Goal: Task Accomplishment & Management: Manage account settings

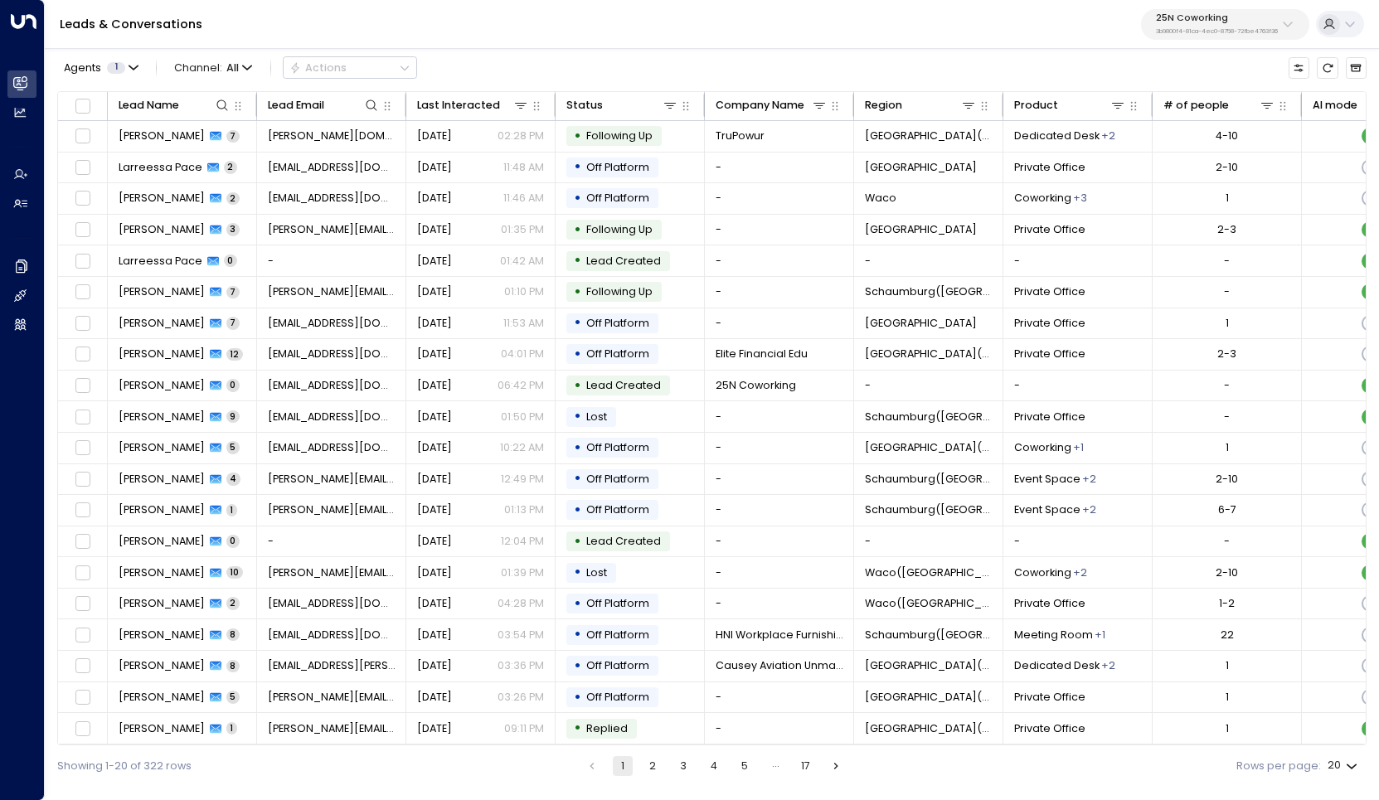
click at [1245, 25] on div "25N Coworking 3b9800f4-81ca-4ec0-8758-72fbe4763f36" at bounding box center [1217, 24] width 122 height 22
type input "*********"
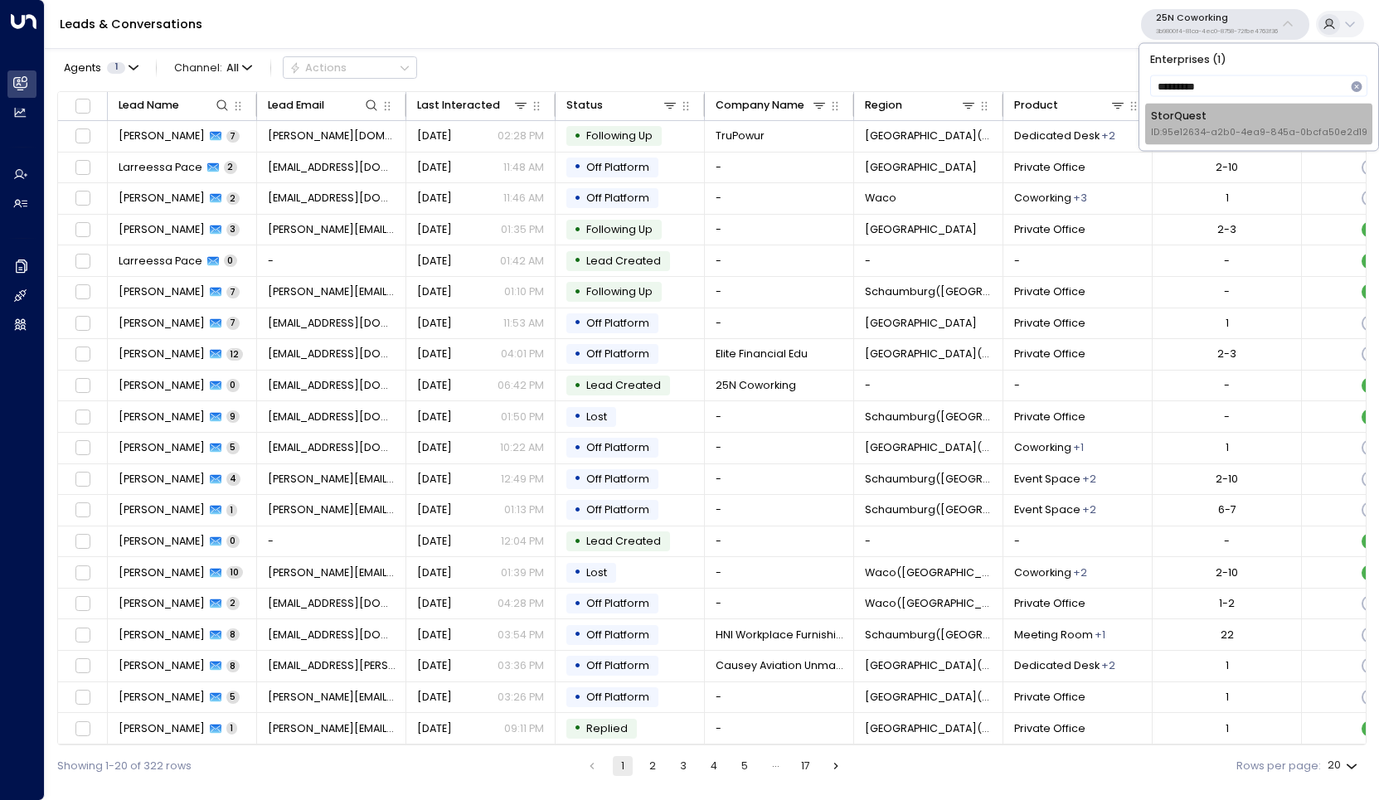
click at [1183, 120] on div "StorQuest ID: 95e12634-a2b0-4ea9-845a-0bcfa50e2d19" at bounding box center [1259, 124] width 216 height 31
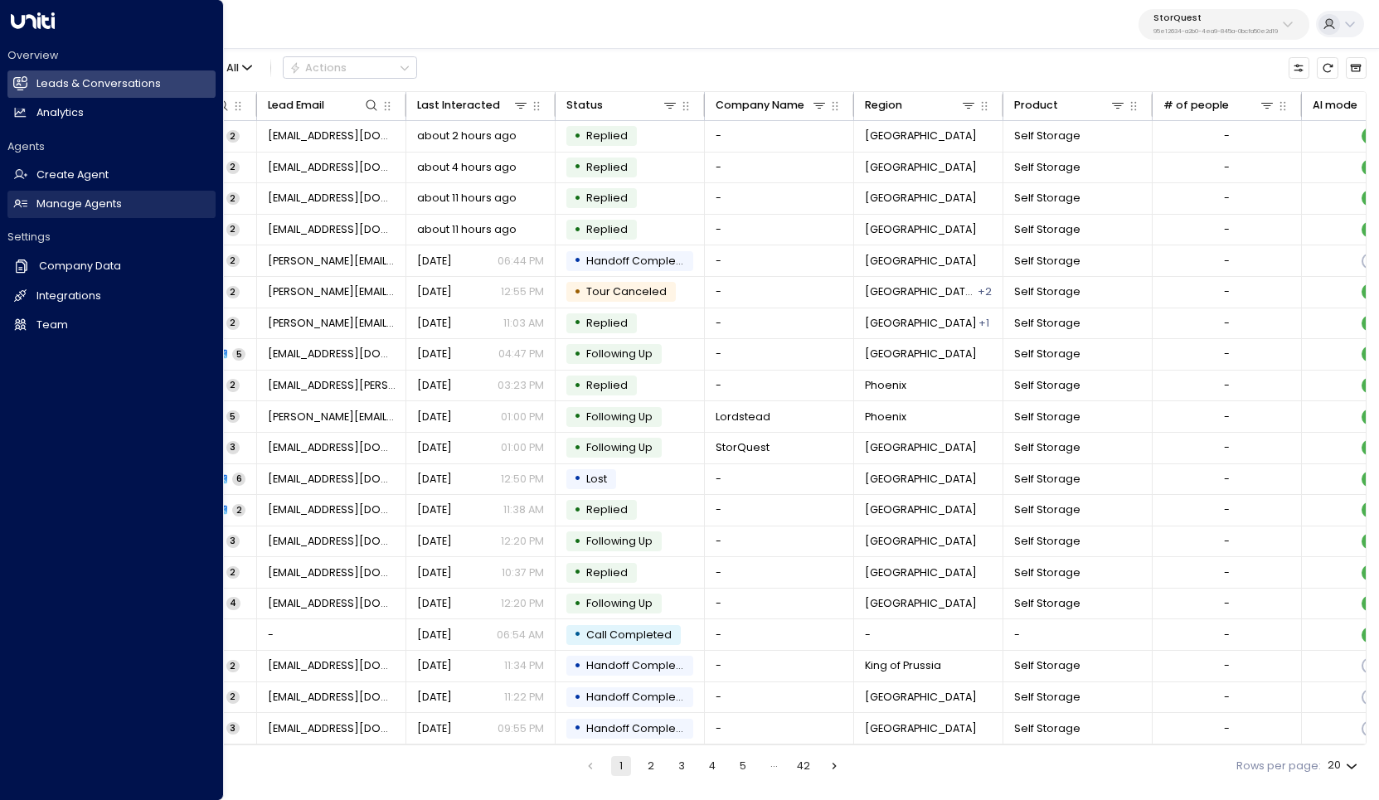
click at [85, 208] on h2 "Manage Agents" at bounding box center [78, 205] width 85 height 16
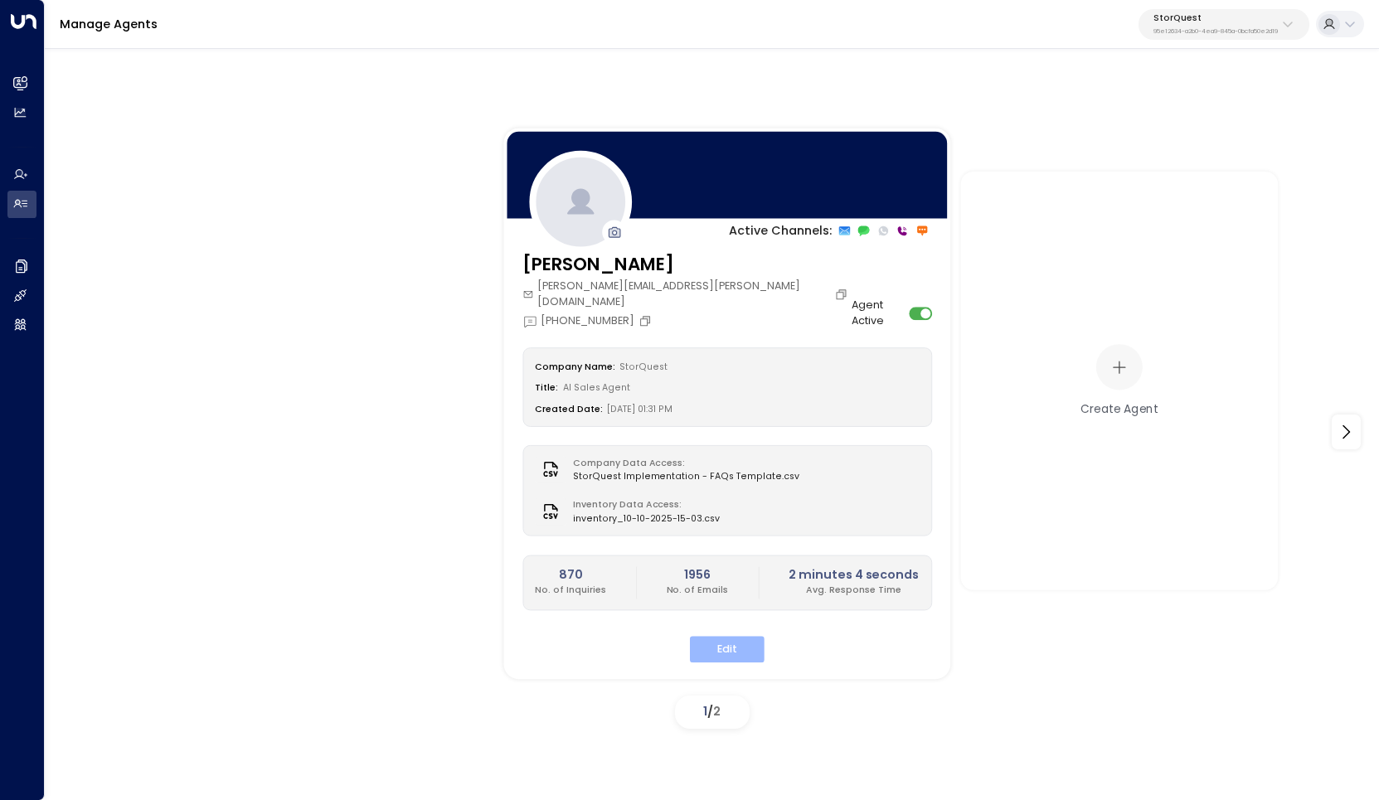
click at [726, 637] on button "Edit" at bounding box center [727, 650] width 75 height 26
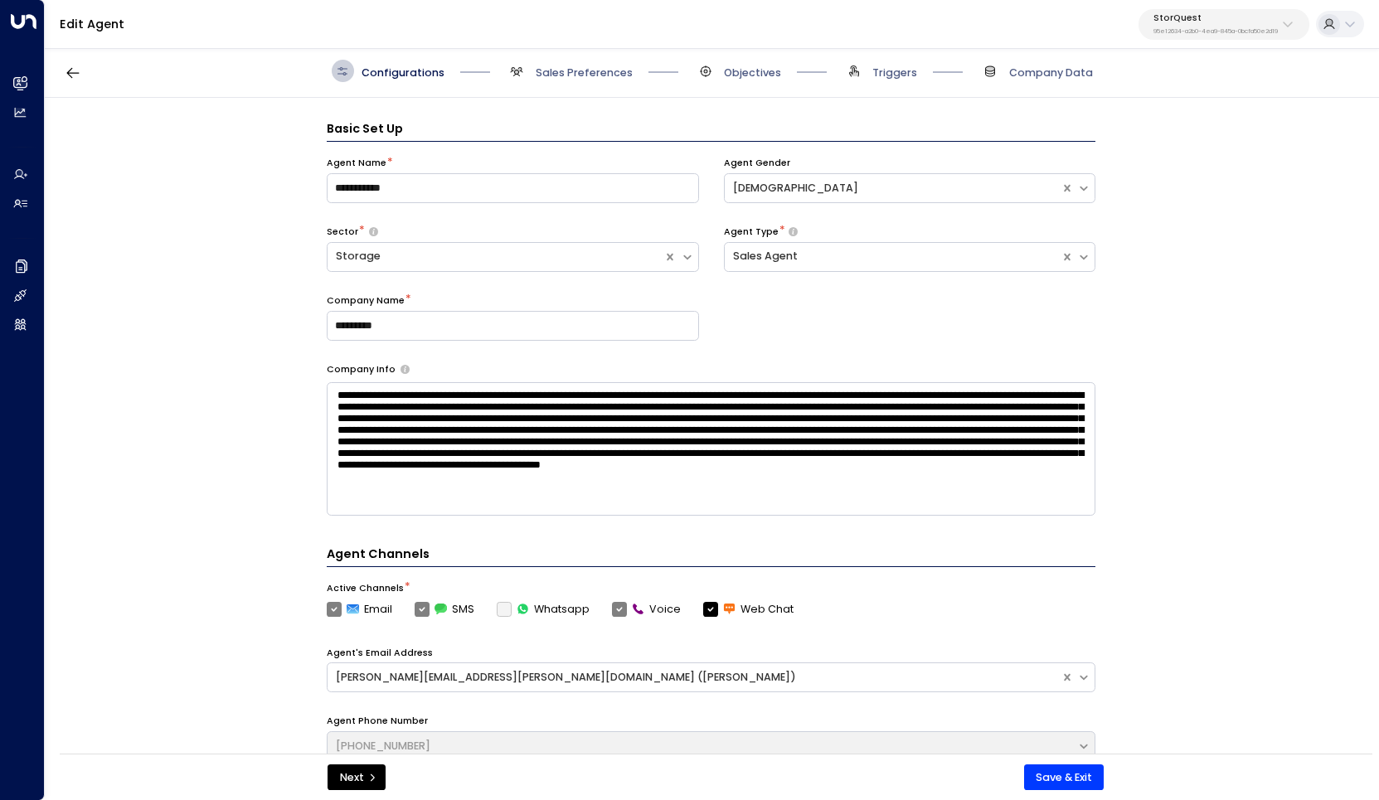
scroll to position [22, 0]
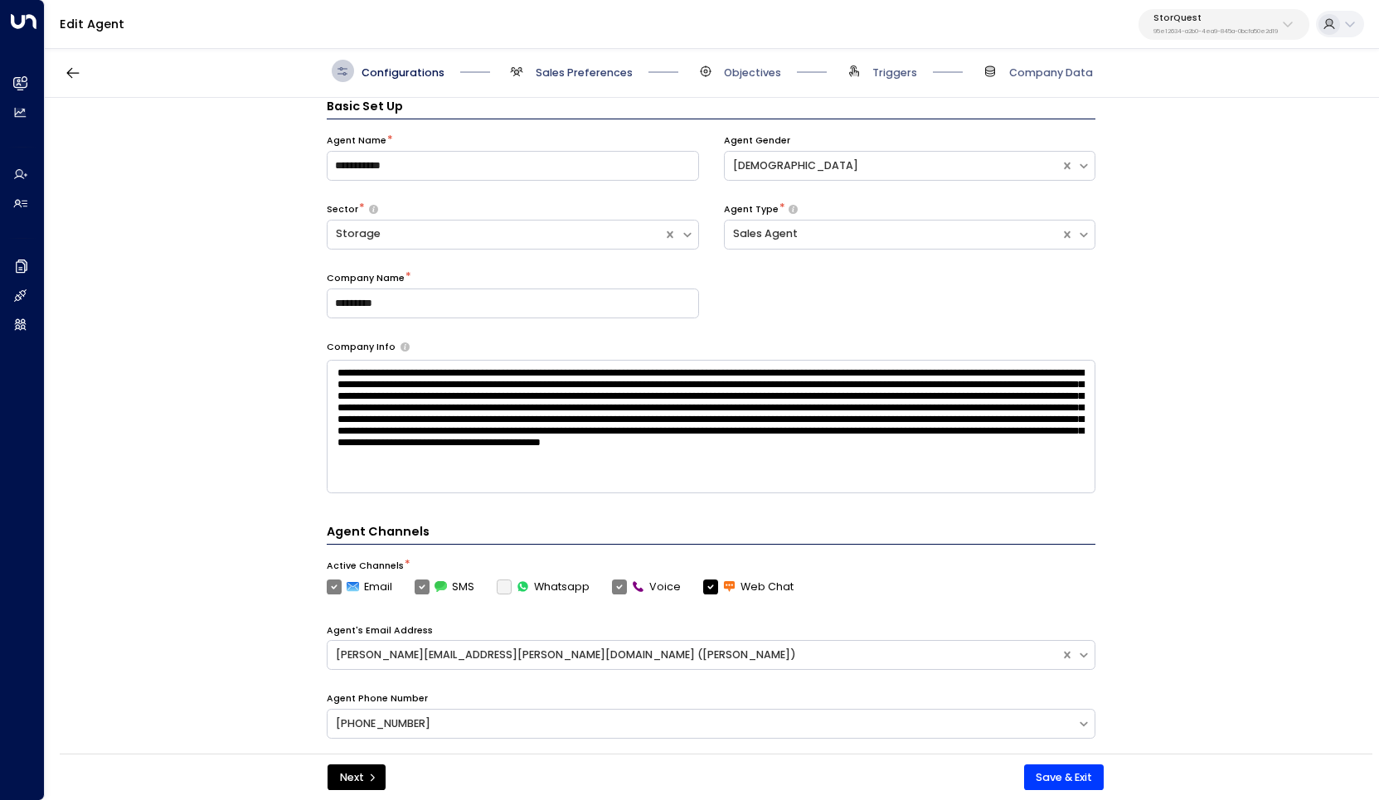
click at [606, 70] on span "Sales Preferences" at bounding box center [584, 73] width 97 height 15
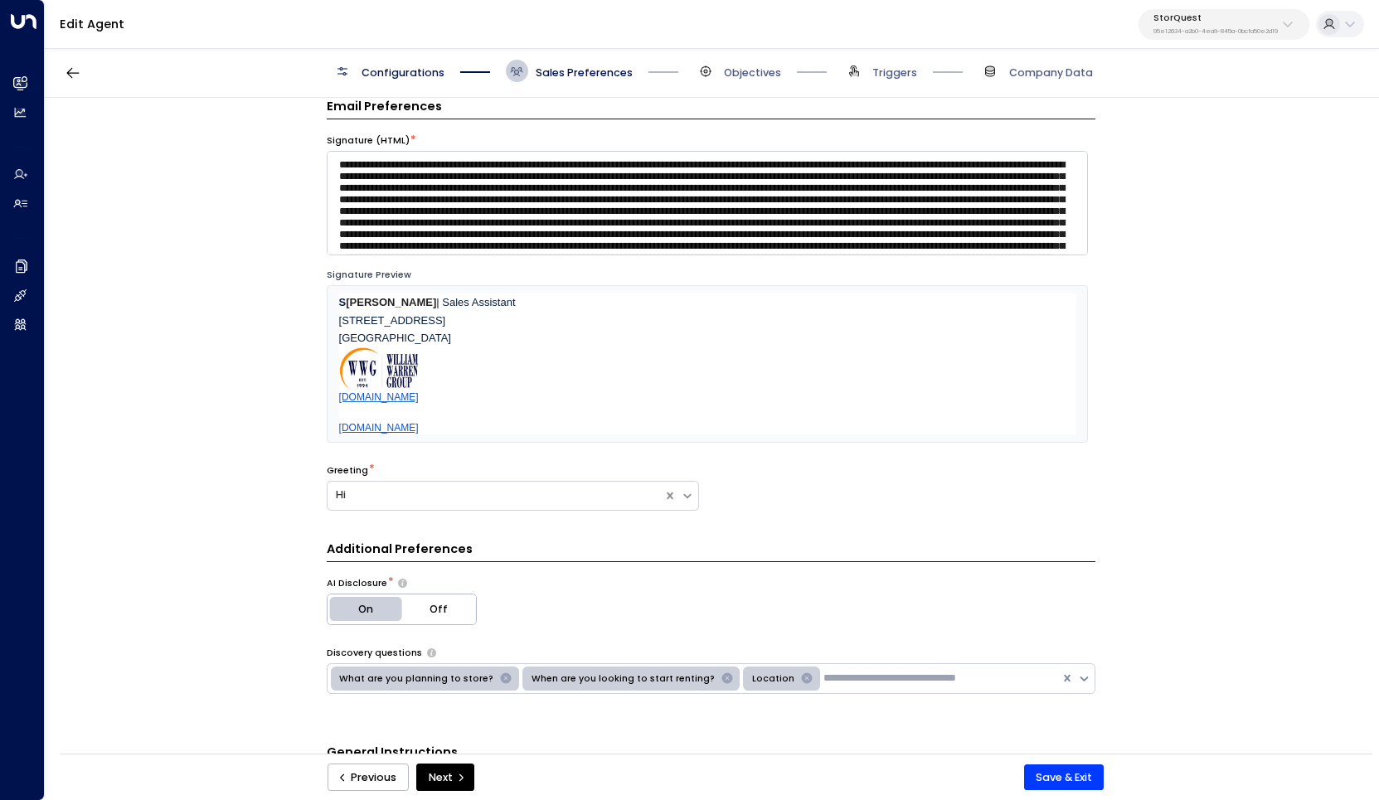
click at [722, 70] on span "Objectives" at bounding box center [737, 71] width 87 height 22
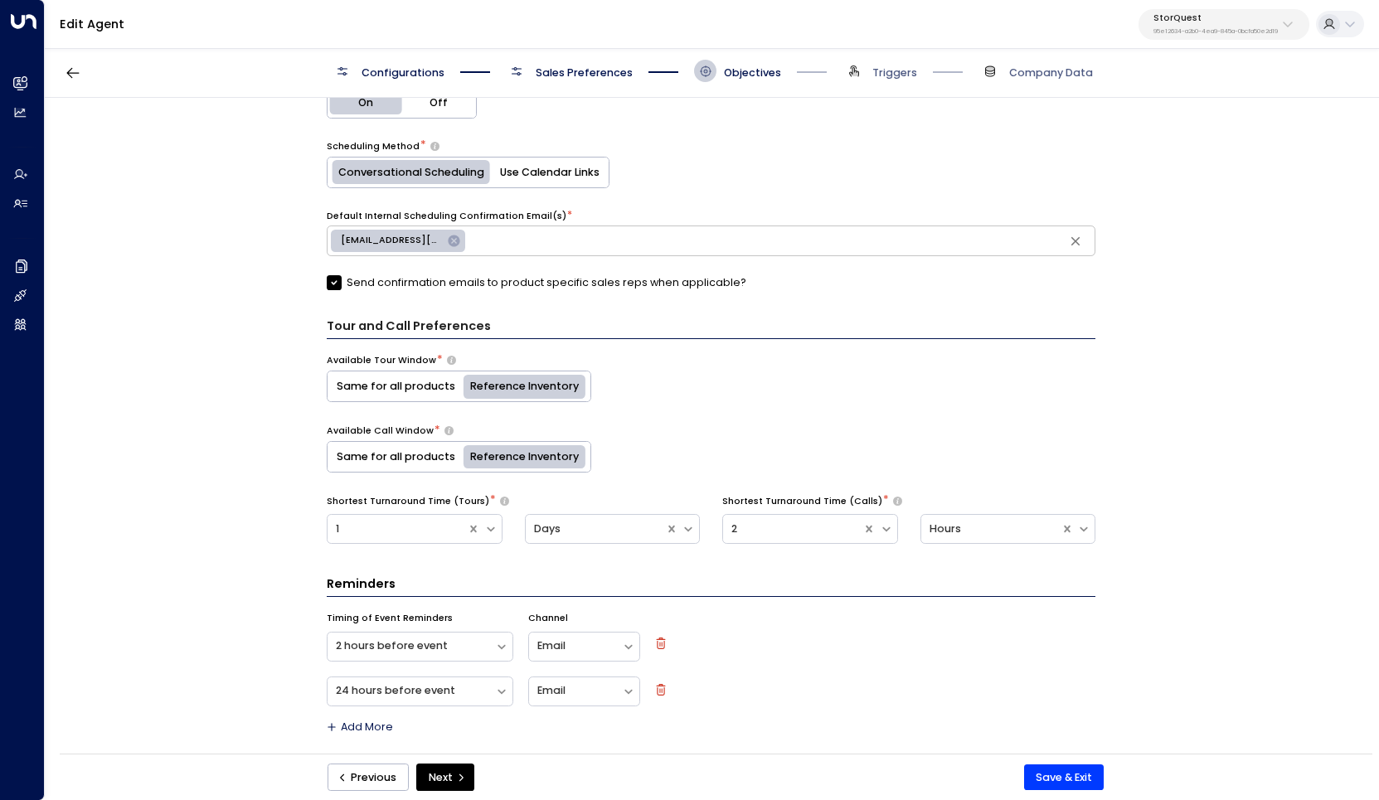
click at [580, 71] on span "Sales Preferences" at bounding box center [584, 73] width 97 height 15
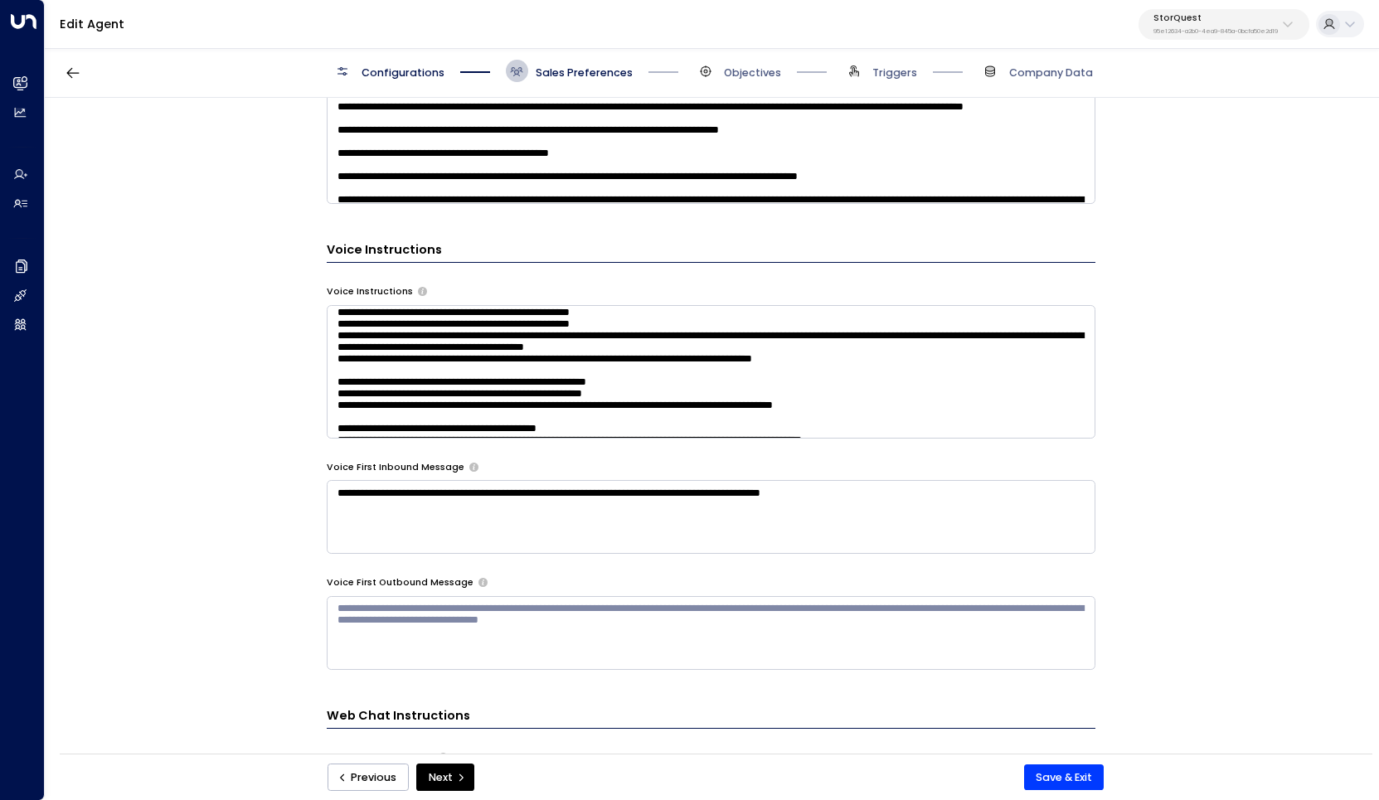
scroll to position [389, 0]
click at [346, 245] on h3 "Voice Instructions" at bounding box center [711, 252] width 769 height 22
click at [1035, 312] on textarea at bounding box center [711, 372] width 769 height 134
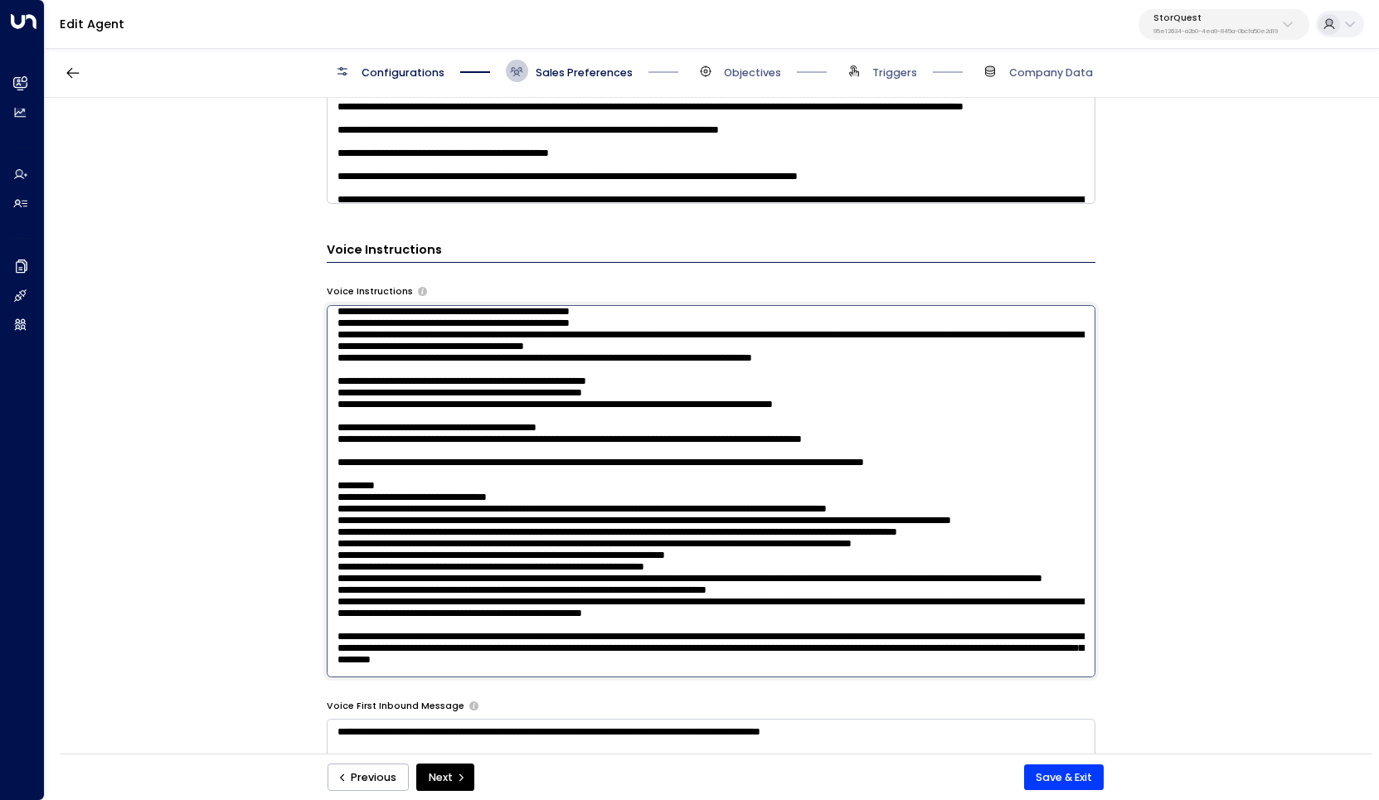
click at [1035, 312] on textarea at bounding box center [711, 491] width 769 height 372
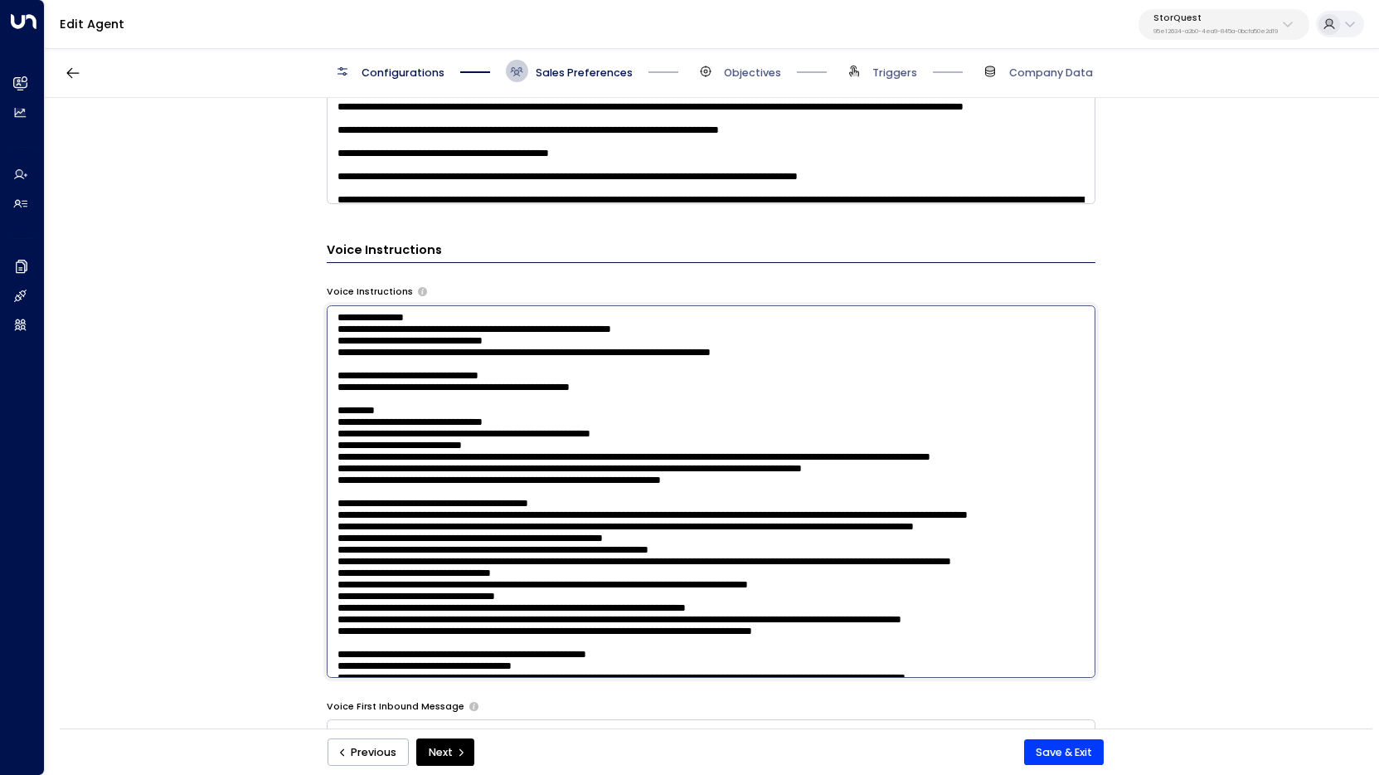
scroll to position [523, 0]
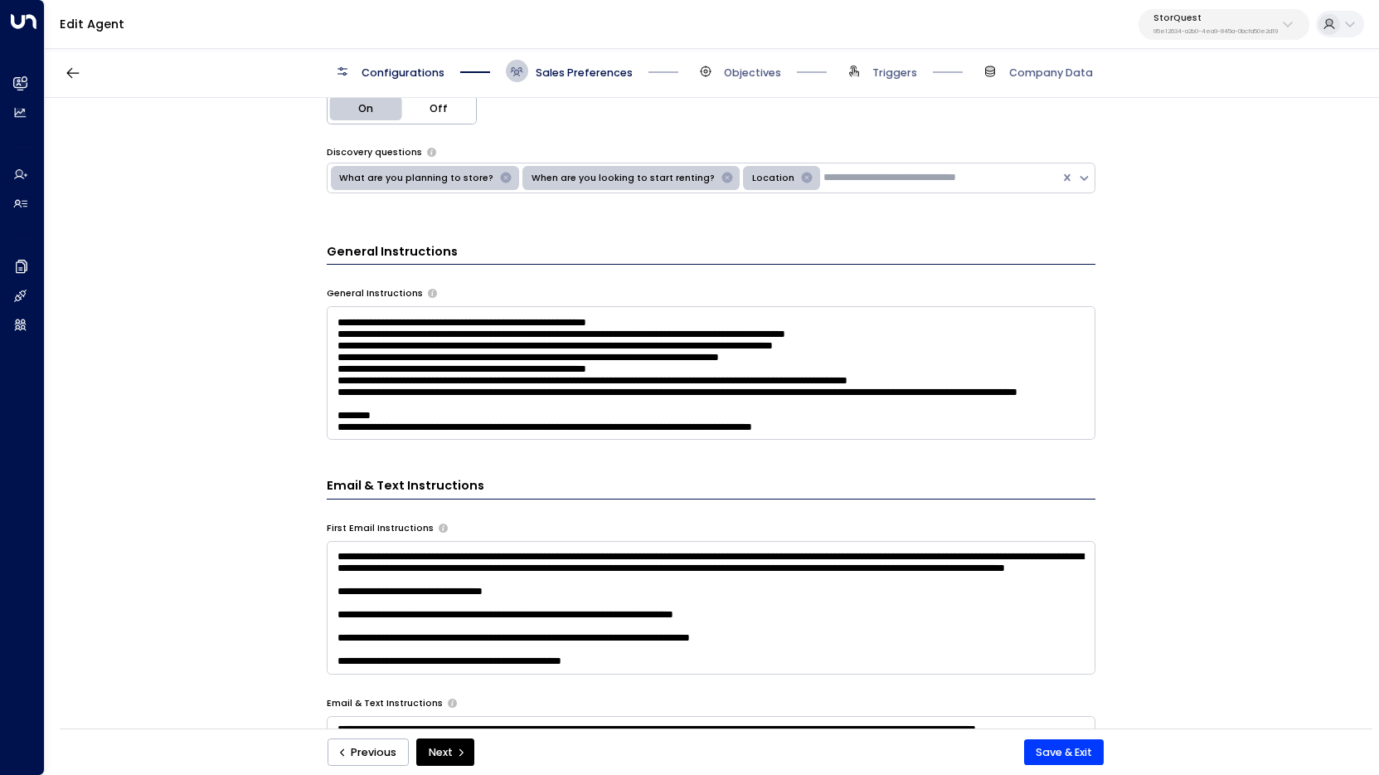
click at [872, 410] on textarea at bounding box center [711, 373] width 769 height 134
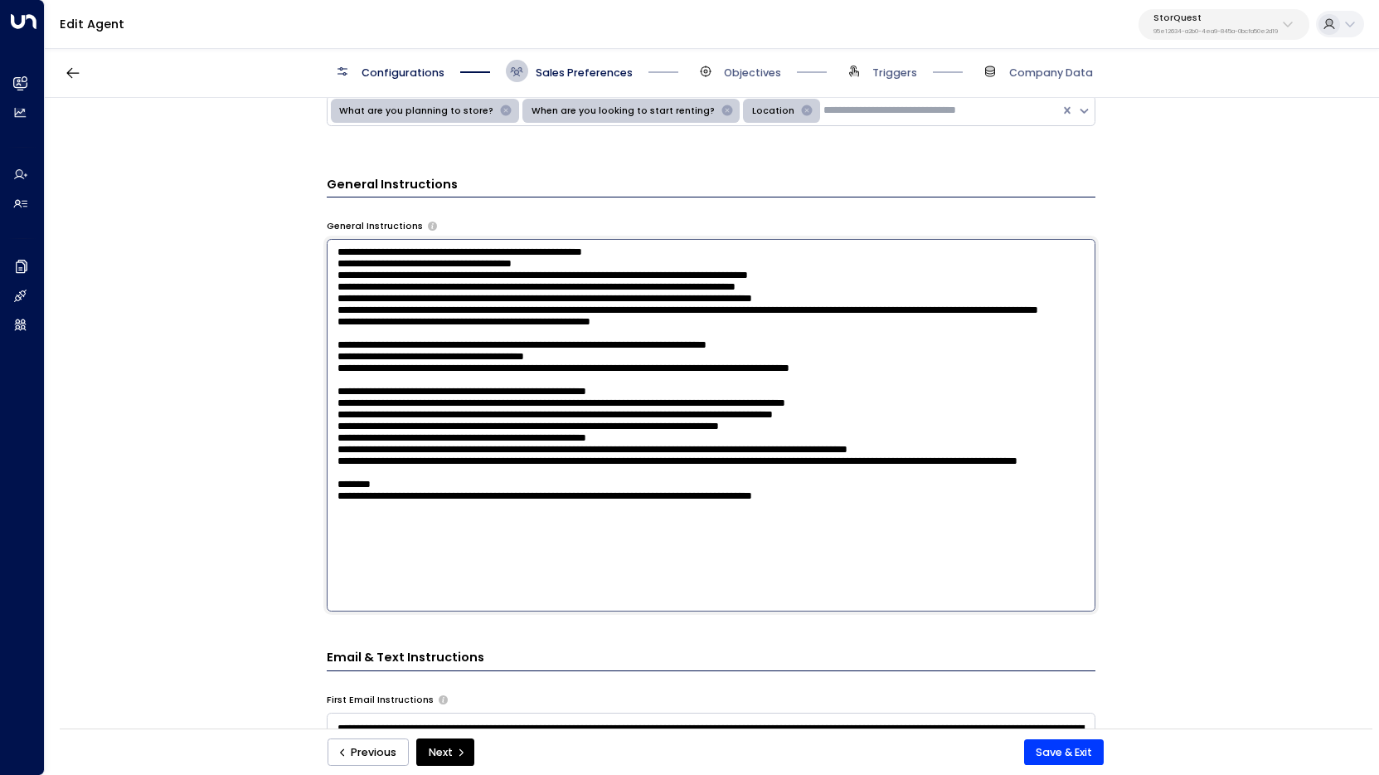
scroll to position [591, 0]
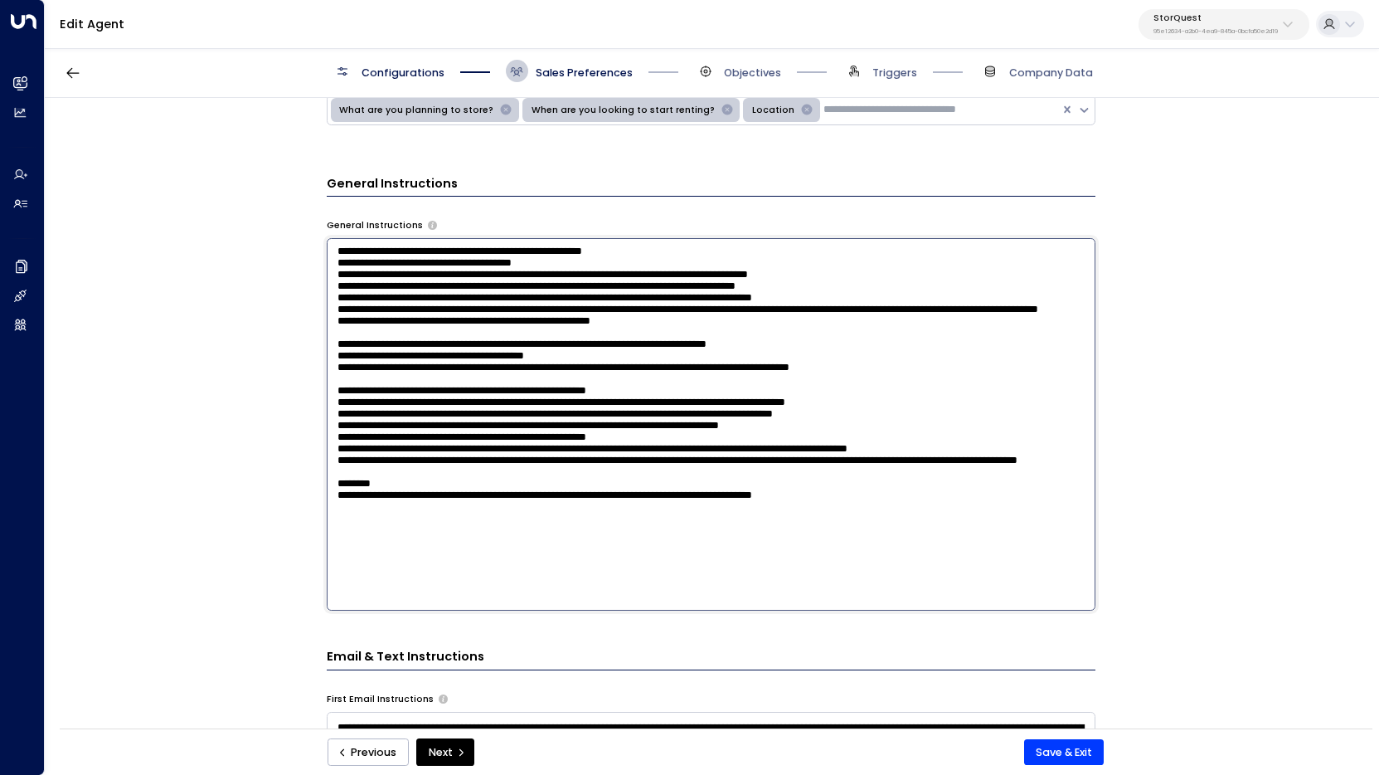
click at [849, 562] on textarea at bounding box center [711, 424] width 769 height 372
click at [848, 587] on textarea at bounding box center [711, 424] width 769 height 372
click at [945, 593] on textarea at bounding box center [711, 424] width 769 height 372
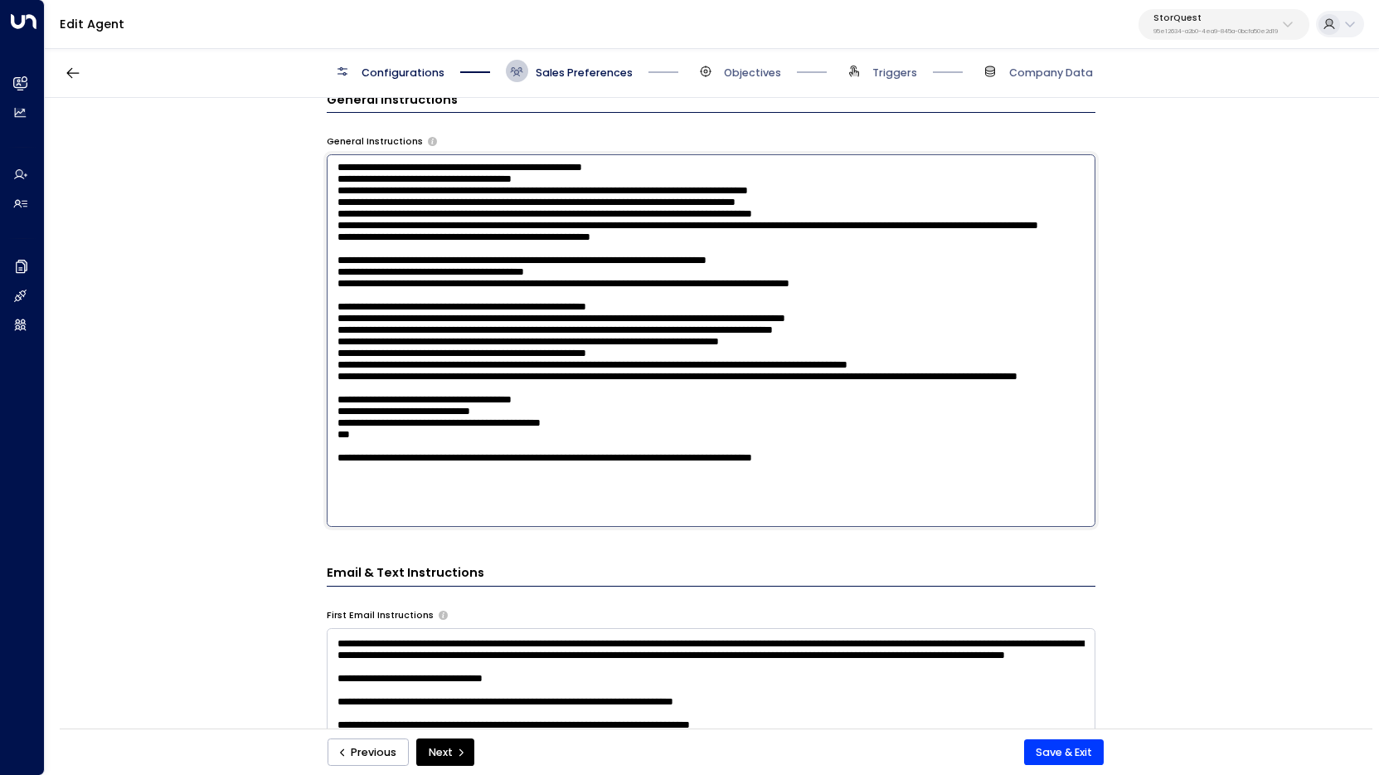
scroll to position [676, 0]
click at [518, 476] on textarea at bounding box center [711, 339] width 769 height 372
type textarea "**********"
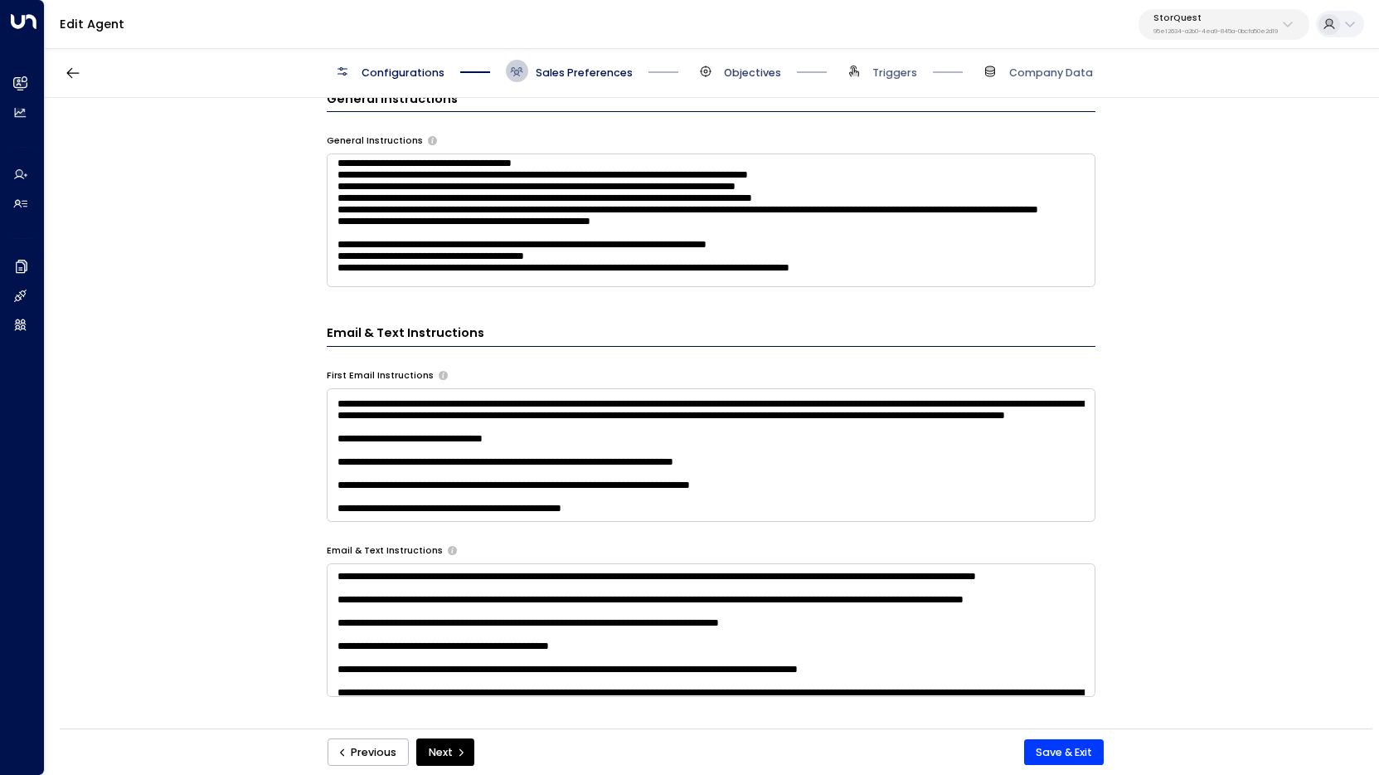
click at [751, 77] on span "Objectives" at bounding box center [752, 73] width 57 height 15
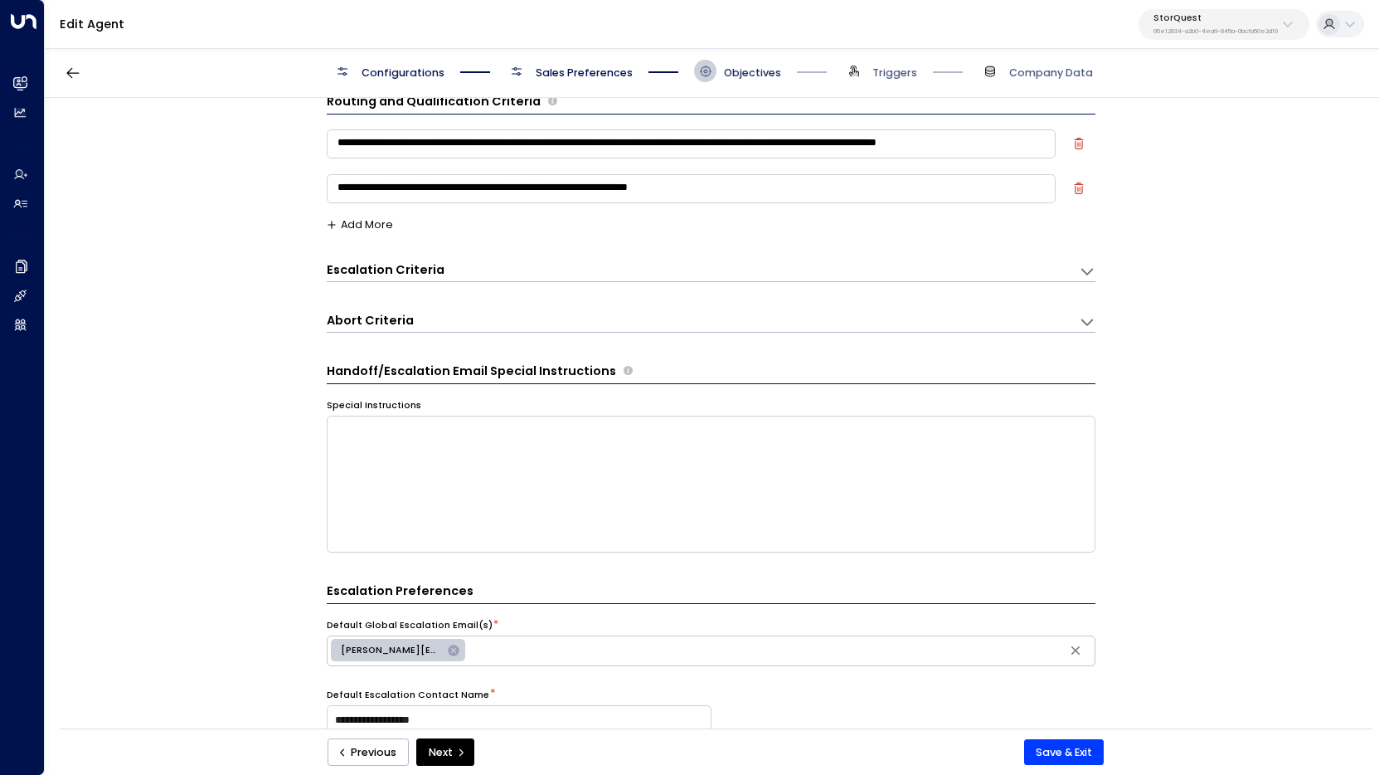
scroll to position [22, 0]
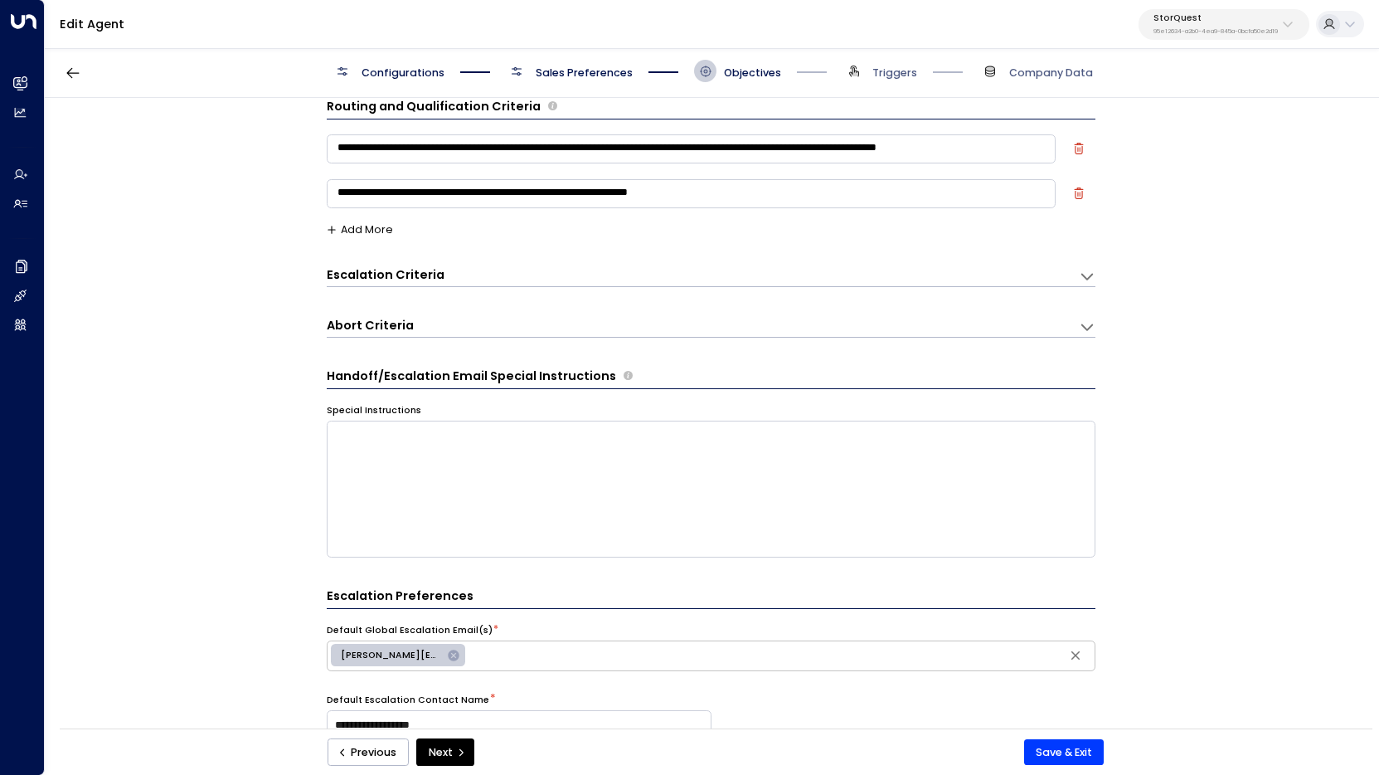
click at [562, 71] on span "Sales Preferences" at bounding box center [584, 73] width 97 height 15
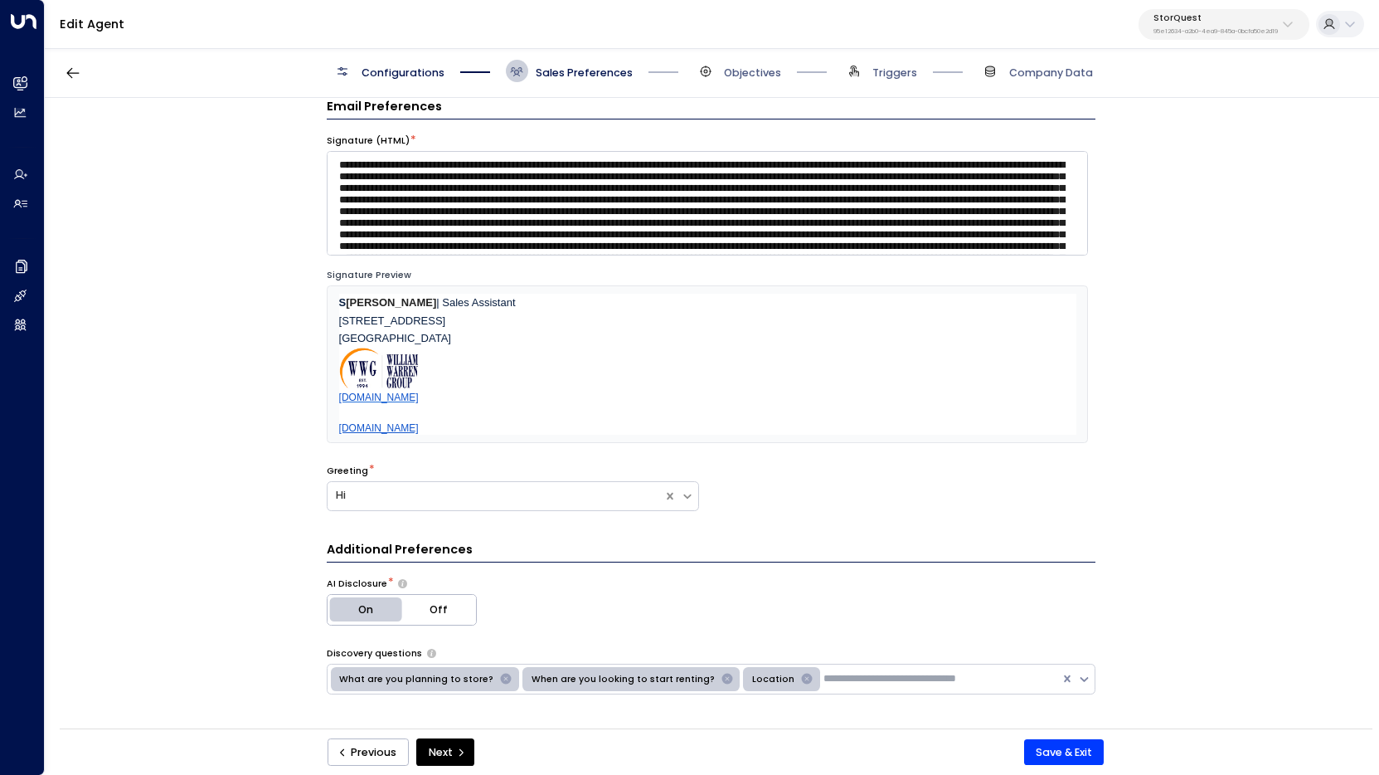
click at [749, 54] on div "Configurations Sales Preferences Objectives Triggers Company Data" at bounding box center [712, 71] width 1334 height 53
click at [745, 74] on span "Objectives" at bounding box center [752, 73] width 57 height 15
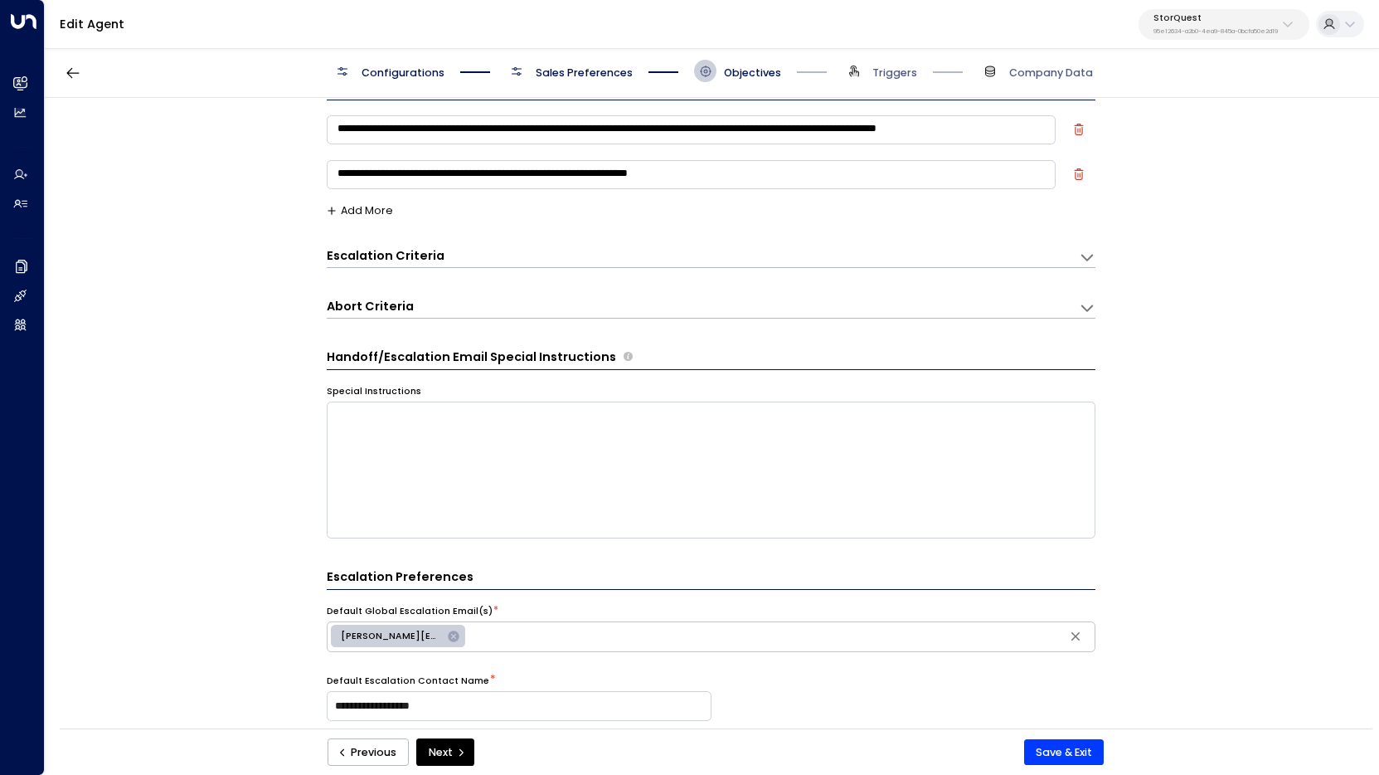
scroll to position [38, 0]
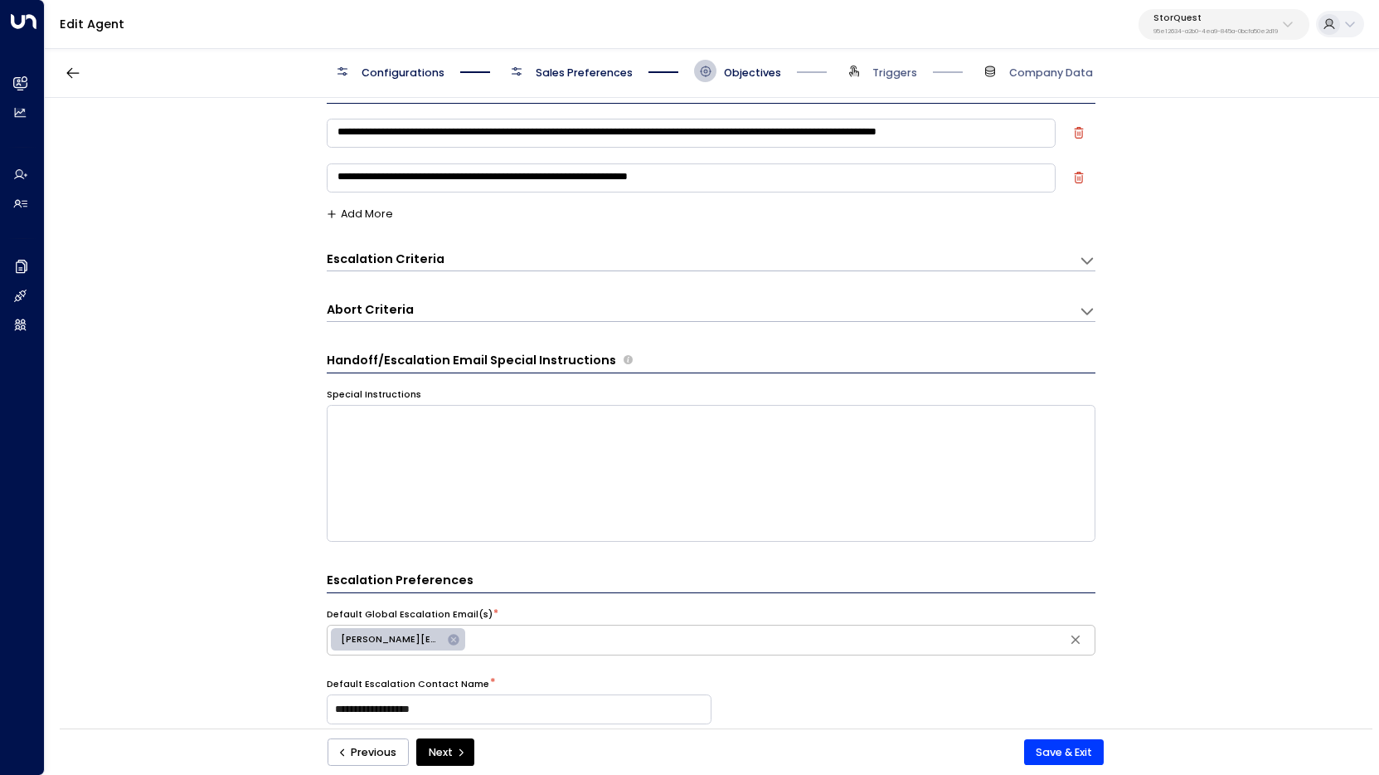
click at [1086, 256] on icon at bounding box center [1087, 260] width 17 height 17
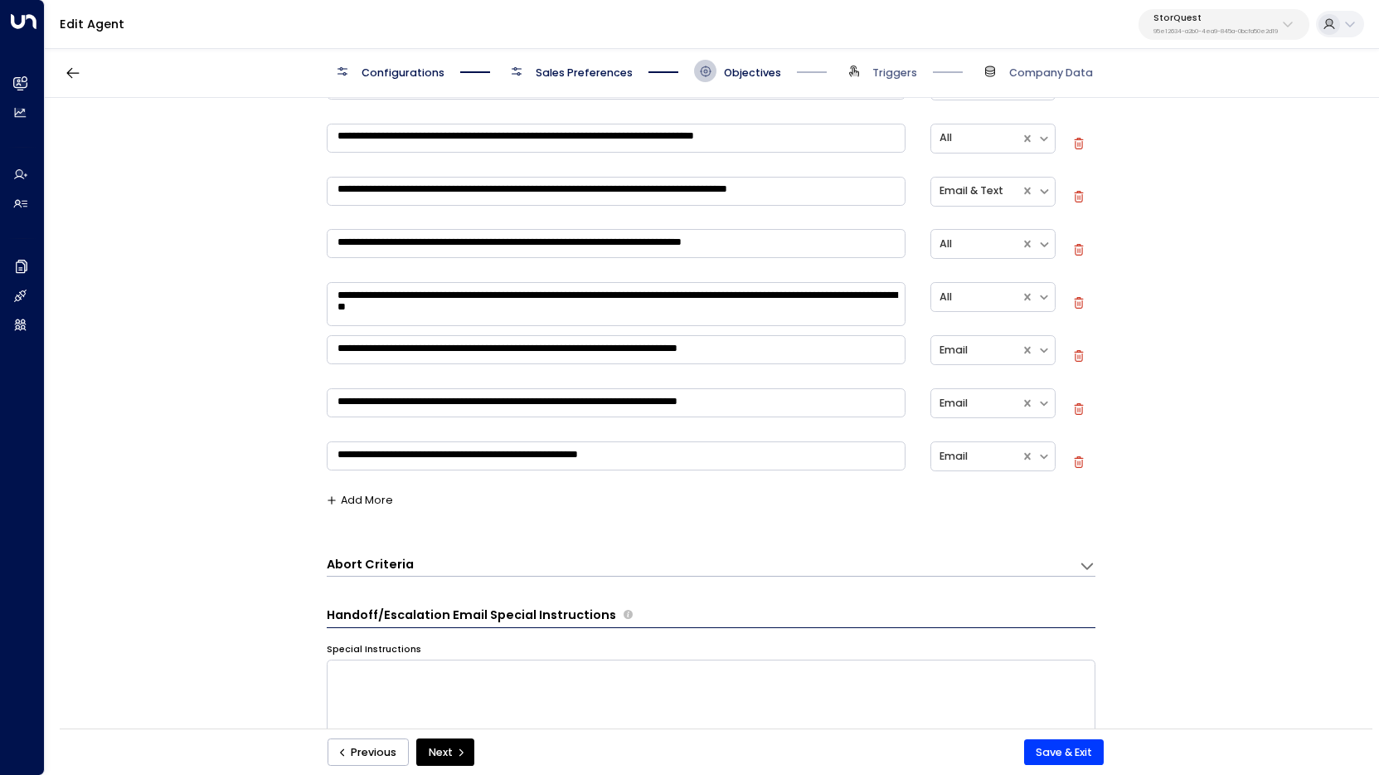
scroll to position [278, 0]
click at [357, 488] on div "**********" at bounding box center [711, 279] width 769 height 489
click at [357, 506] on div "**********" at bounding box center [711, 279] width 769 height 489
click at [356, 496] on button "Add More" at bounding box center [360, 499] width 66 height 12
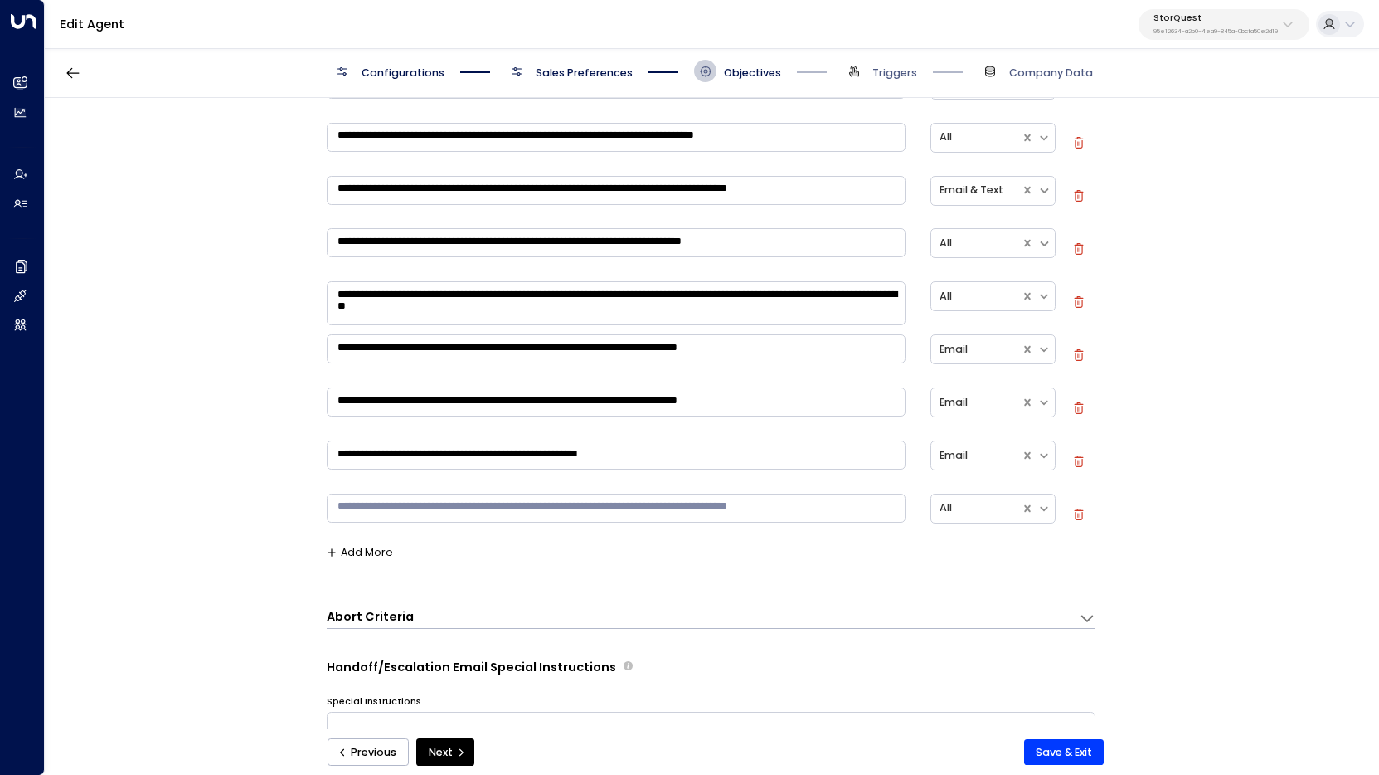
click at [405, 511] on textarea at bounding box center [616, 507] width 579 height 29
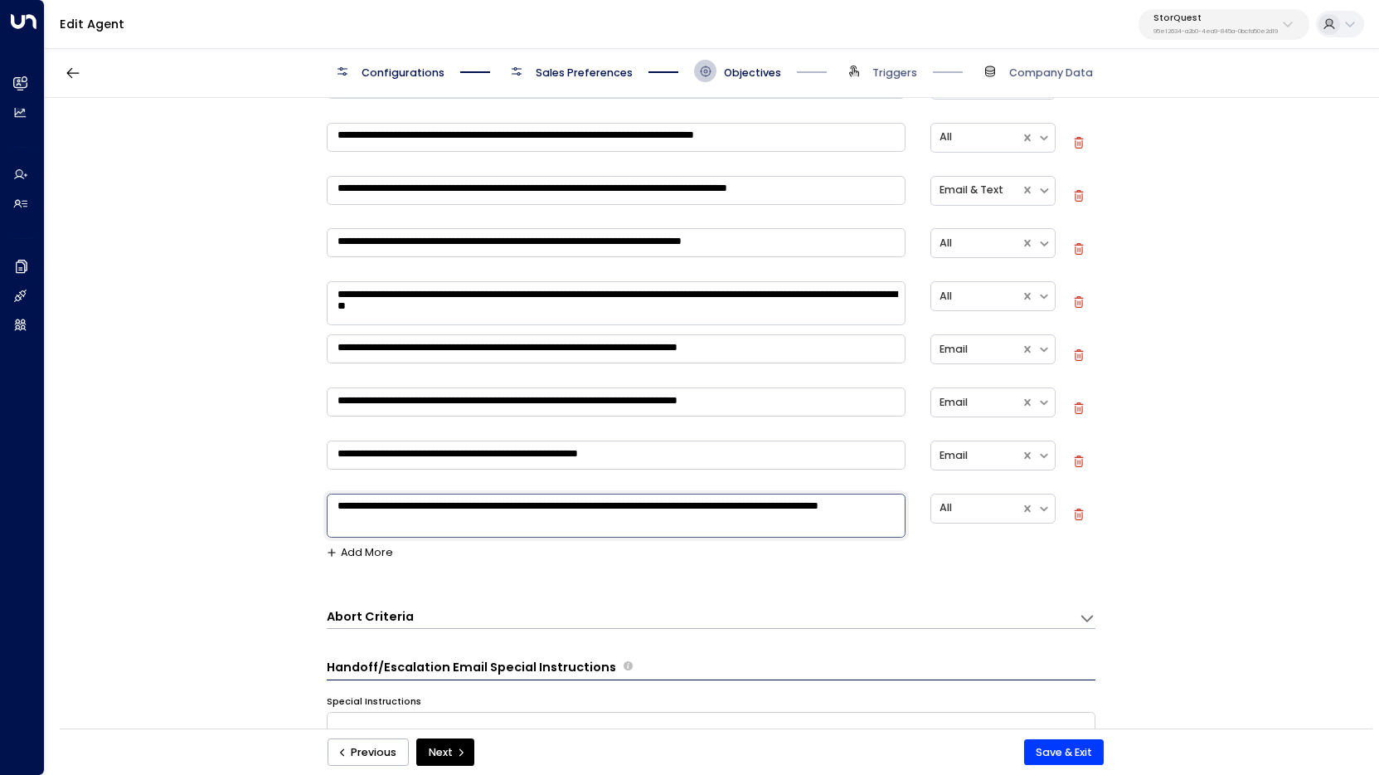
drag, startPoint x: 800, startPoint y: 508, endPoint x: 815, endPoint y: 529, distance: 26.2
click at [815, 529] on textarea "**********" at bounding box center [616, 515] width 579 height 44
click at [488, 504] on textarea "**********" at bounding box center [616, 507] width 579 height 29
type textarea "**********"
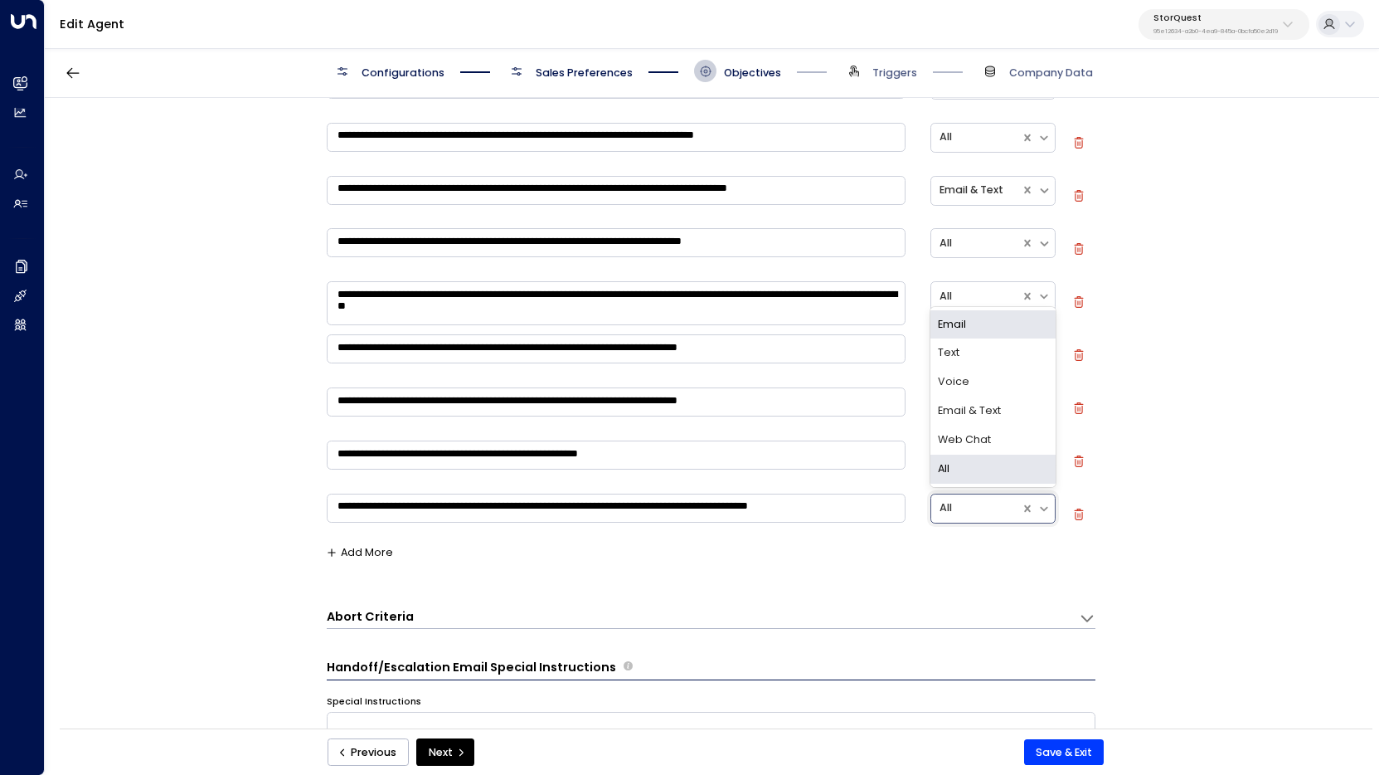
click at [985, 508] on div at bounding box center [976, 507] width 73 height 19
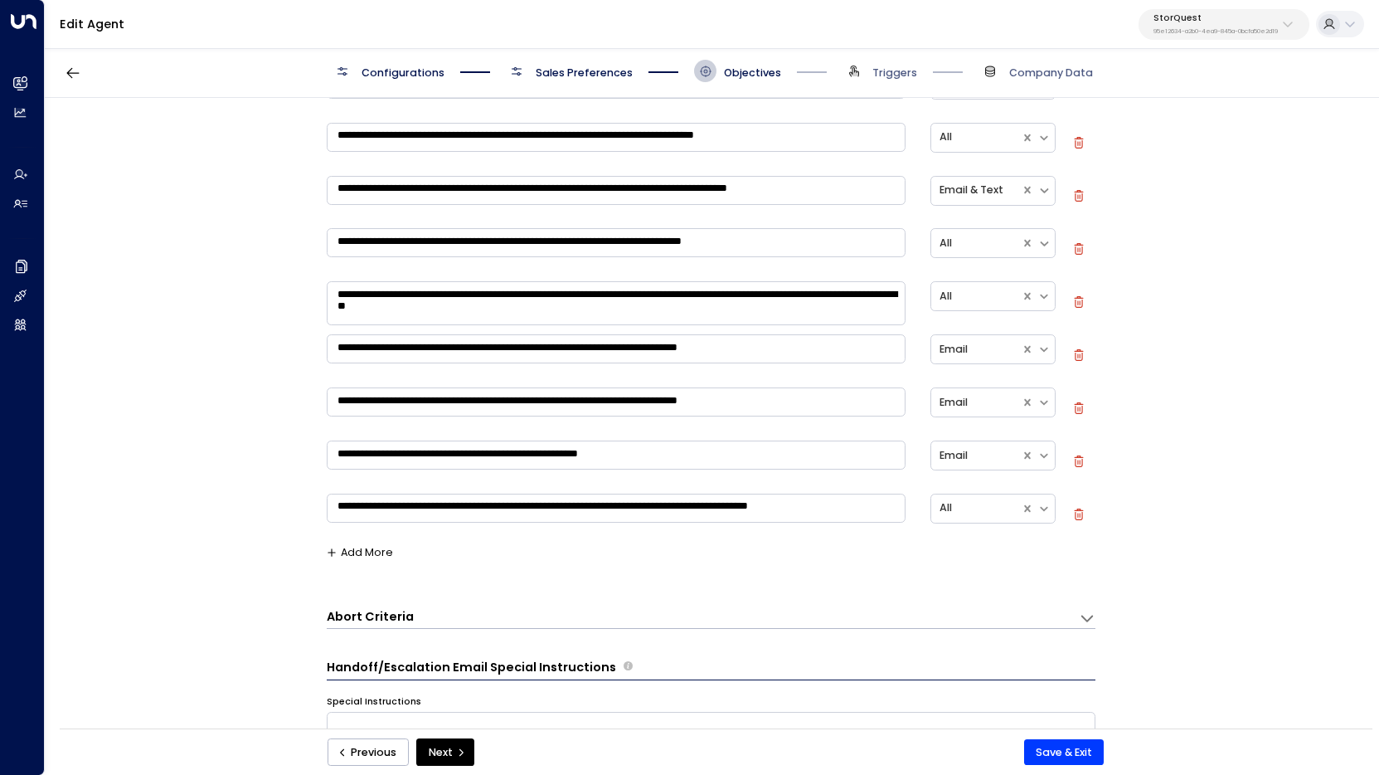
click at [940, 543] on div "**********" at bounding box center [711, 306] width 769 height 542
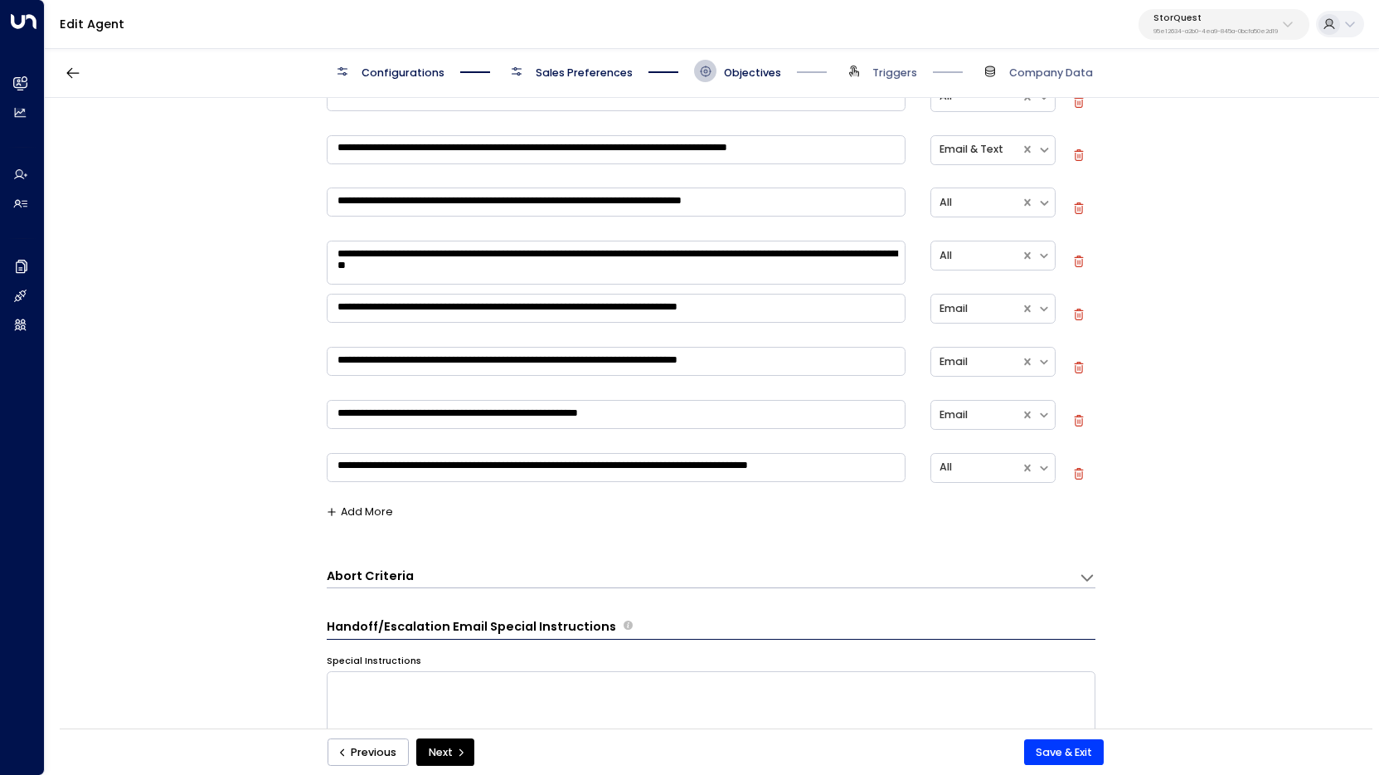
scroll to position [319, 0]
click at [1088, 754] on button "Save & Exit" at bounding box center [1064, 752] width 80 height 27
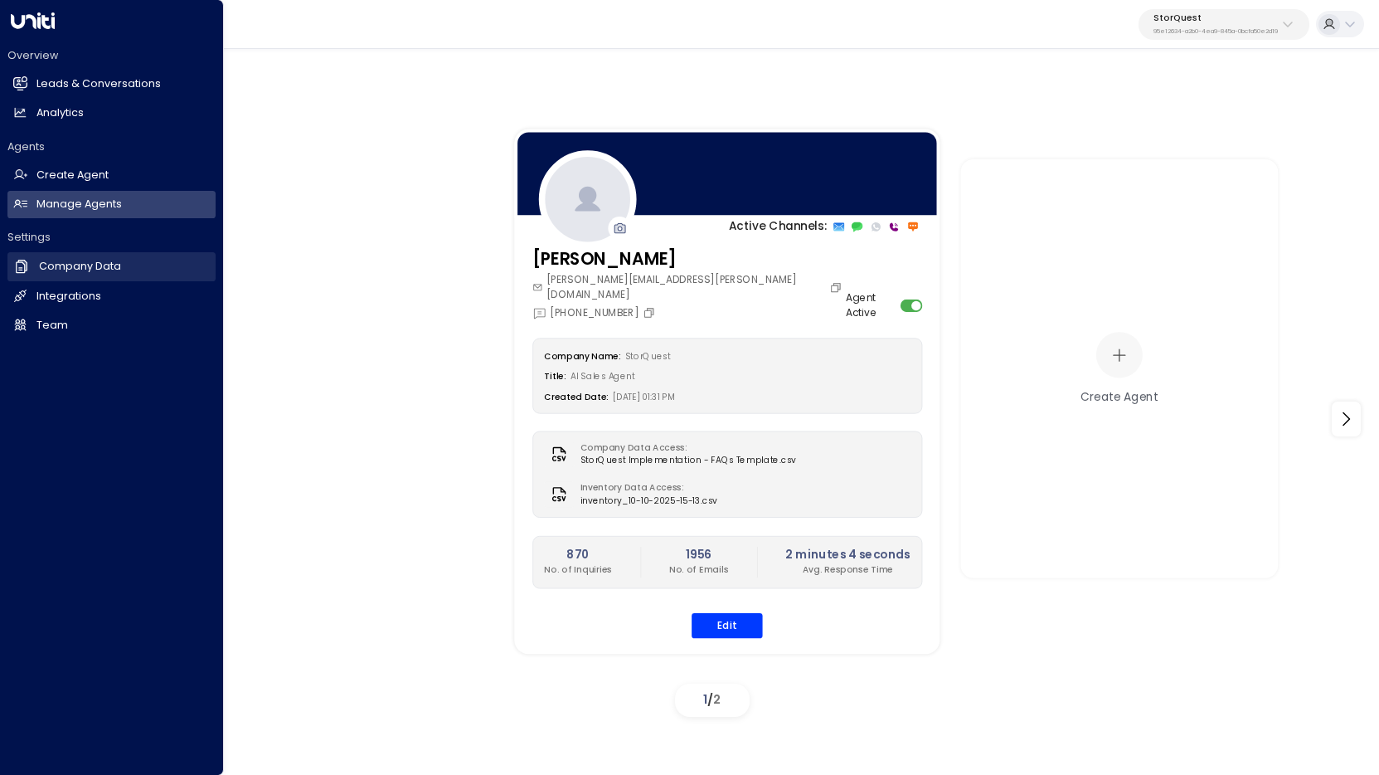
click at [55, 266] on h2 "Company Data" at bounding box center [80, 267] width 82 height 16
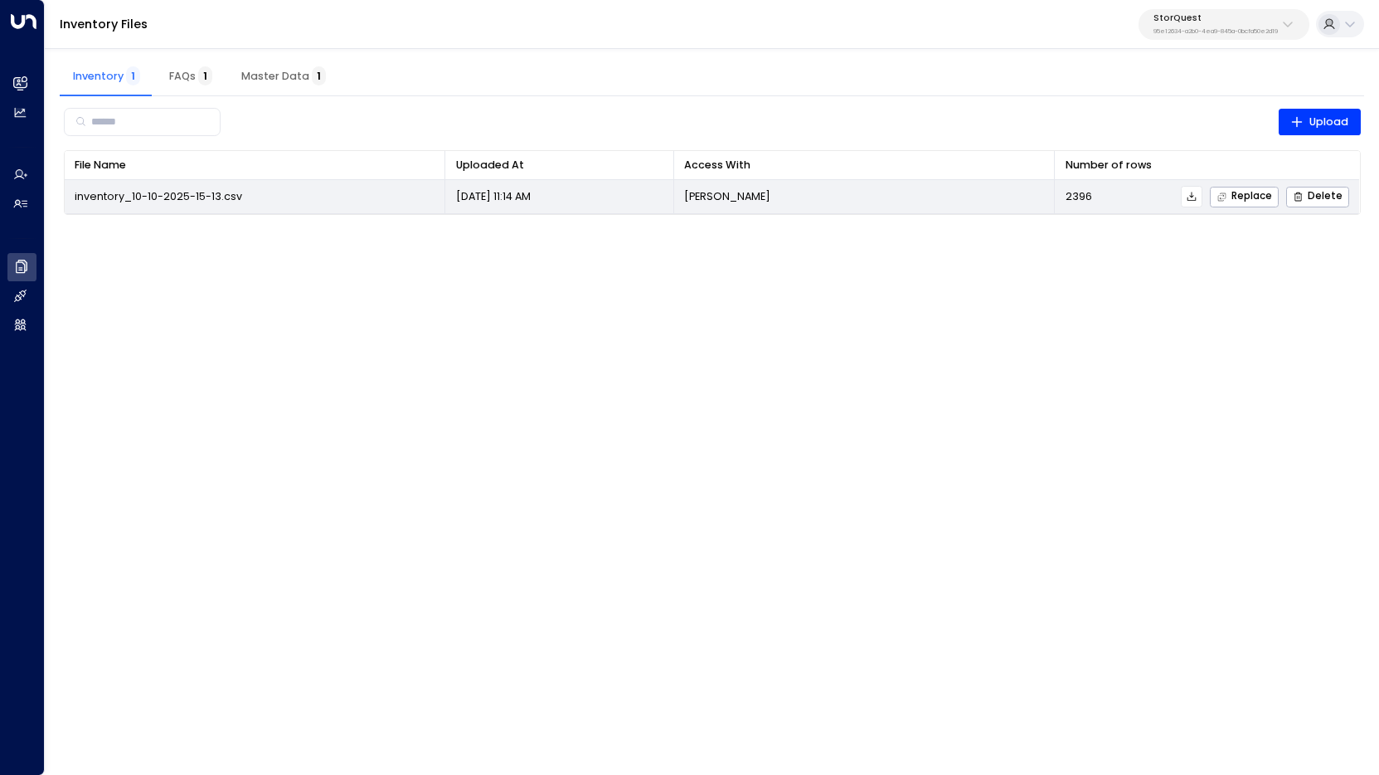
click at [1198, 194] on icon at bounding box center [1192, 197] width 12 height 12
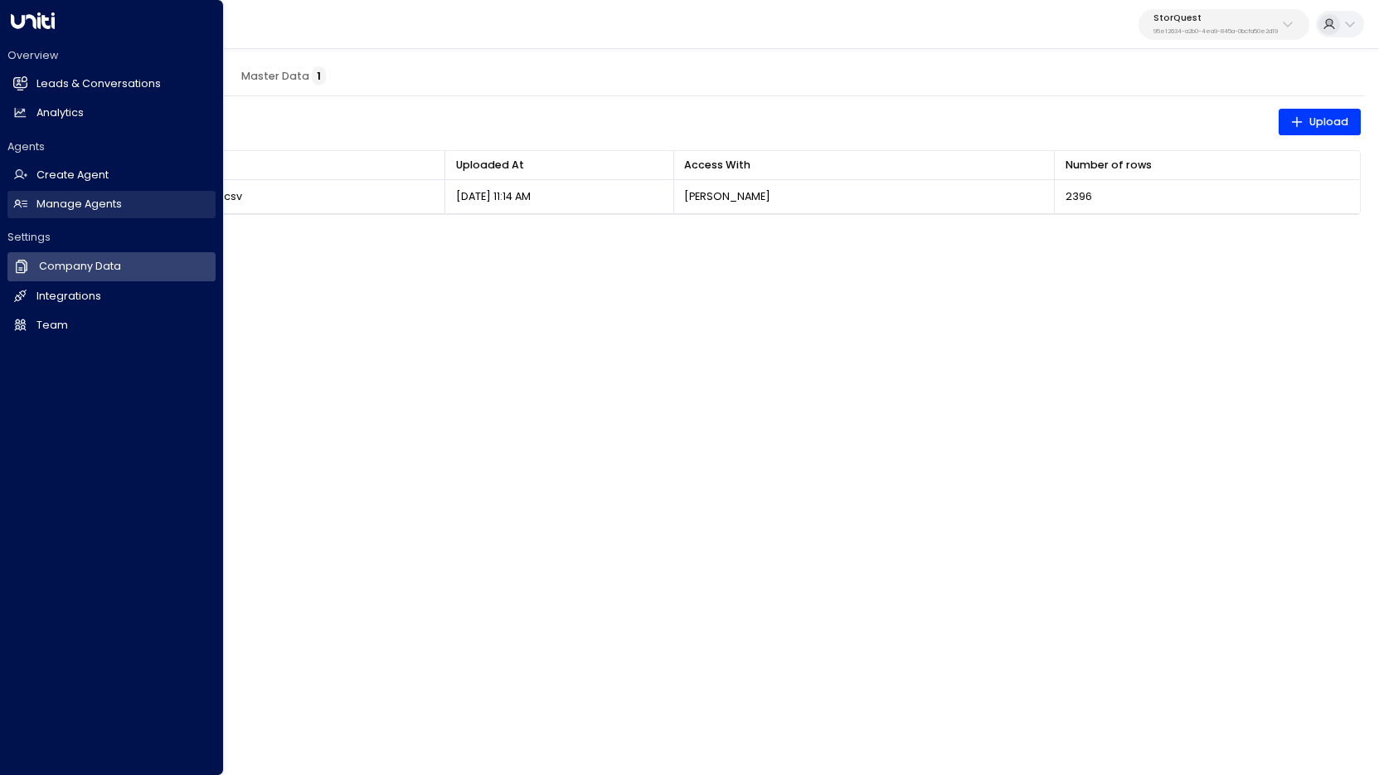
click at [75, 197] on h2 "Manage Agents" at bounding box center [78, 205] width 85 height 16
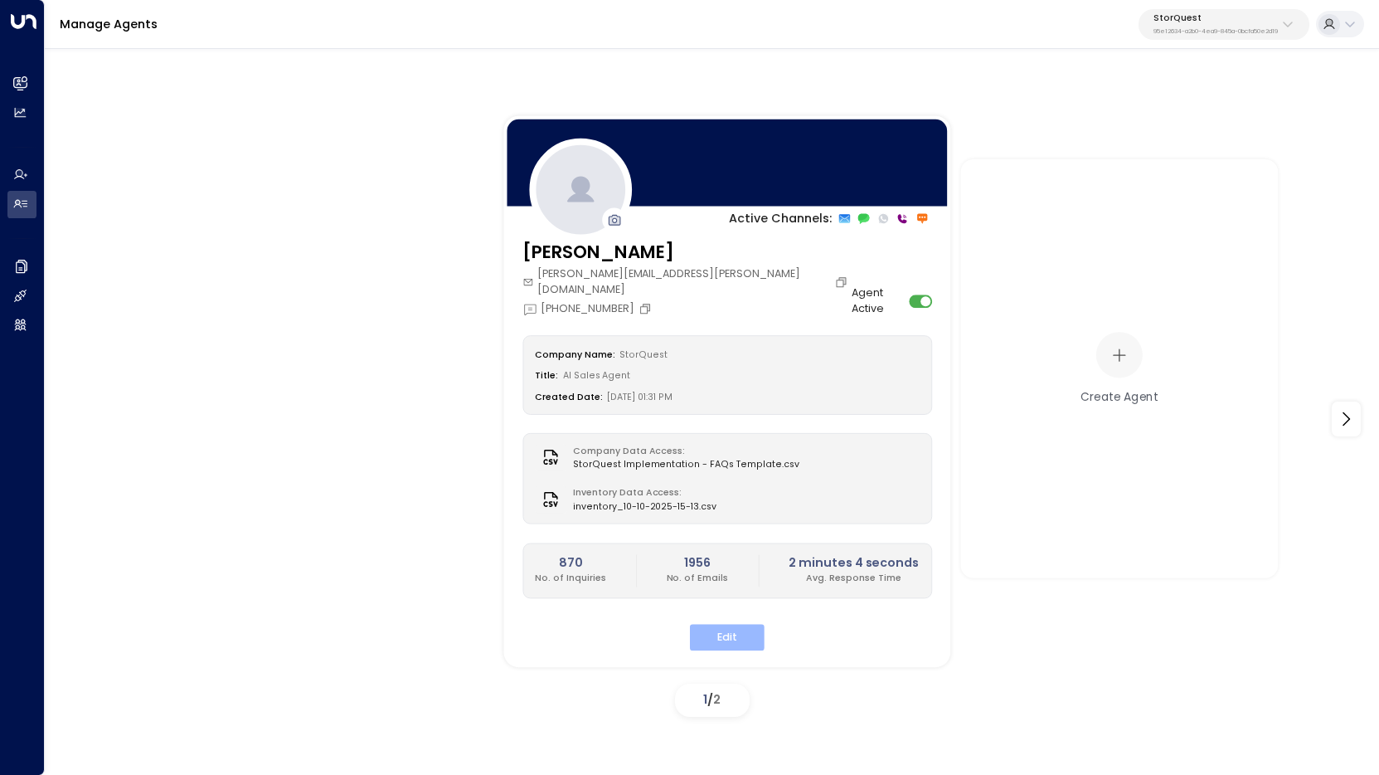
click at [726, 624] on button "Edit" at bounding box center [727, 637] width 75 height 26
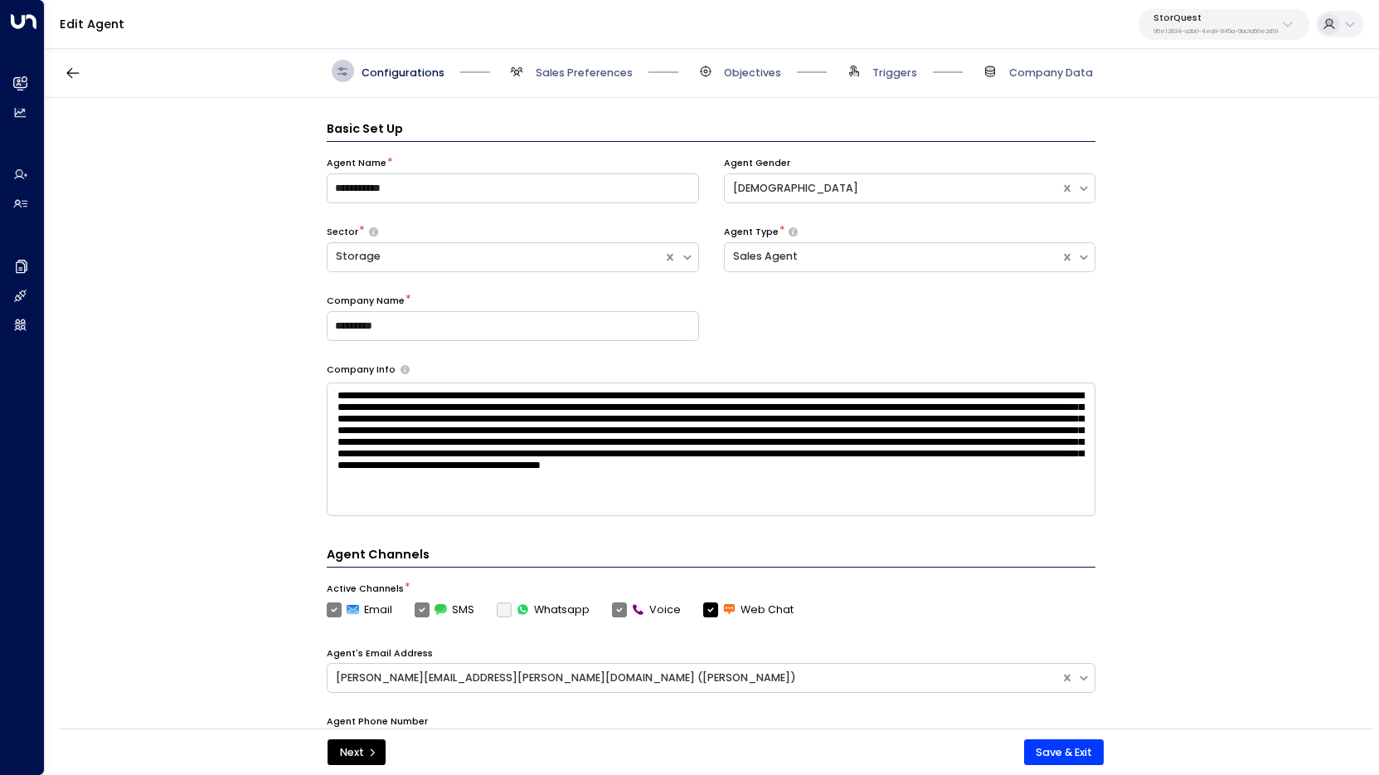
scroll to position [22, 0]
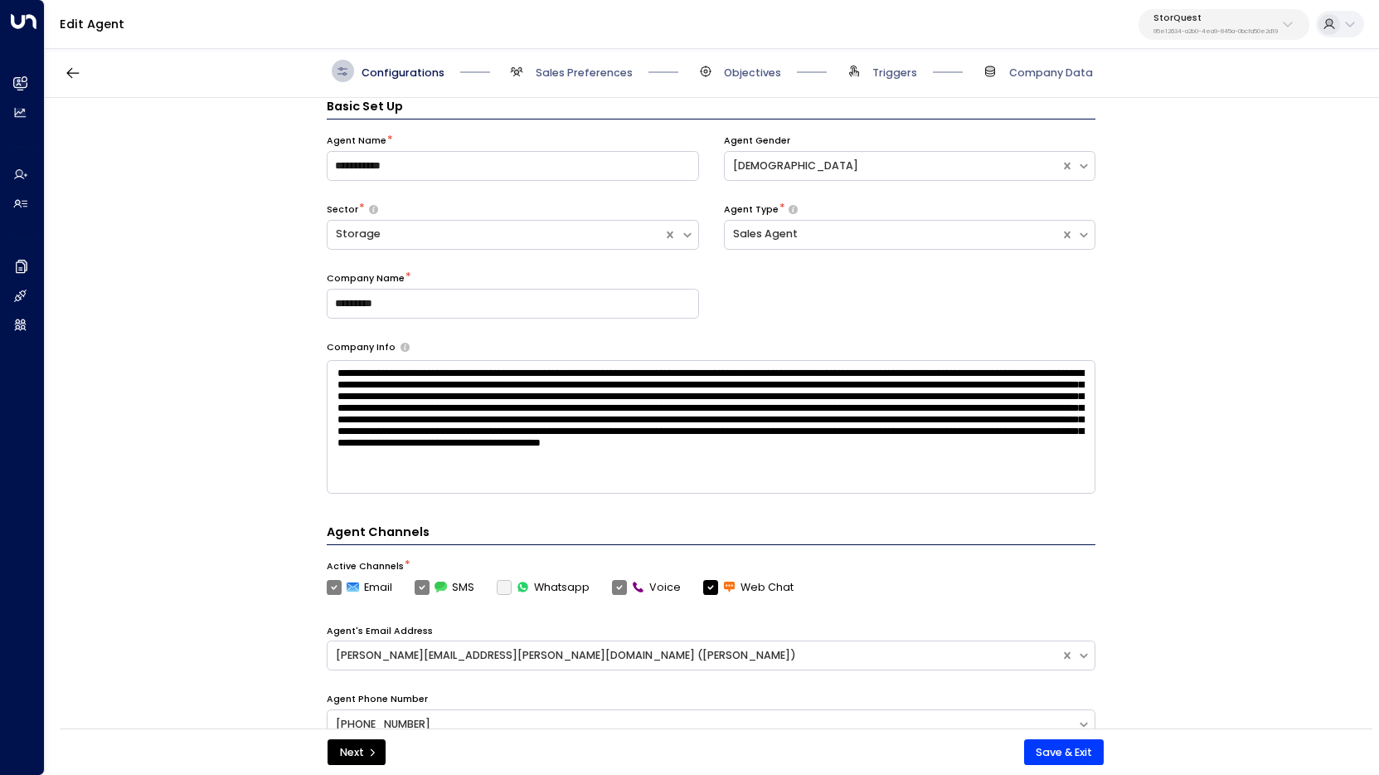
click at [561, 64] on span "Sales Preferences" at bounding box center [569, 71] width 127 height 22
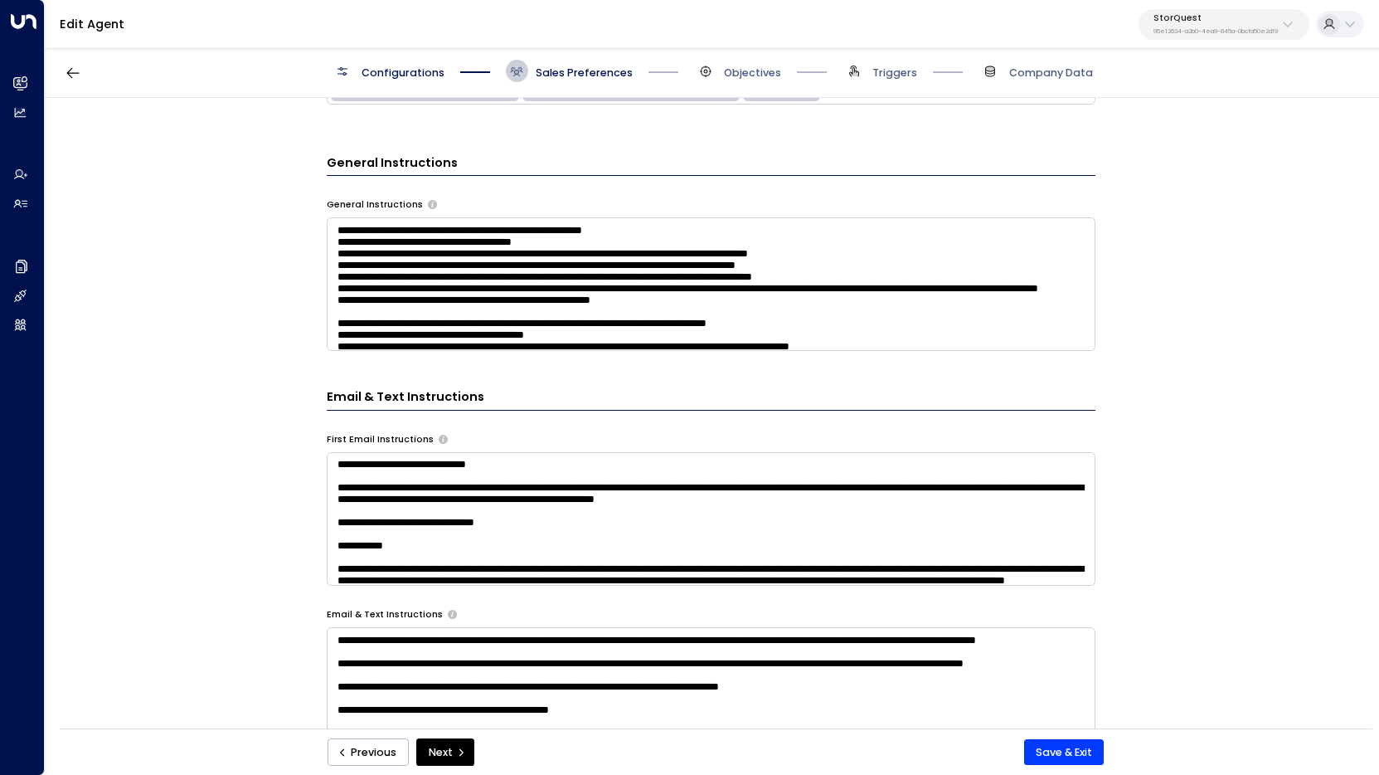
scroll to position [619, 0]
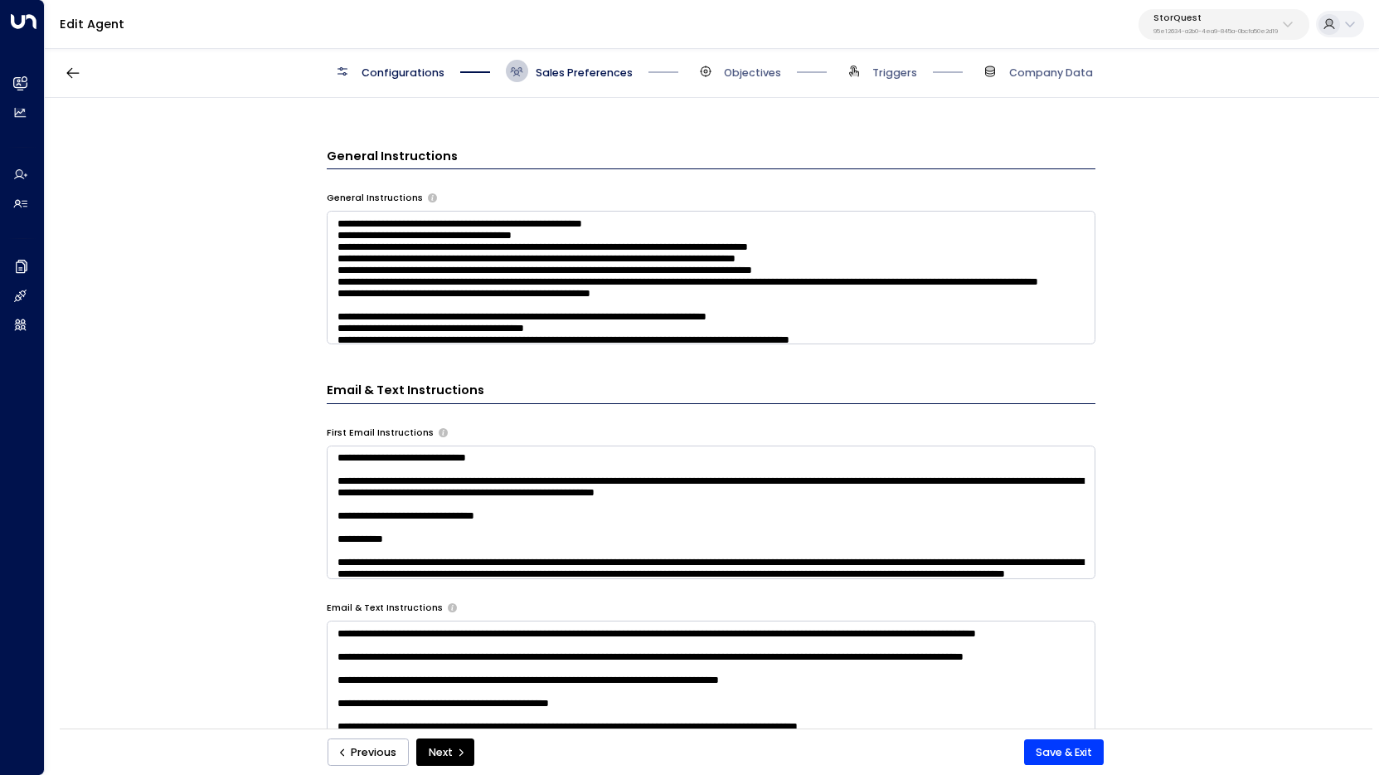
click at [640, 296] on textarea at bounding box center [711, 278] width 769 height 134
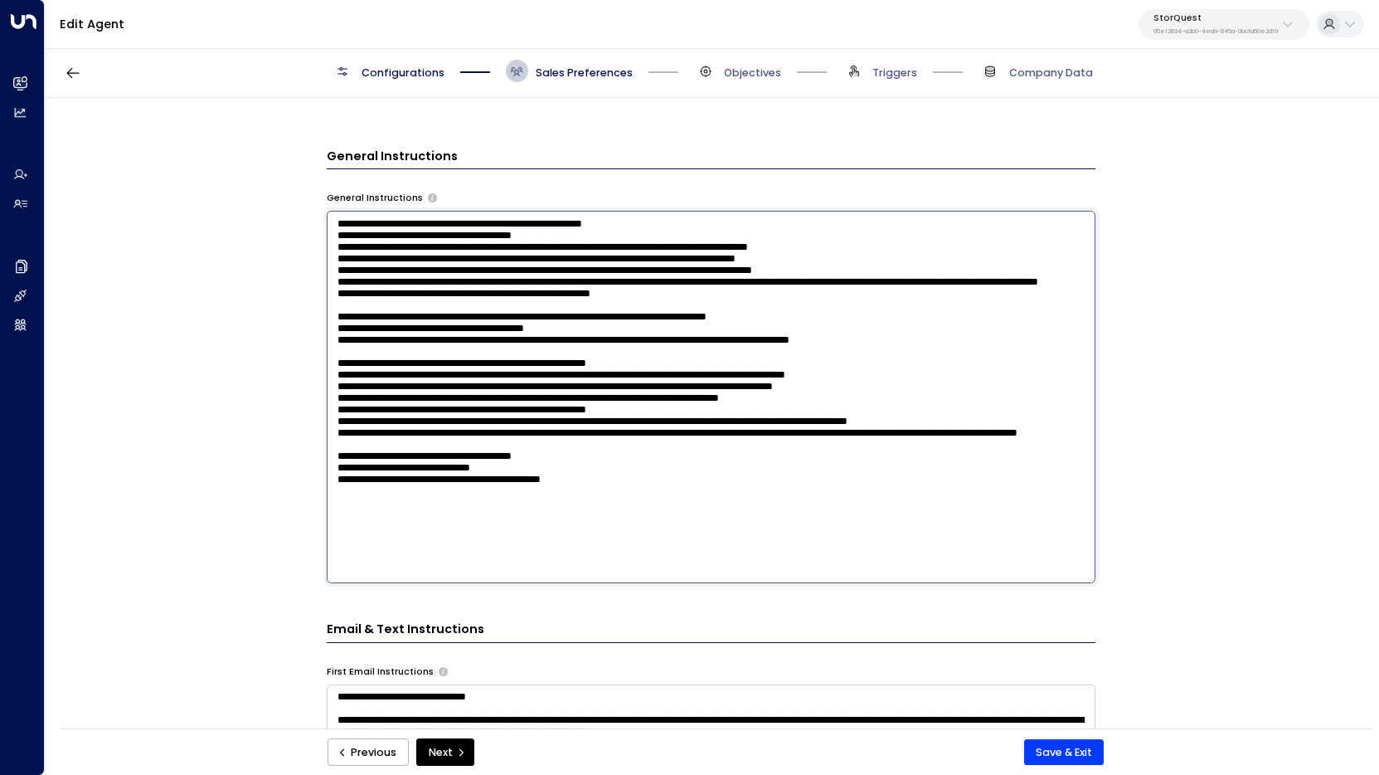
scroll to position [15, 0]
click at [614, 561] on textarea at bounding box center [711, 397] width 769 height 372
click at [341, 569] on textarea at bounding box center [711, 397] width 769 height 372
click at [557, 575] on textarea at bounding box center [711, 397] width 769 height 372
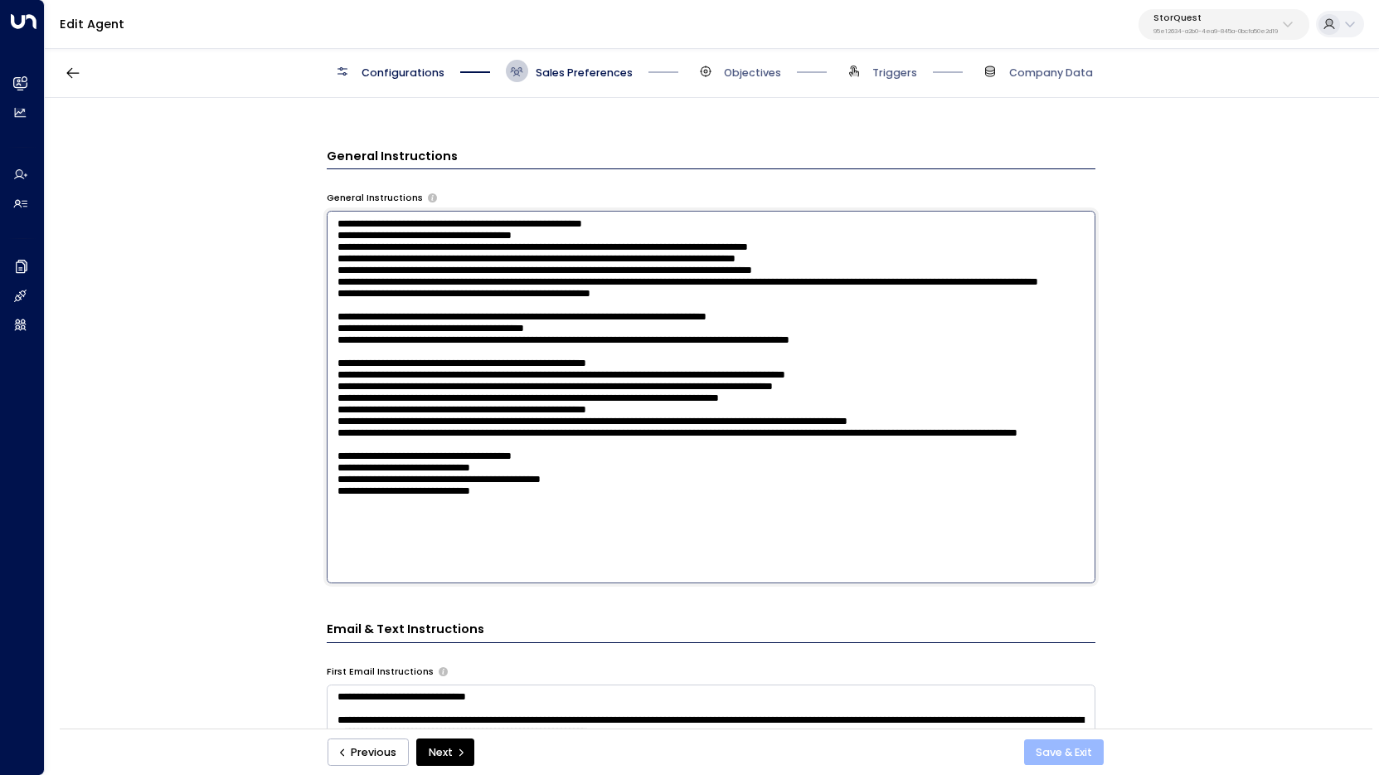
type textarea "**********"
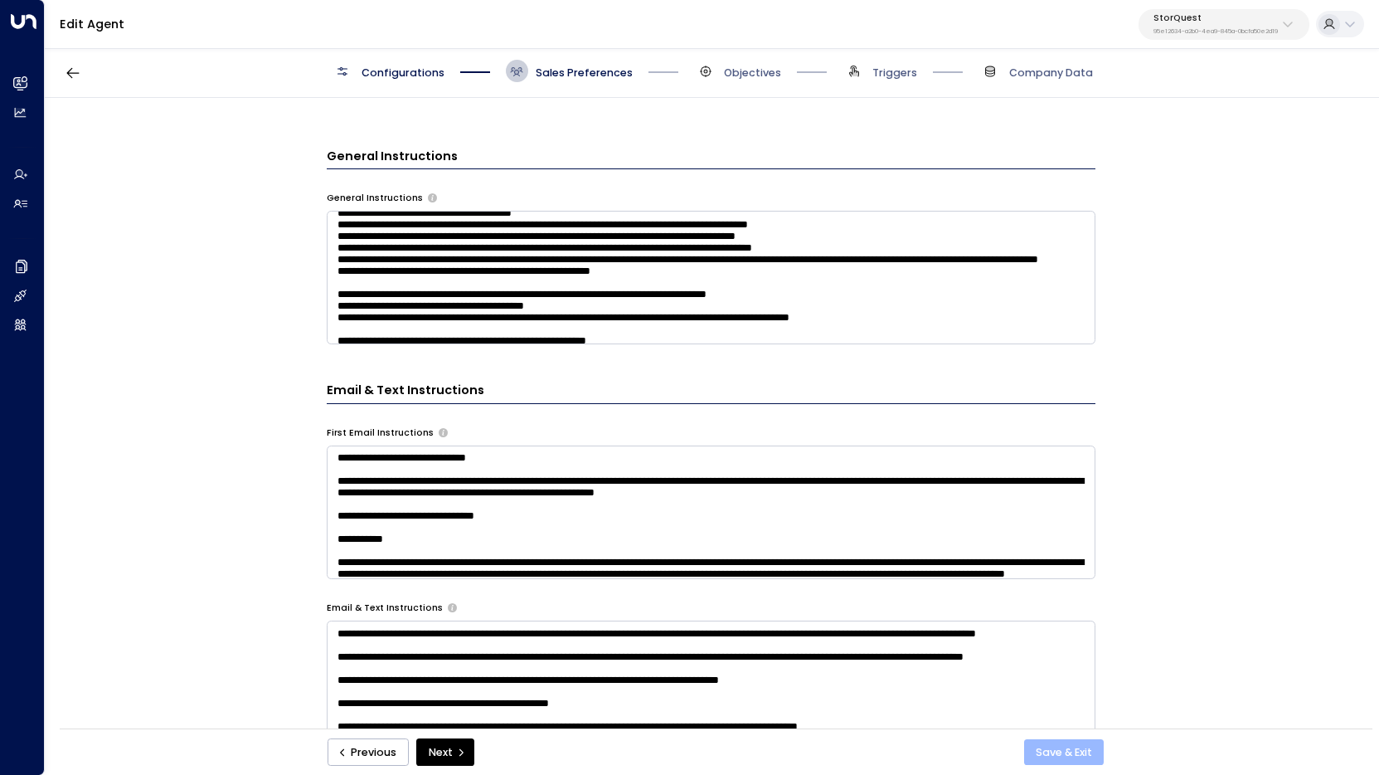
click at [1073, 750] on button "Save & Exit" at bounding box center [1064, 752] width 80 height 27
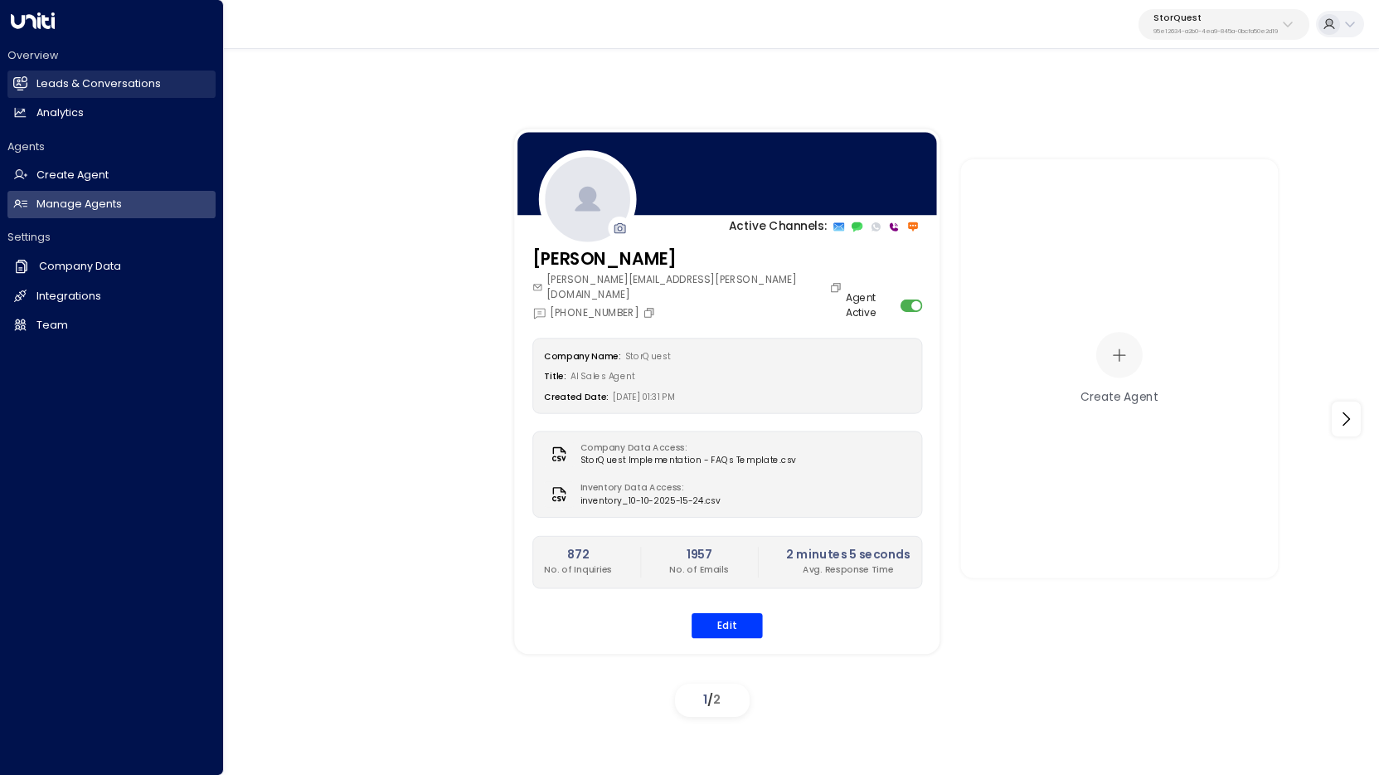
click at [105, 75] on link "Leads & Conversations Leads & Conversations" at bounding box center [111, 83] width 208 height 27
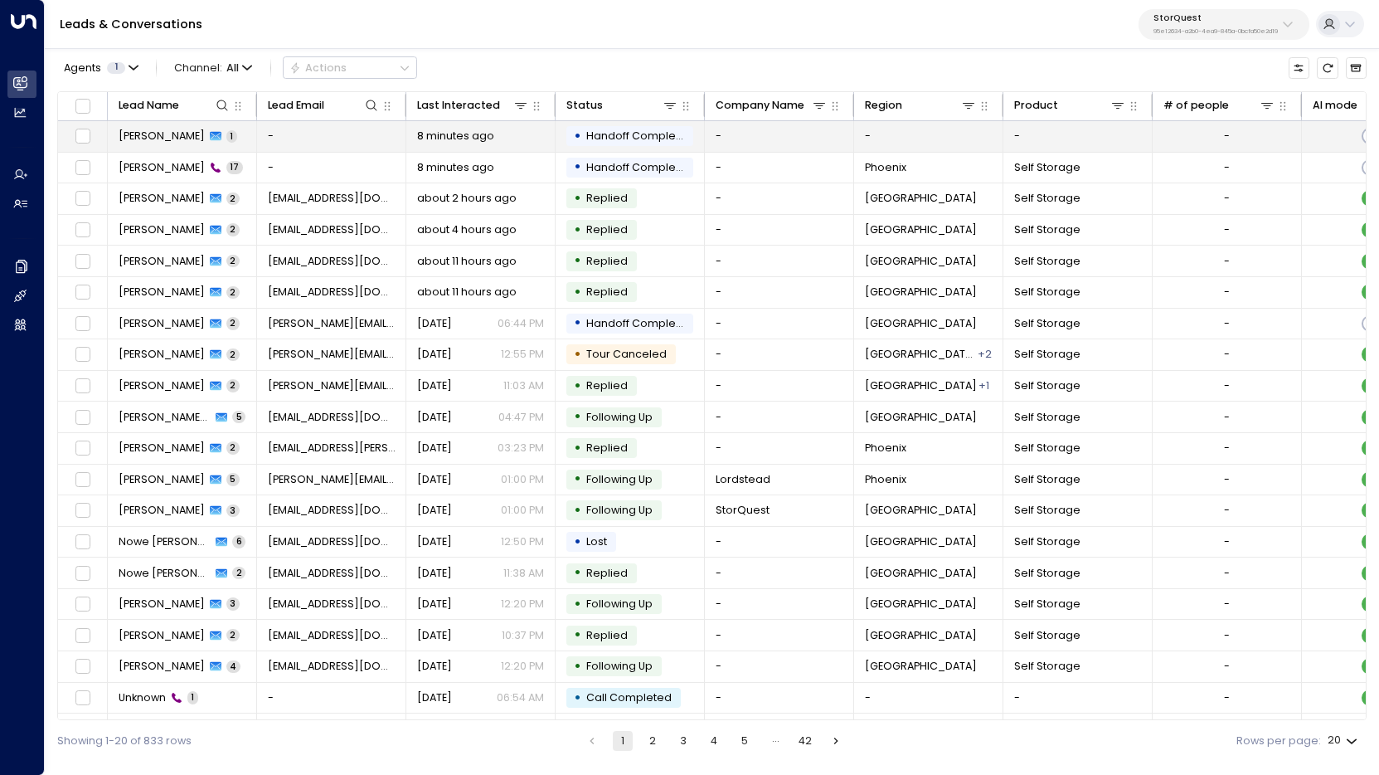
click at [174, 138] on span "[PERSON_NAME]" at bounding box center [162, 136] width 86 height 15
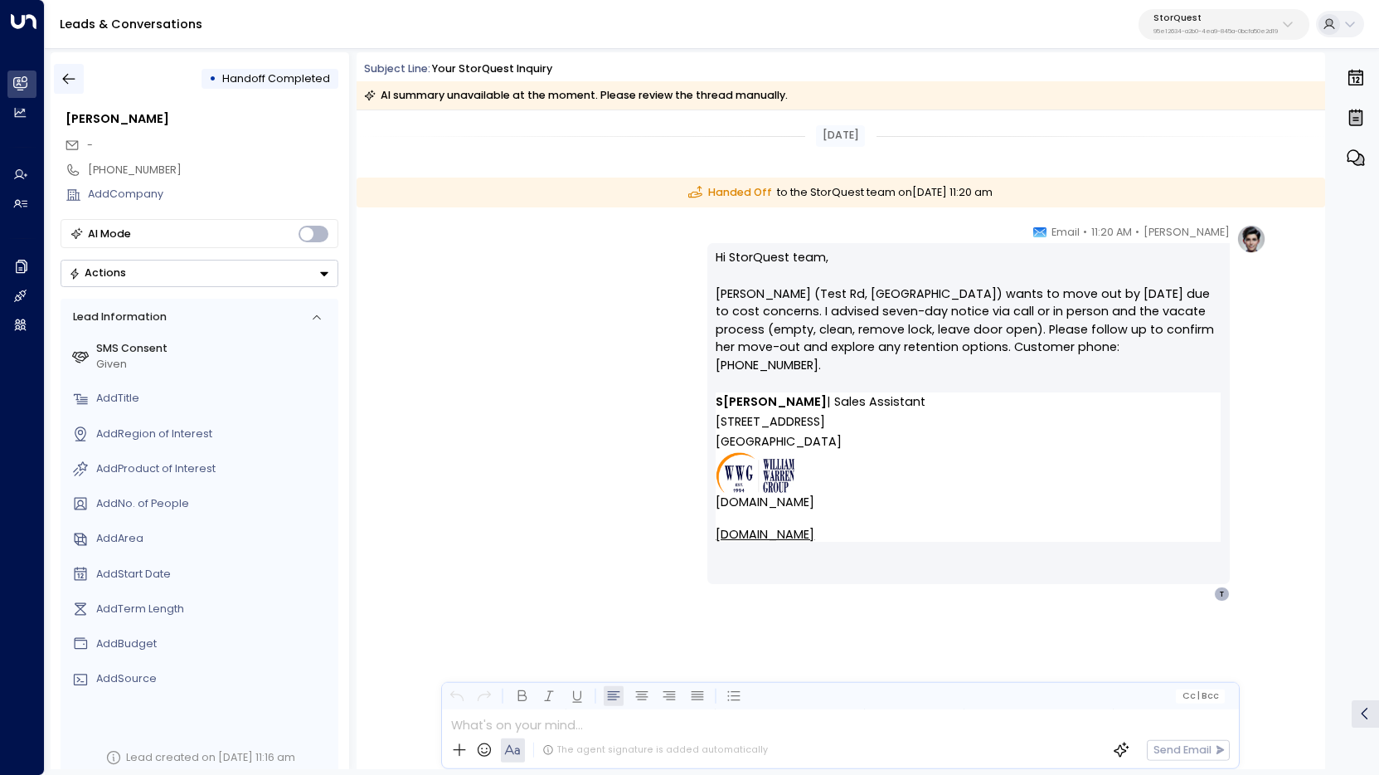
click at [70, 73] on icon "button" at bounding box center [69, 78] width 17 height 17
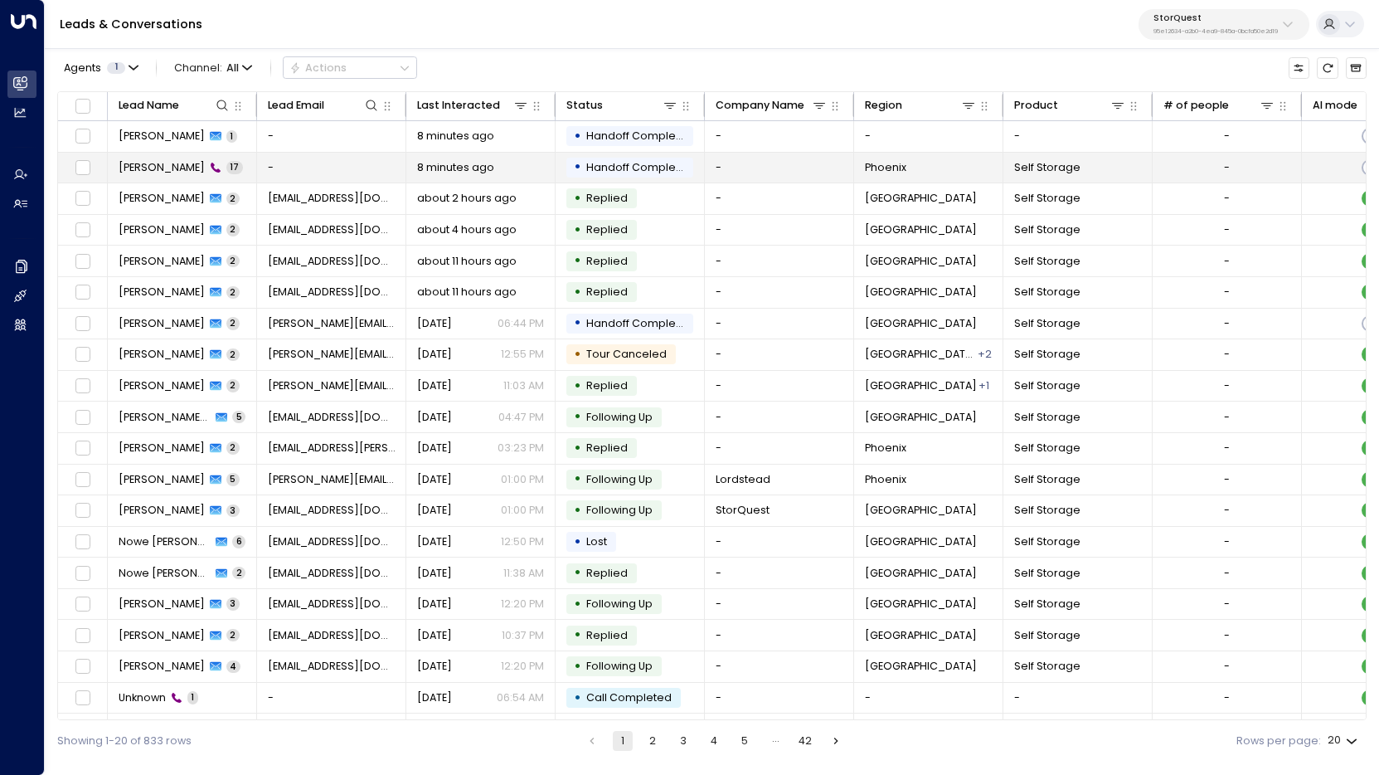
click at [178, 168] on span "[PERSON_NAME]" at bounding box center [162, 167] width 86 height 15
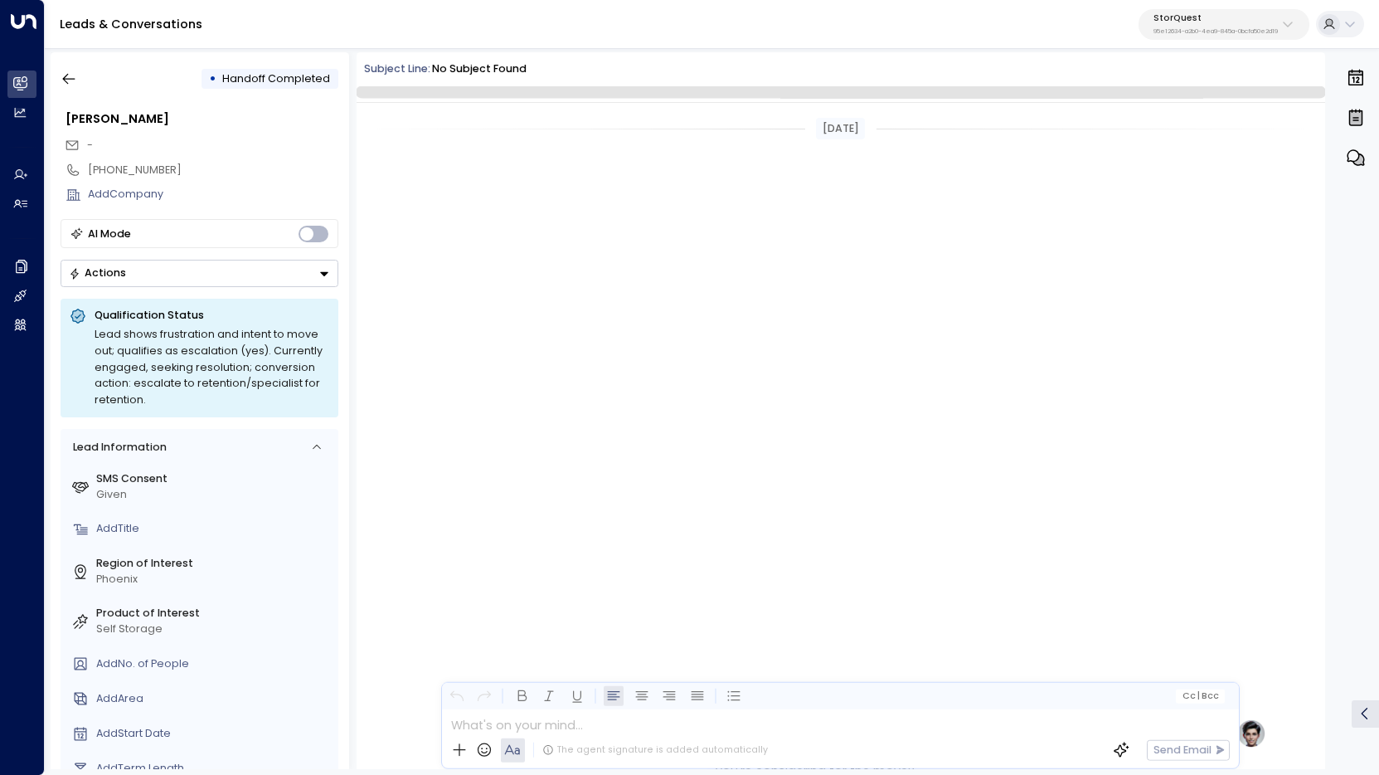
scroll to position [765, 0]
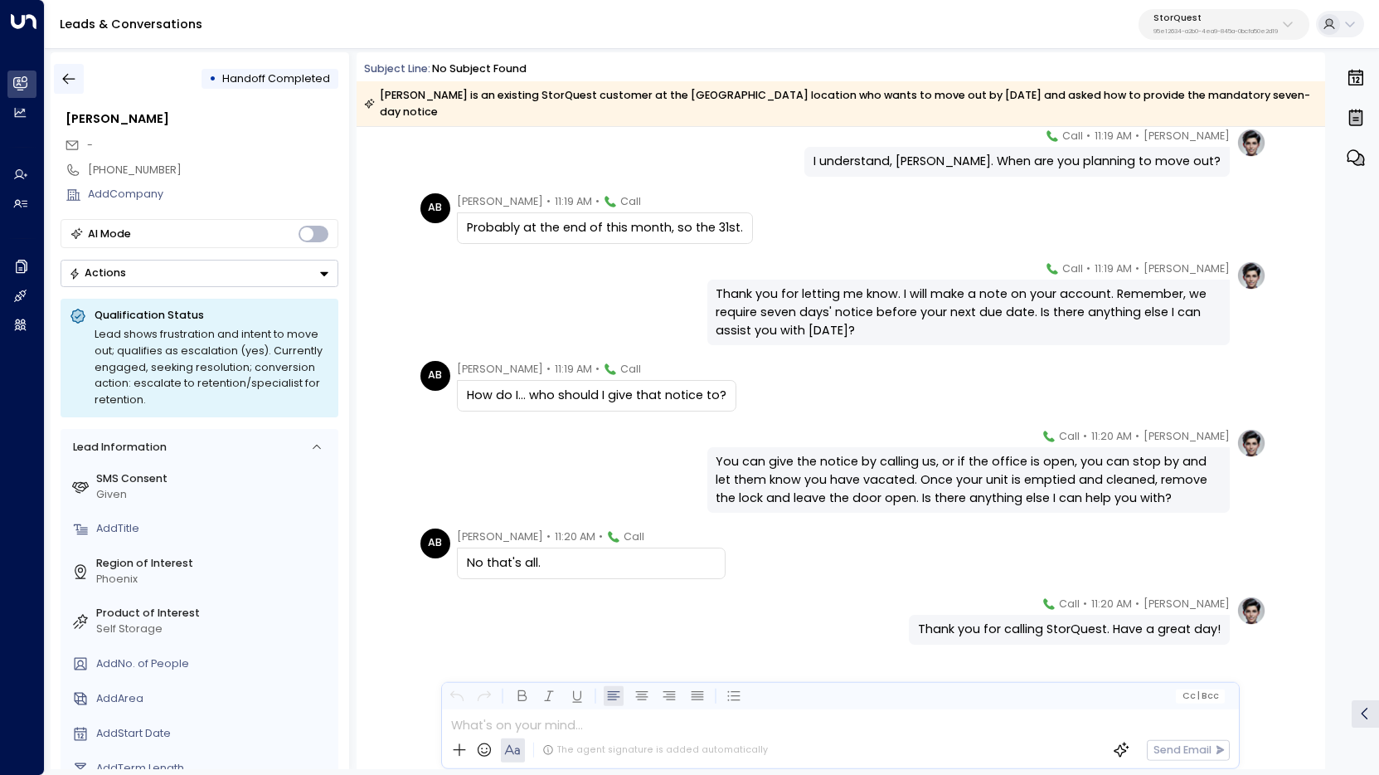
click at [64, 75] on icon "button" at bounding box center [69, 78] width 17 height 17
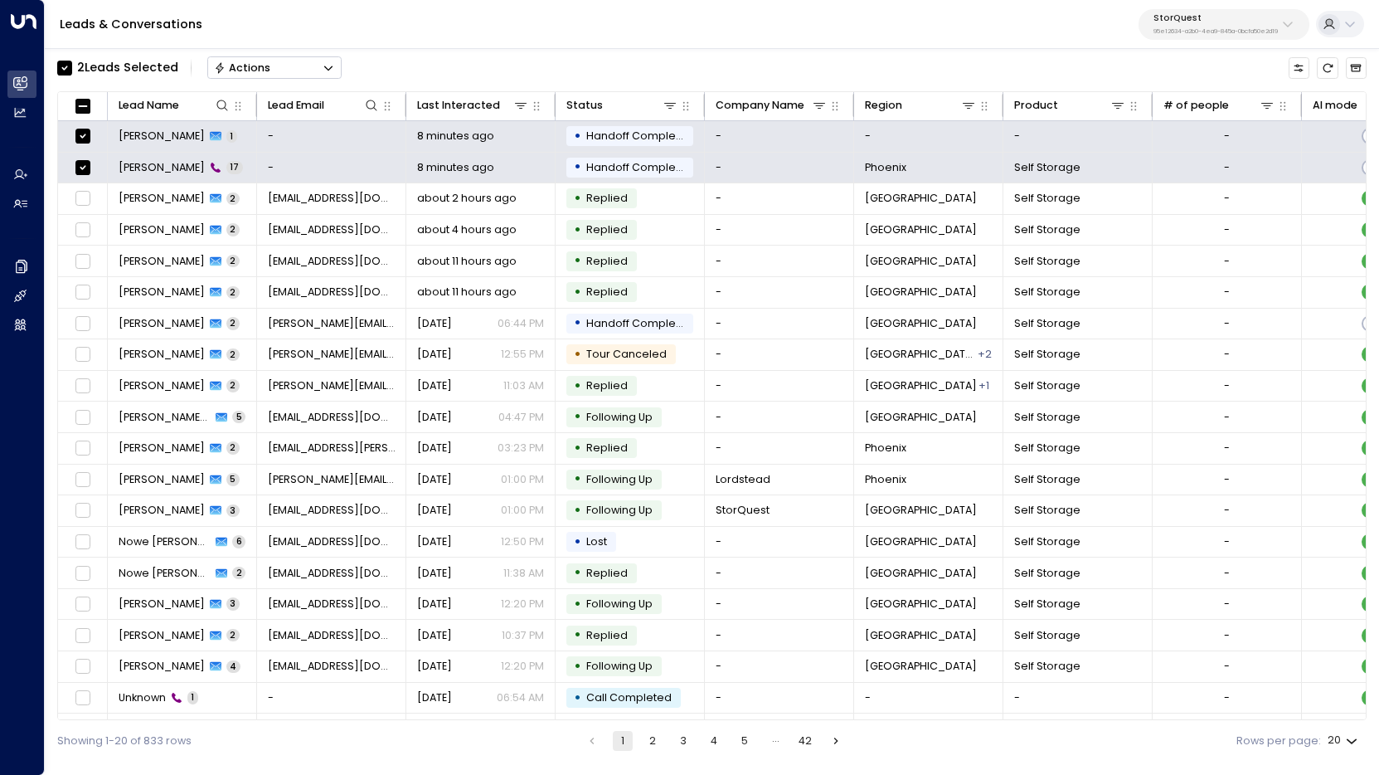
click at [273, 72] on button "Actions" at bounding box center [274, 67] width 134 height 22
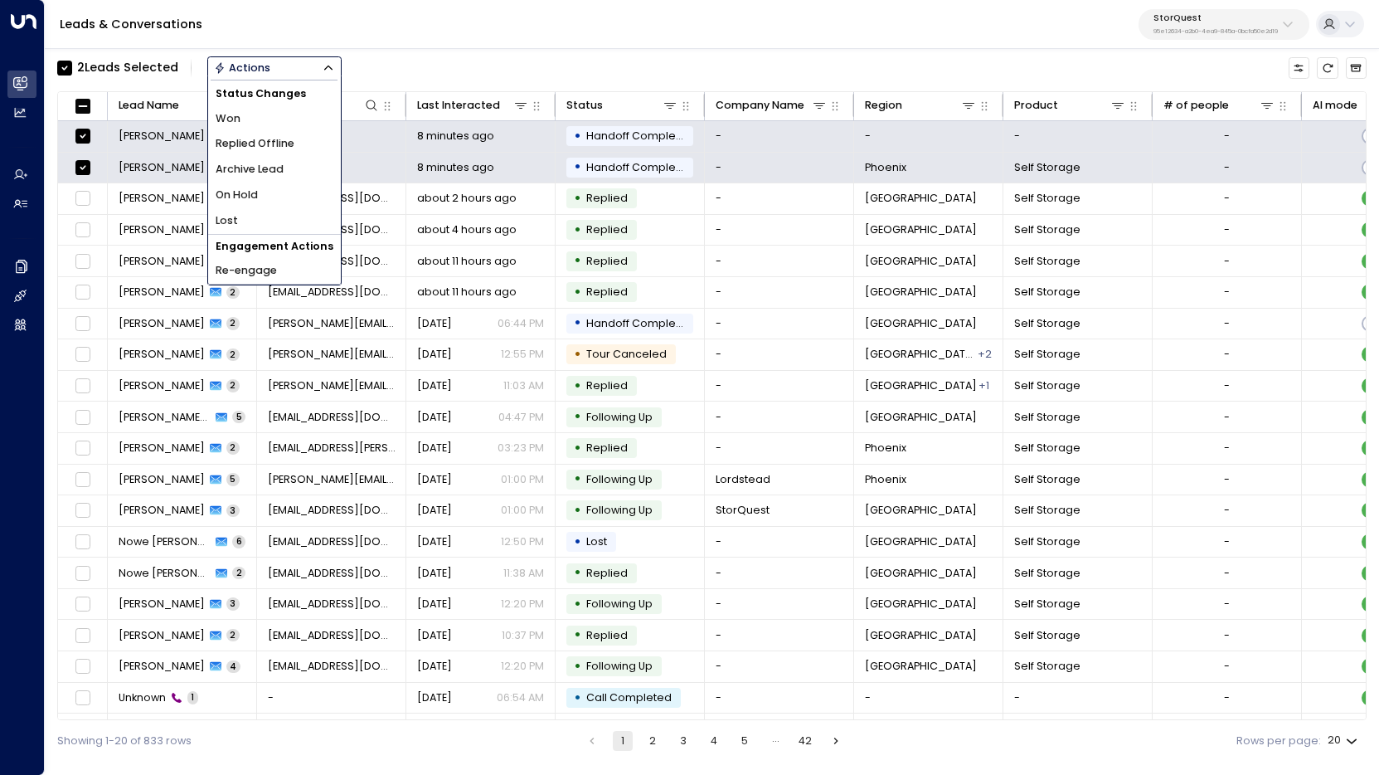
click at [262, 162] on span "Archive Lead" at bounding box center [250, 170] width 68 height 16
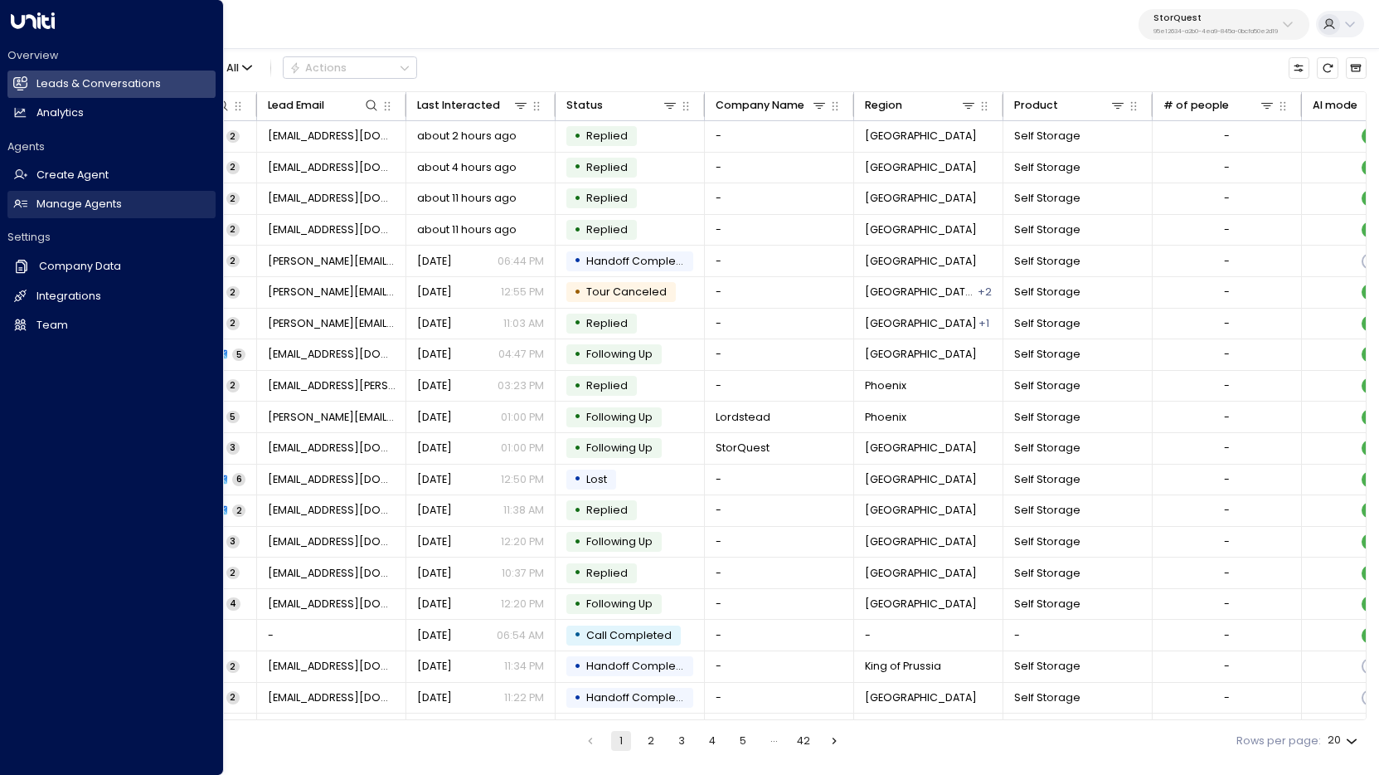
click at [60, 201] on h2 "Manage Agents" at bounding box center [78, 205] width 85 height 16
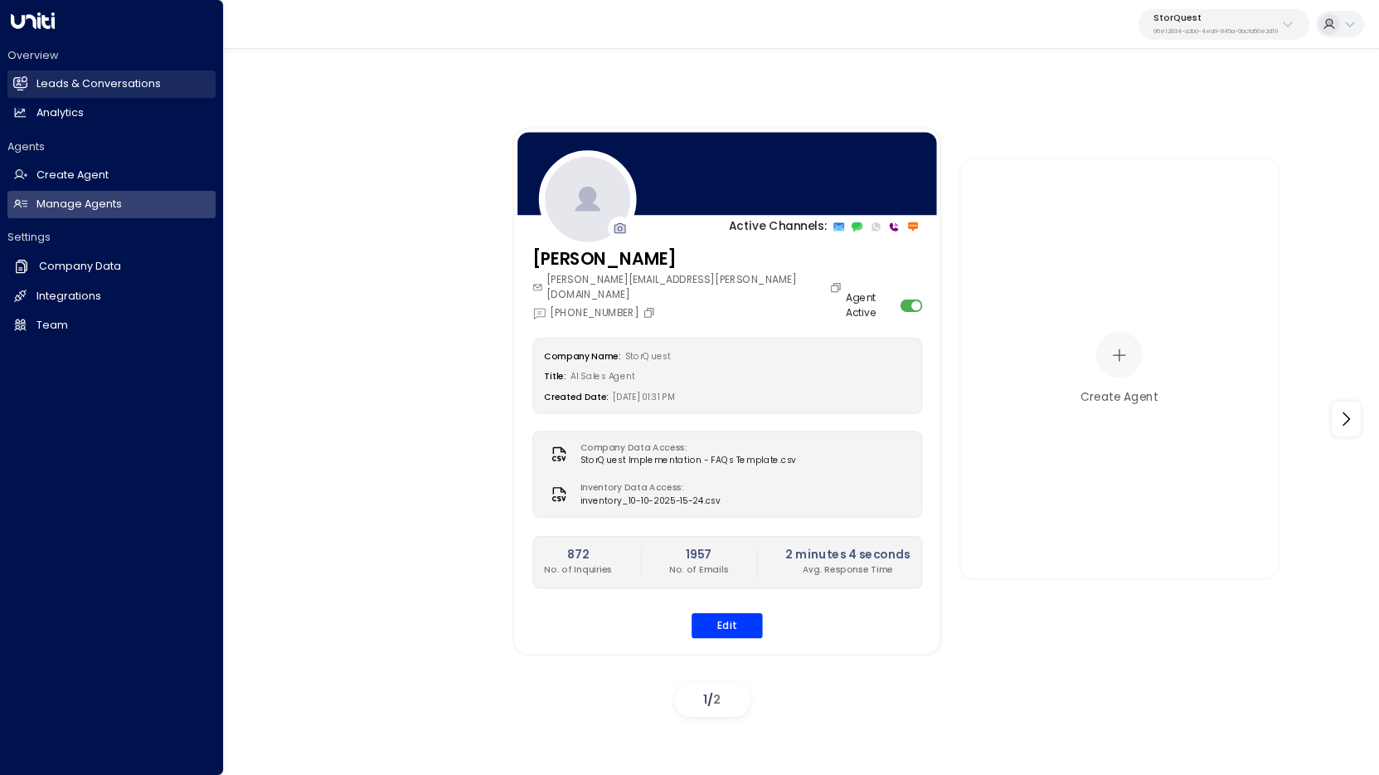
click at [88, 93] on link "Leads & Conversations Leads & Conversations" at bounding box center [111, 83] width 208 height 27
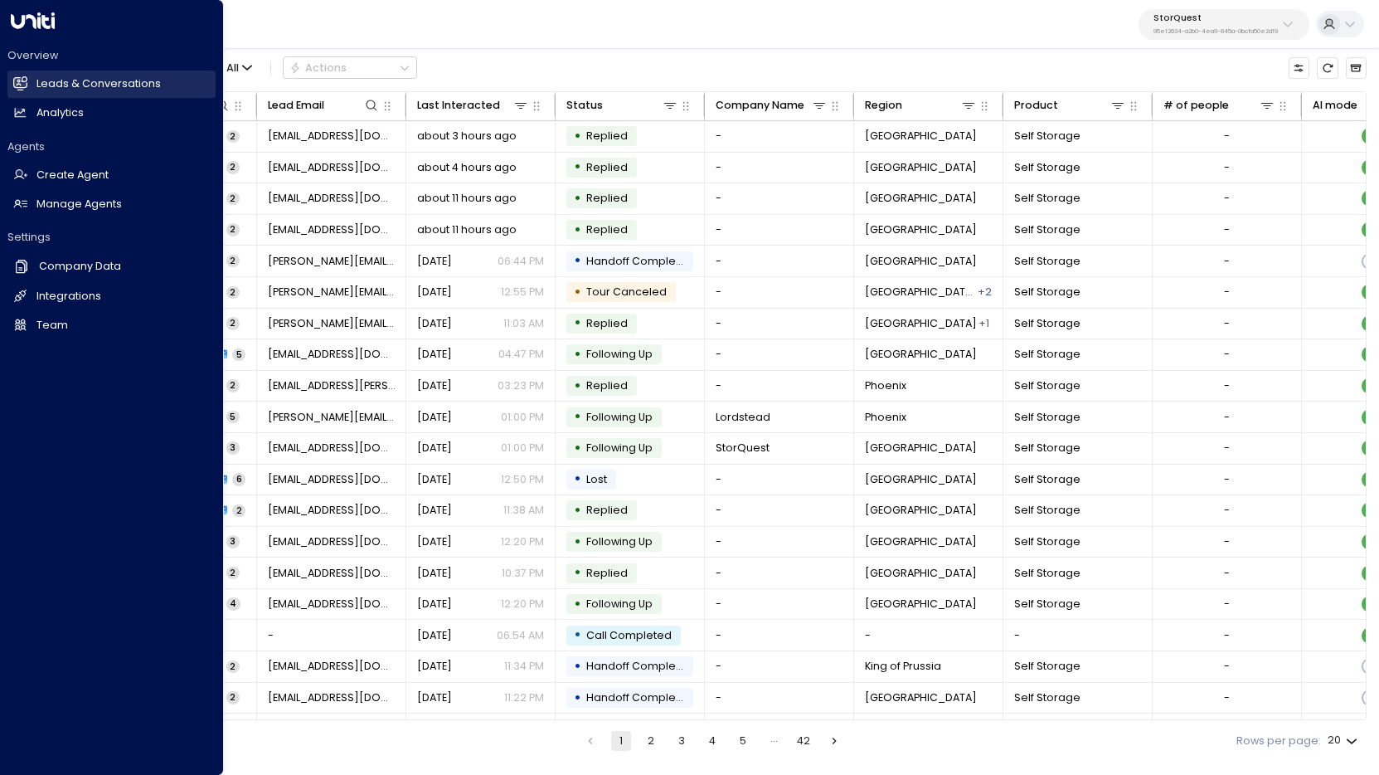
click at [109, 82] on h2 "Leads & Conversations" at bounding box center [98, 84] width 124 height 16
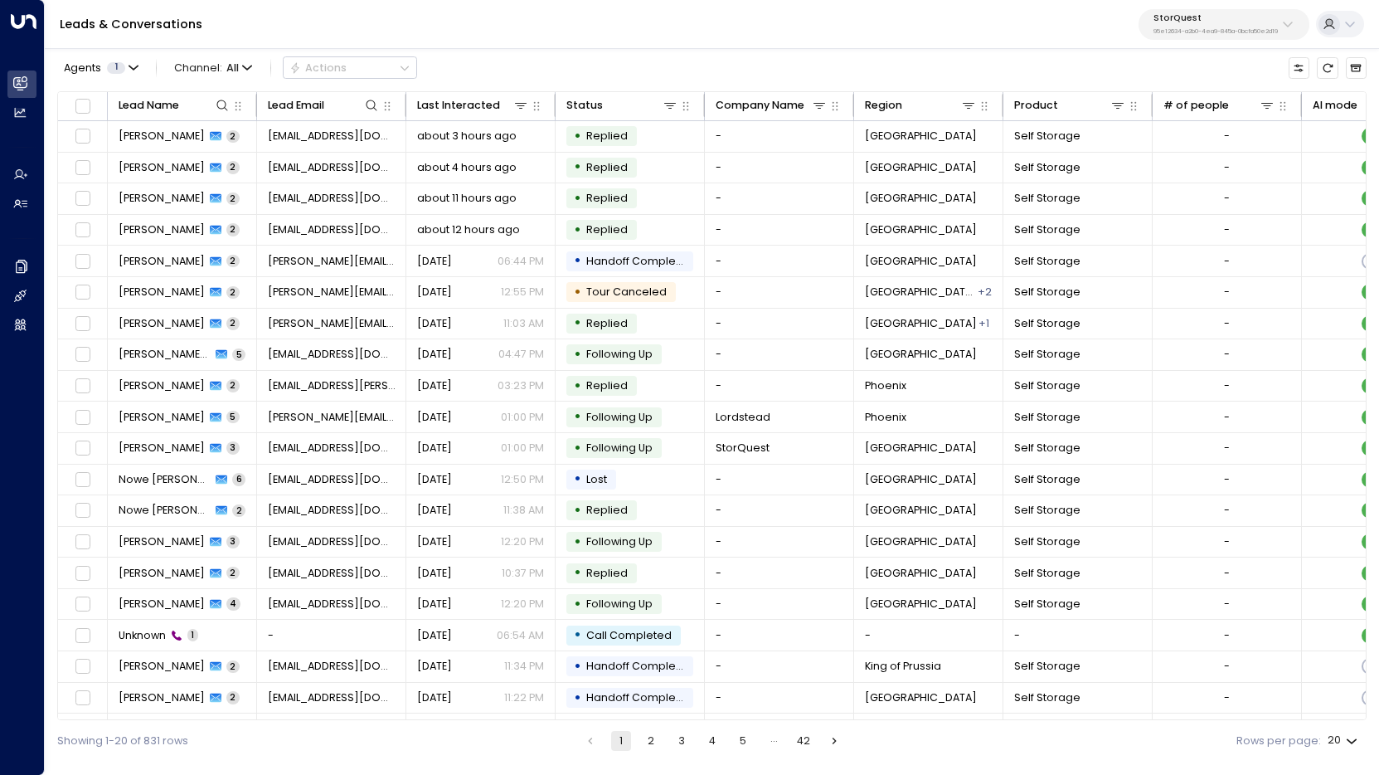
click at [463, 27] on div "Leads & Conversations StorQuest 95e12634-a2b0-4ea9-845a-0bcfa50e2d19" at bounding box center [712, 24] width 1334 height 49
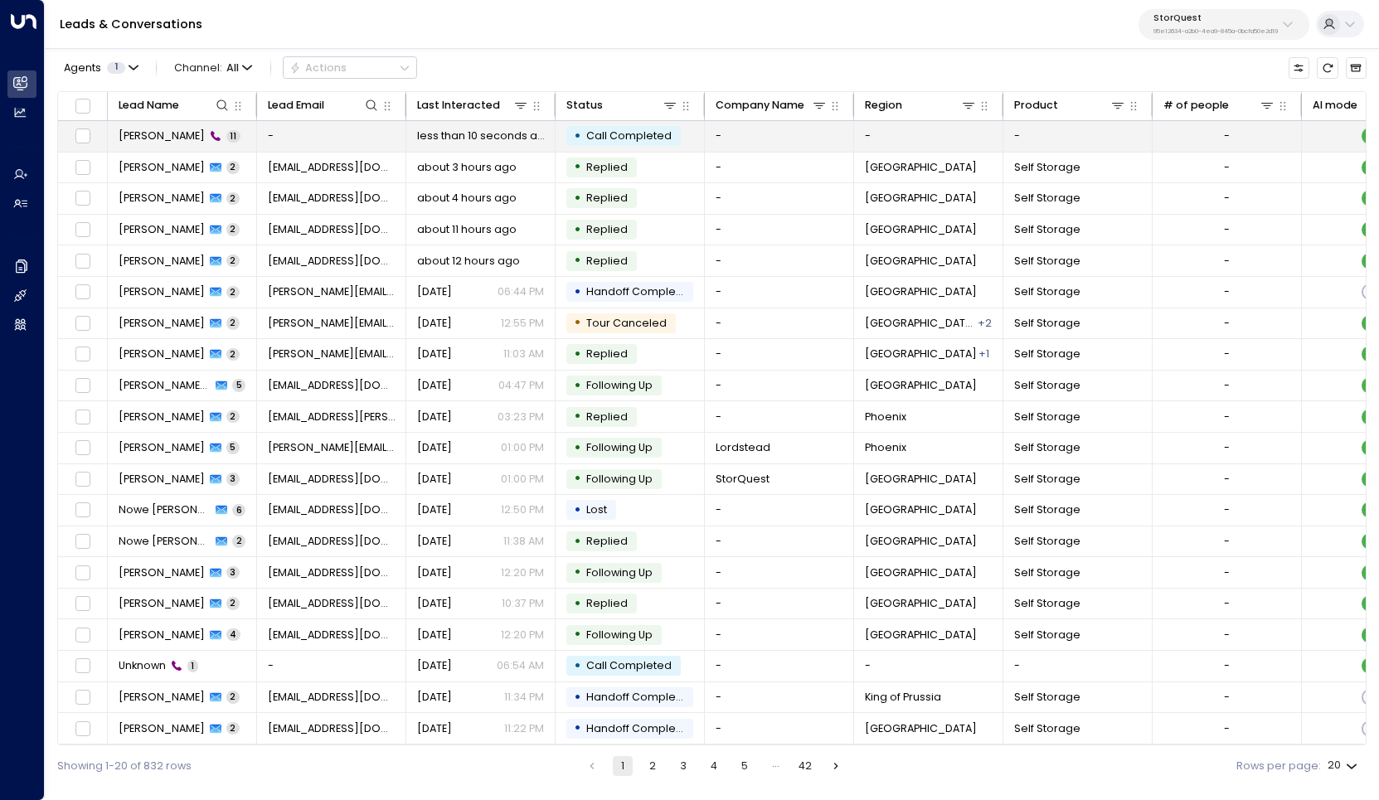
click at [161, 132] on span "Allison Bradley" at bounding box center [162, 136] width 86 height 15
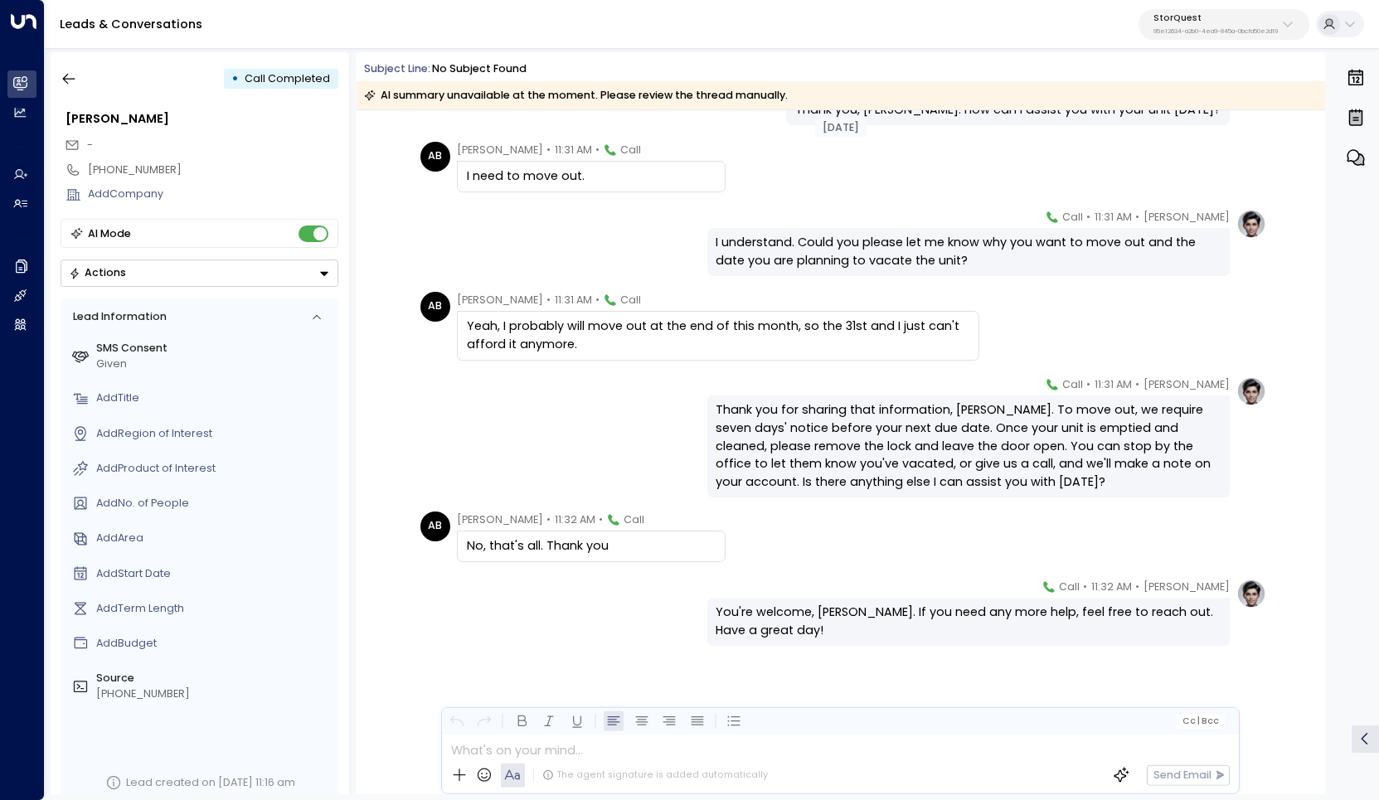
scroll to position [383, 0]
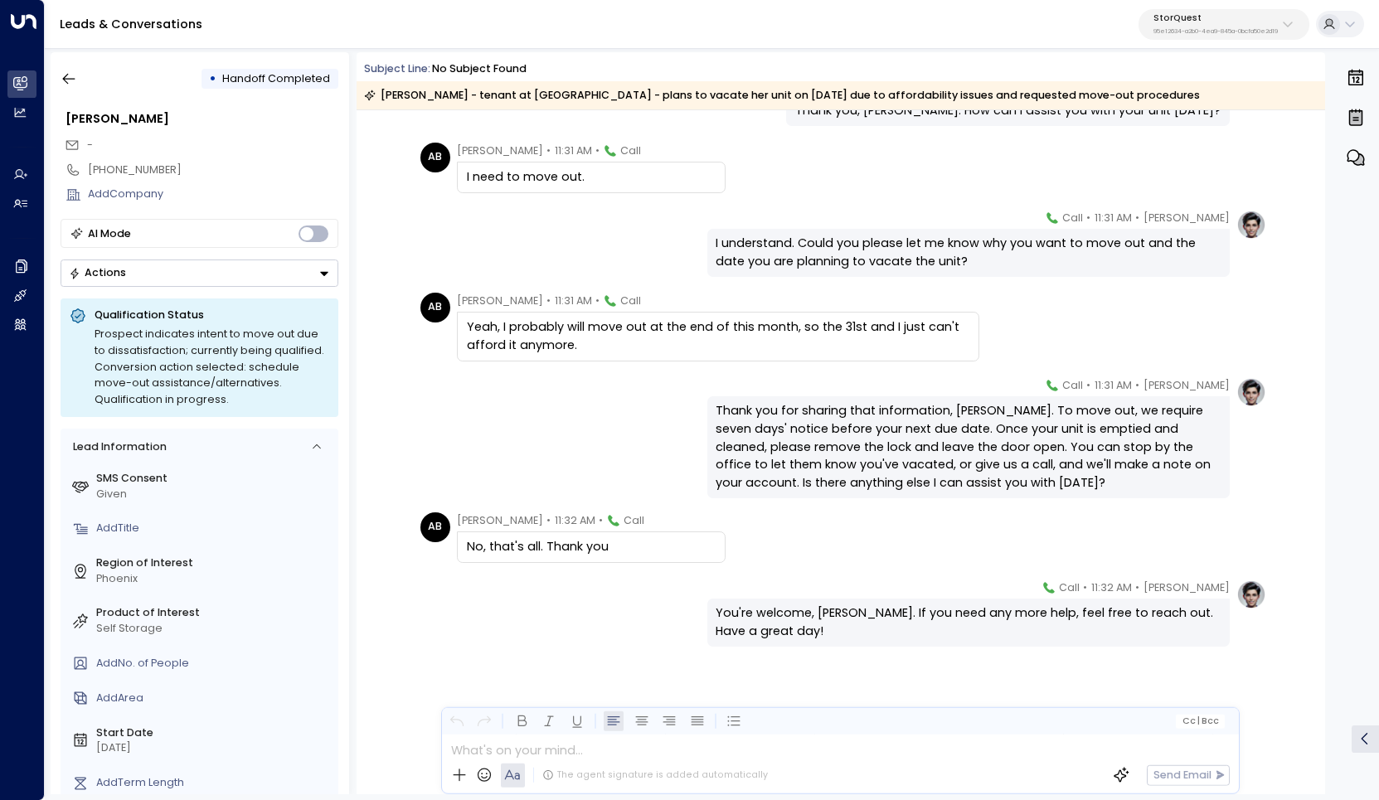
click at [540, 423] on div "Sarah Quinn • 11:31 AM • Call Thank you for sharing that information, Allison. …" at bounding box center [840, 437] width 851 height 121
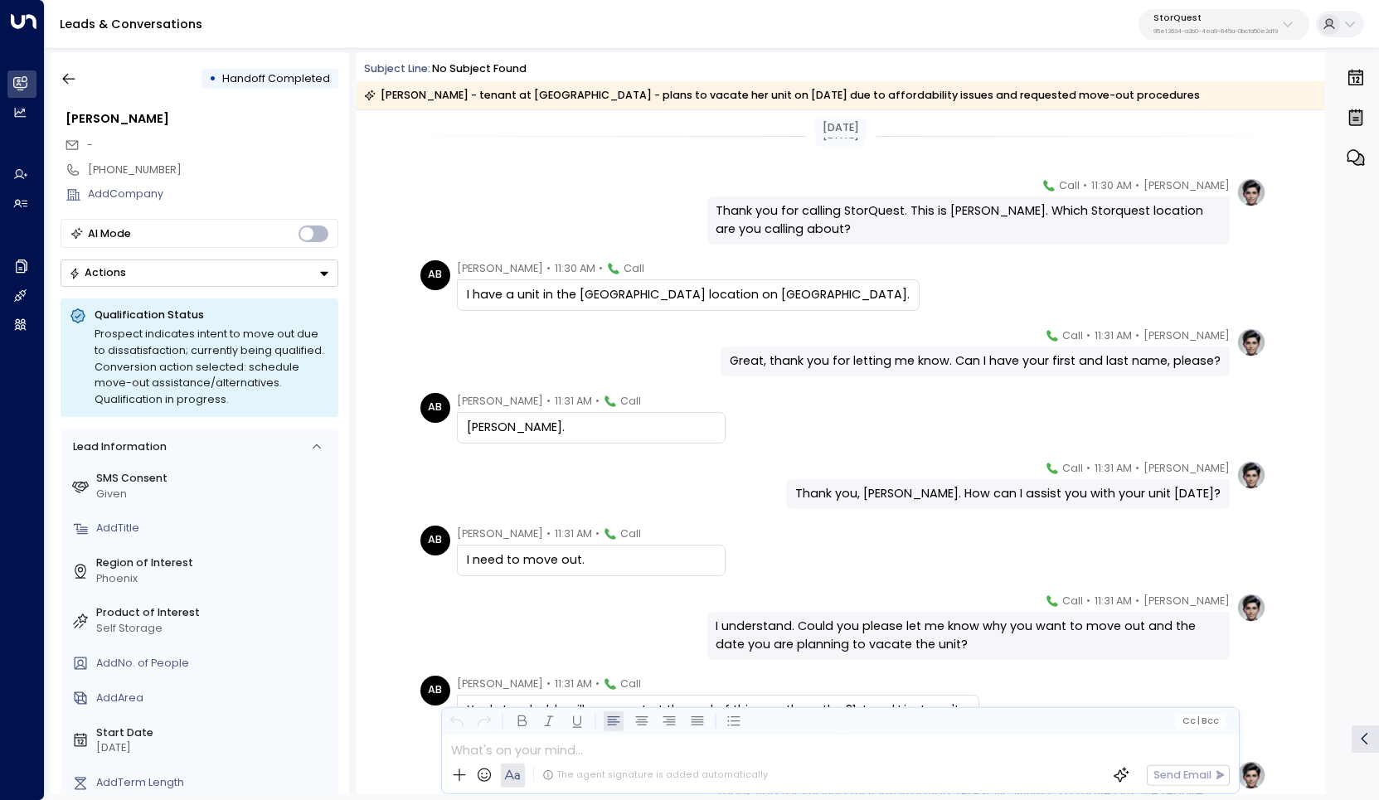
scroll to position [0, 0]
click at [70, 70] on icon "button" at bounding box center [69, 78] width 17 height 17
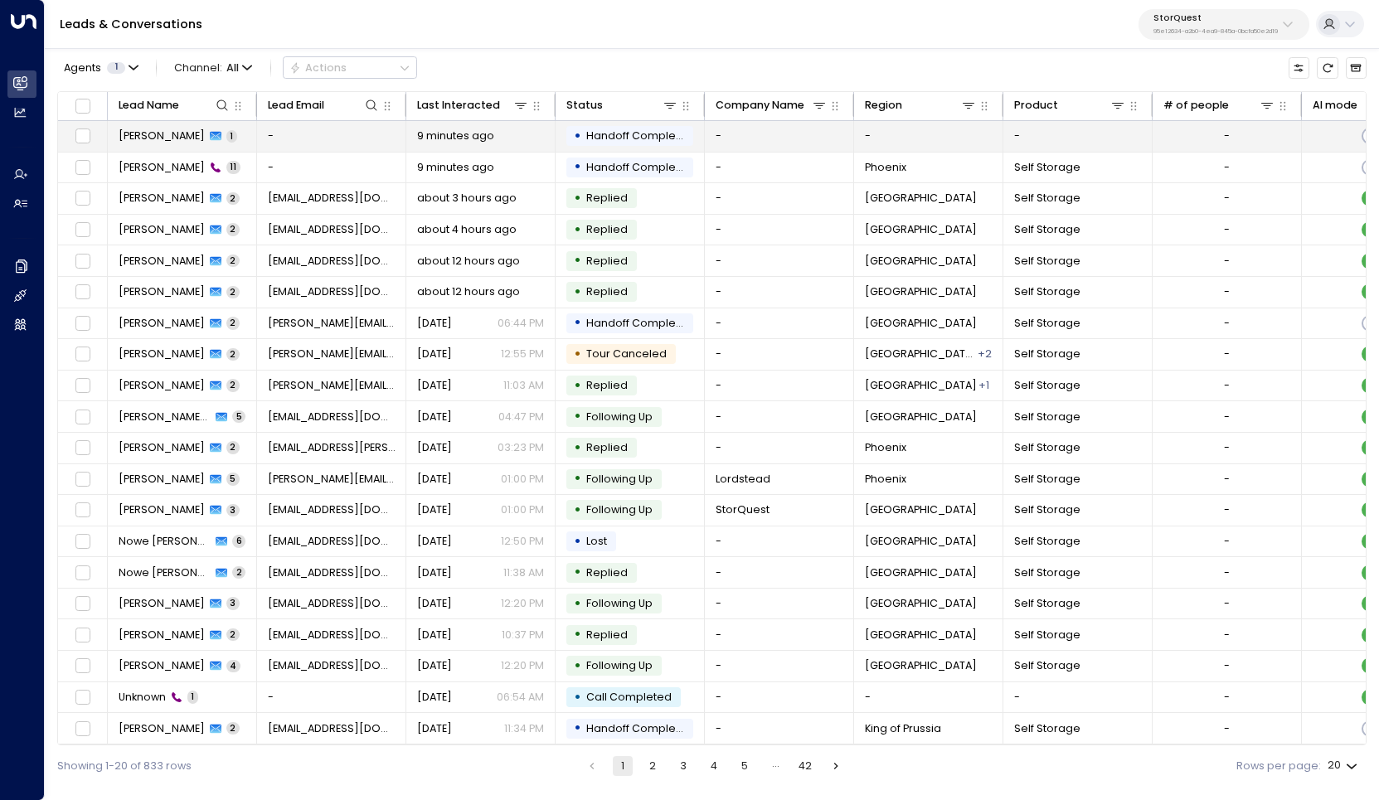
click at [136, 141] on span "[PERSON_NAME]" at bounding box center [162, 136] width 86 height 15
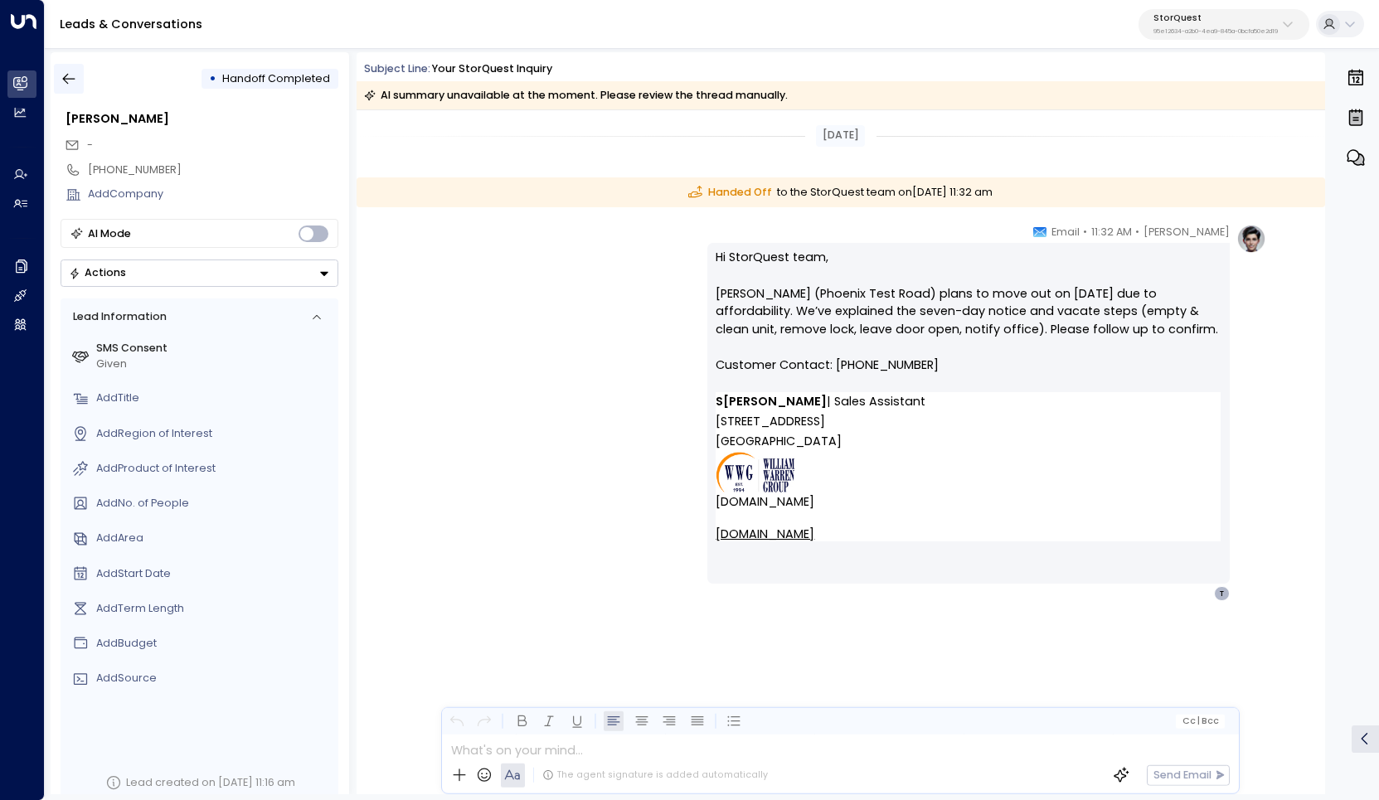
click at [75, 81] on icon "button" at bounding box center [69, 78] width 17 height 17
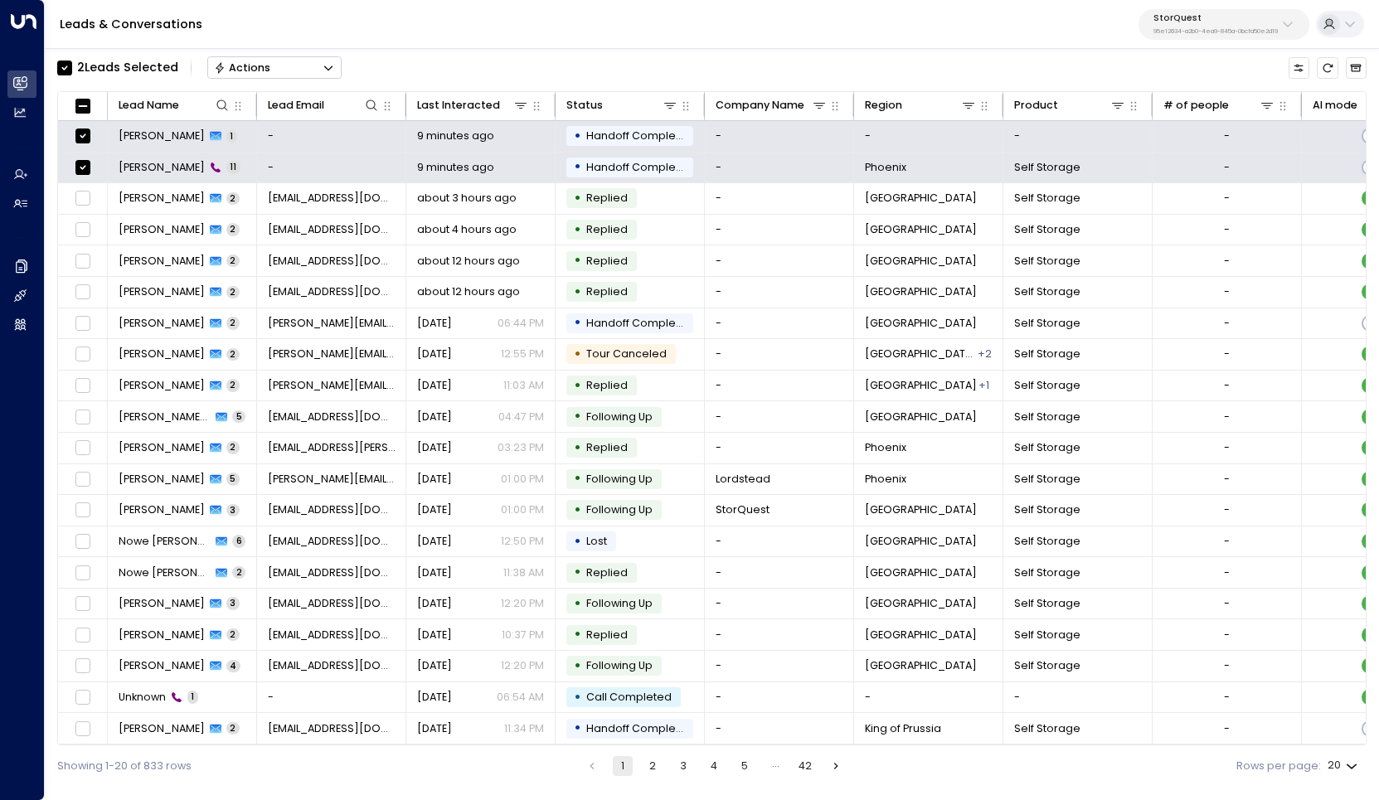
click at [279, 69] on button "Actions" at bounding box center [274, 67] width 134 height 22
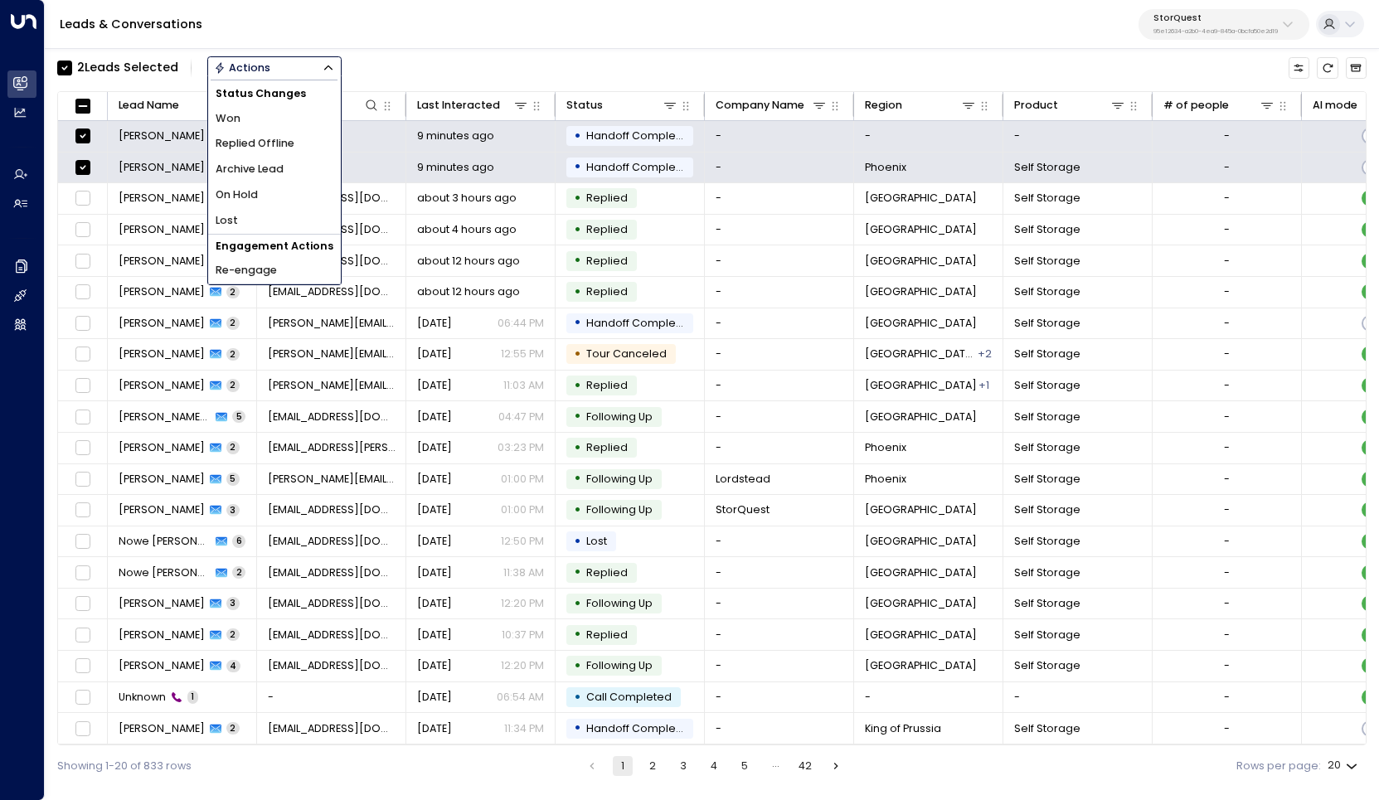
click at [289, 163] on li "Archive Lead" at bounding box center [274, 170] width 133 height 26
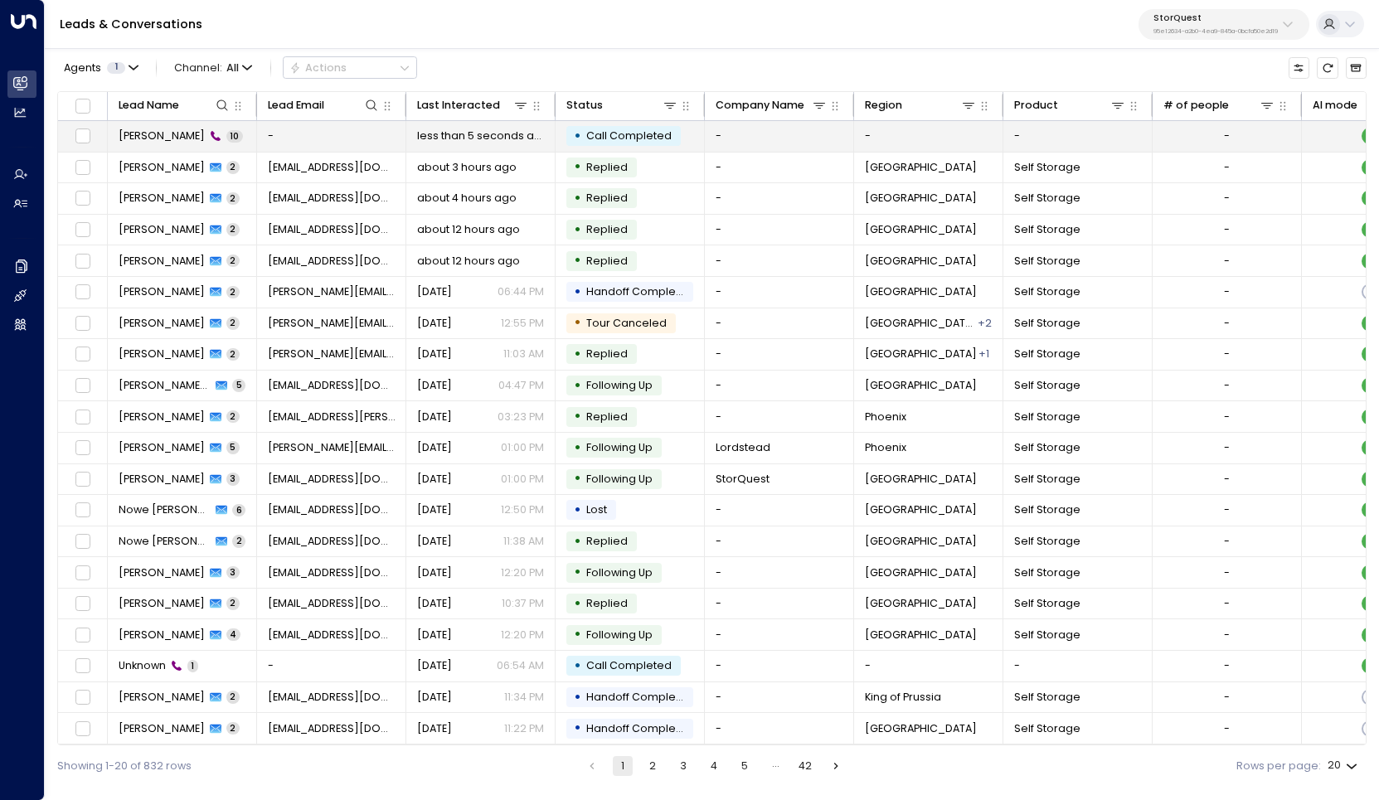
click at [155, 137] on span "[PERSON_NAME]" at bounding box center [162, 136] width 86 height 15
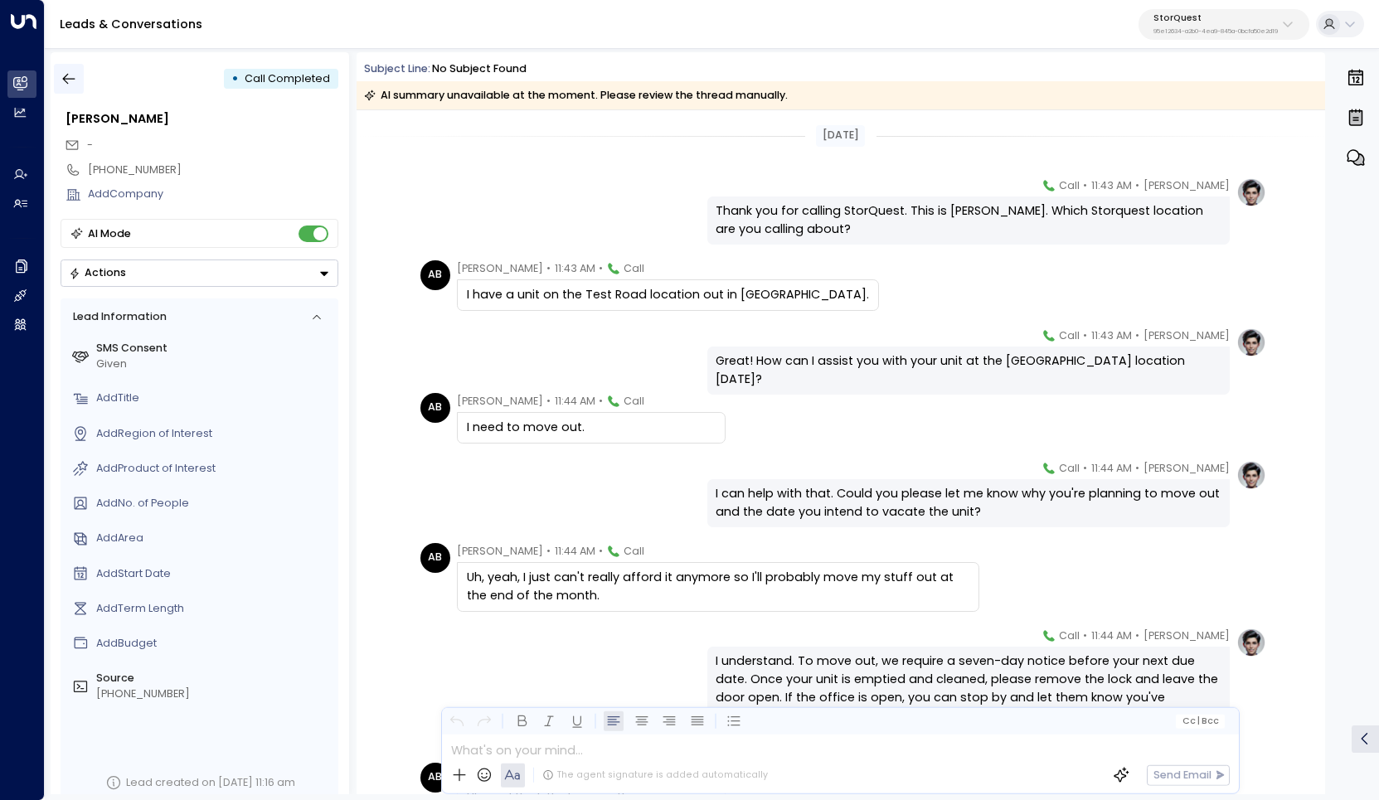
click at [71, 72] on icon "button" at bounding box center [69, 78] width 17 height 17
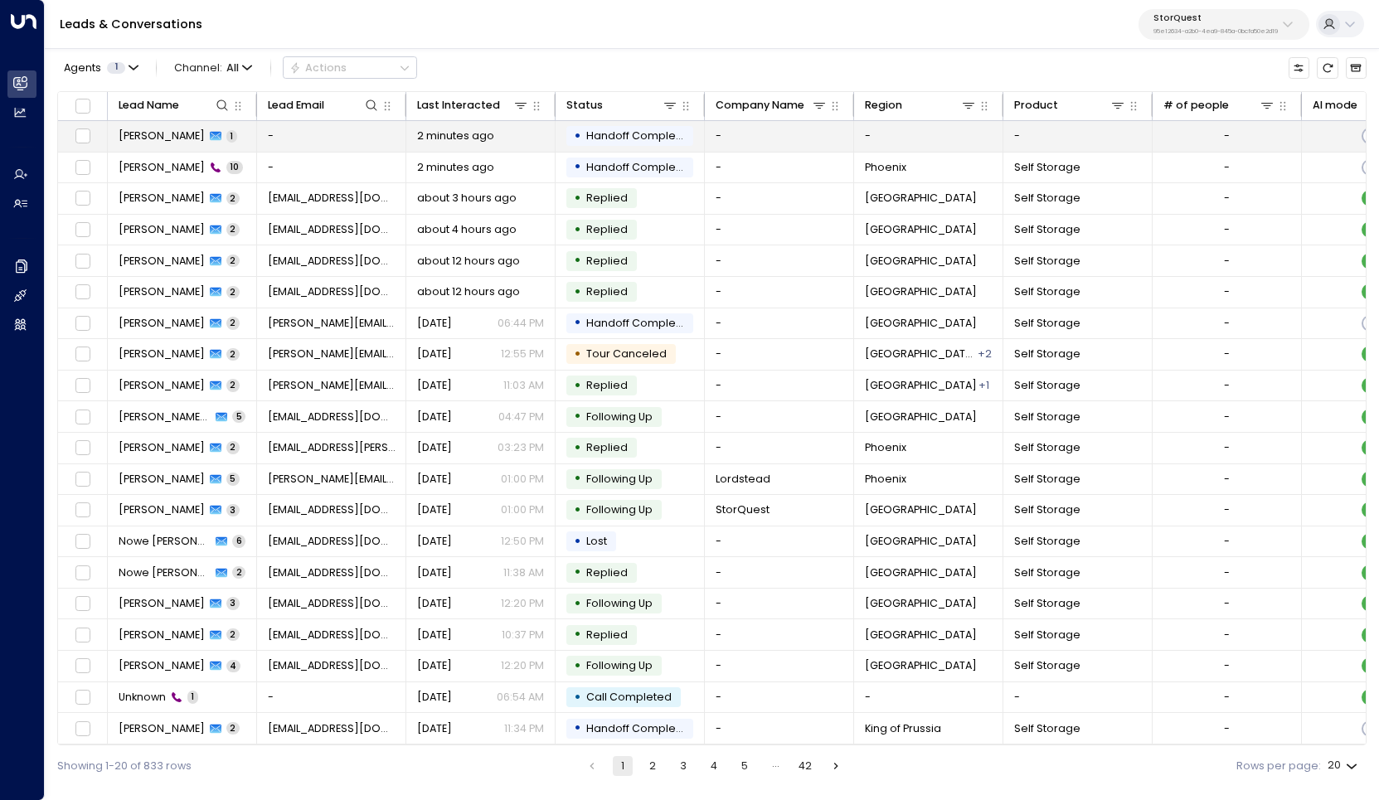
click at [160, 140] on span "Allison Bradley" at bounding box center [162, 136] width 86 height 15
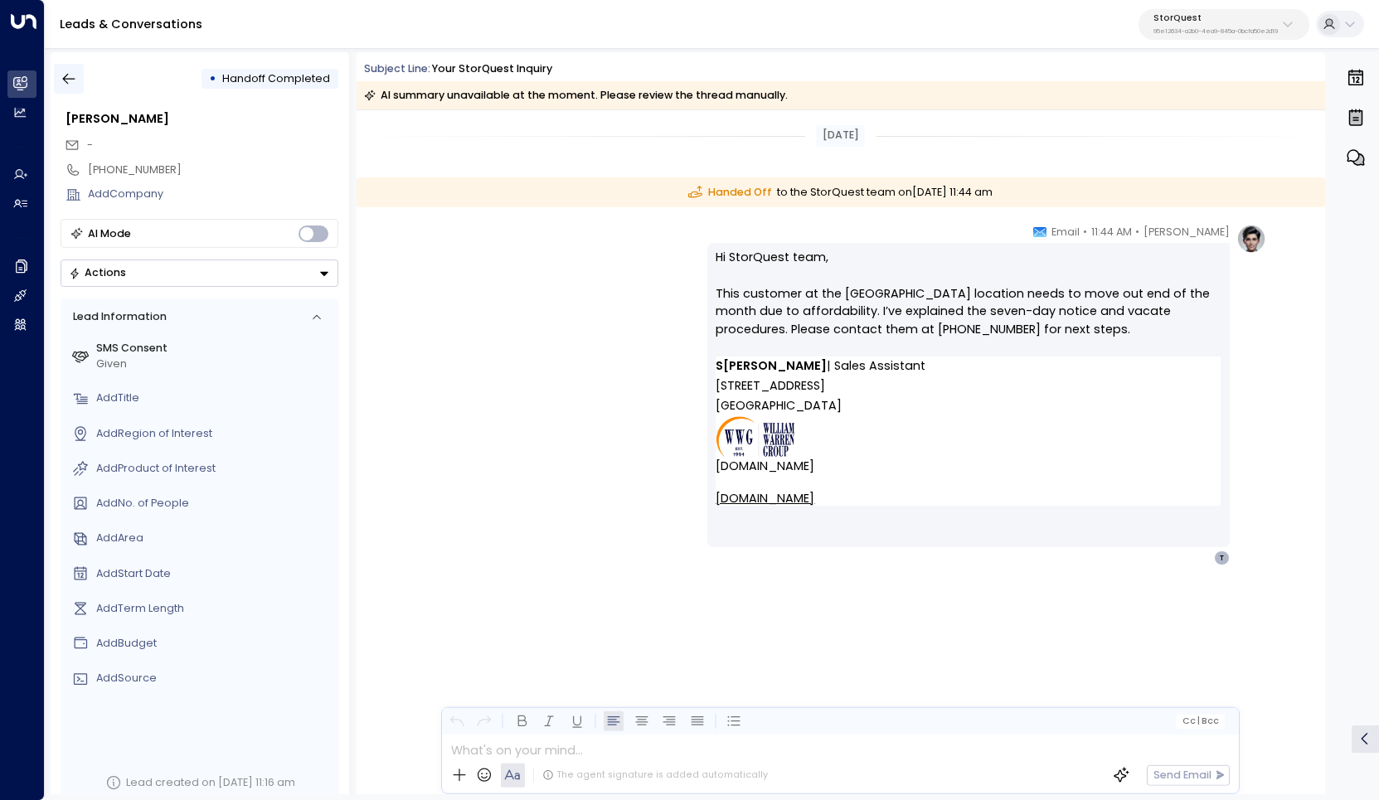
click at [67, 91] on button "button" at bounding box center [69, 79] width 30 height 30
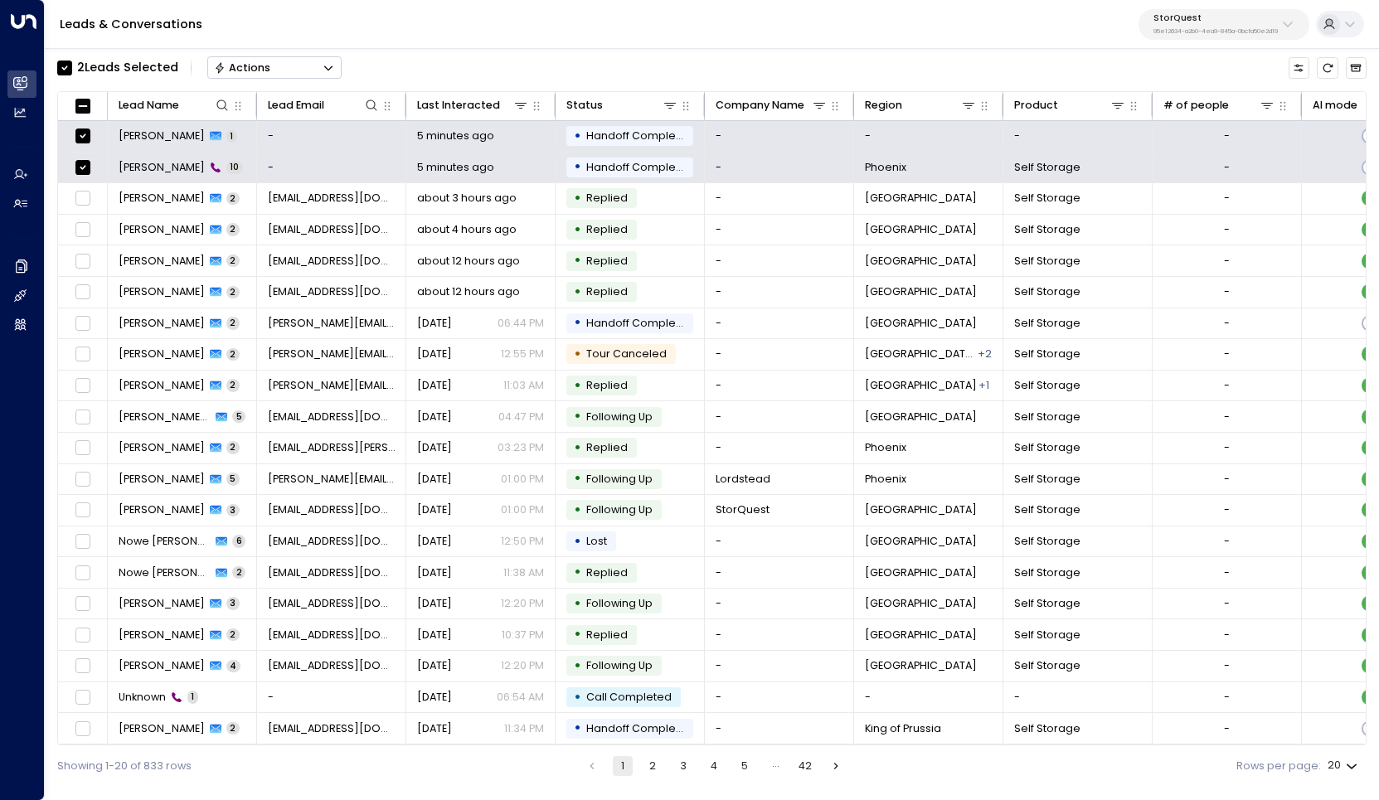
click at [300, 68] on button "Actions" at bounding box center [274, 67] width 134 height 22
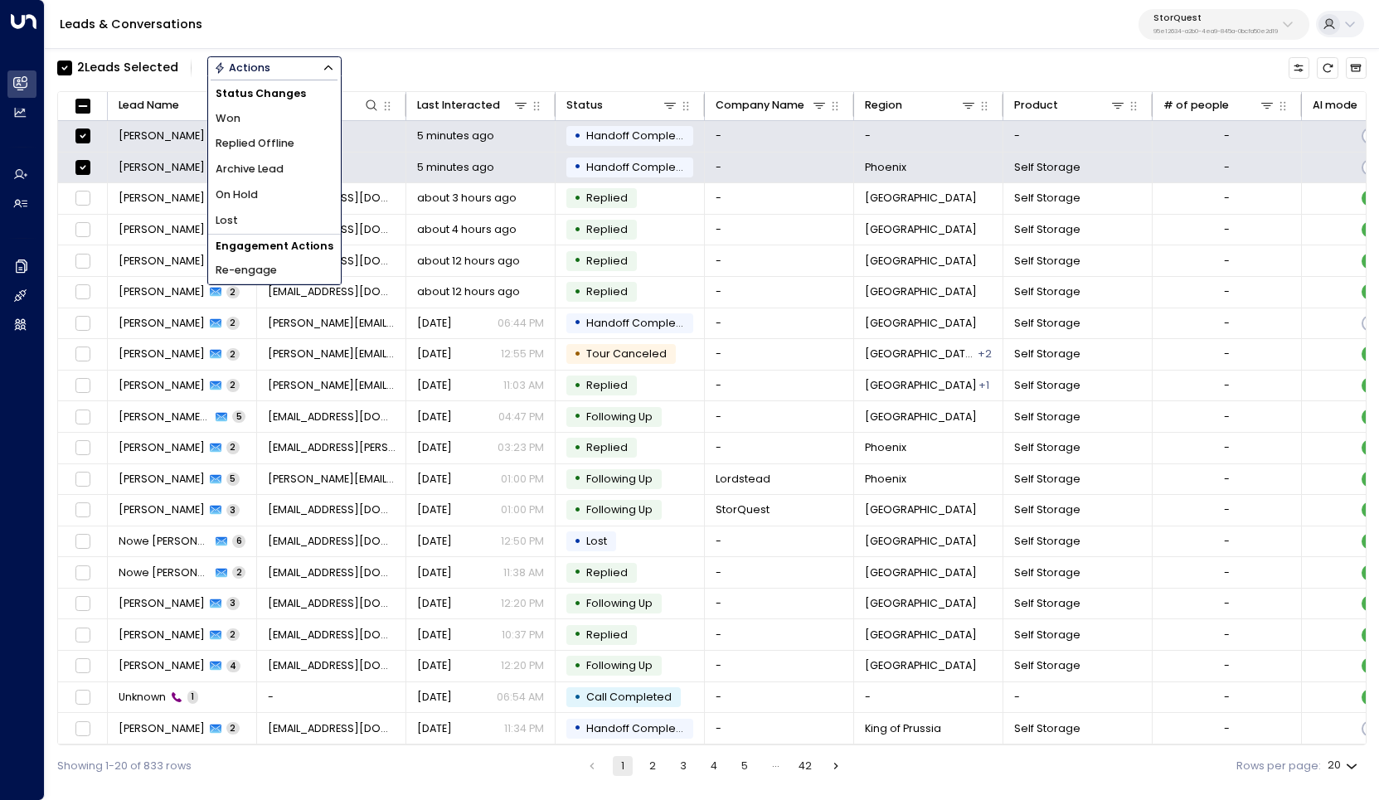
click at [283, 172] on li "Archive Lead" at bounding box center [274, 170] width 133 height 26
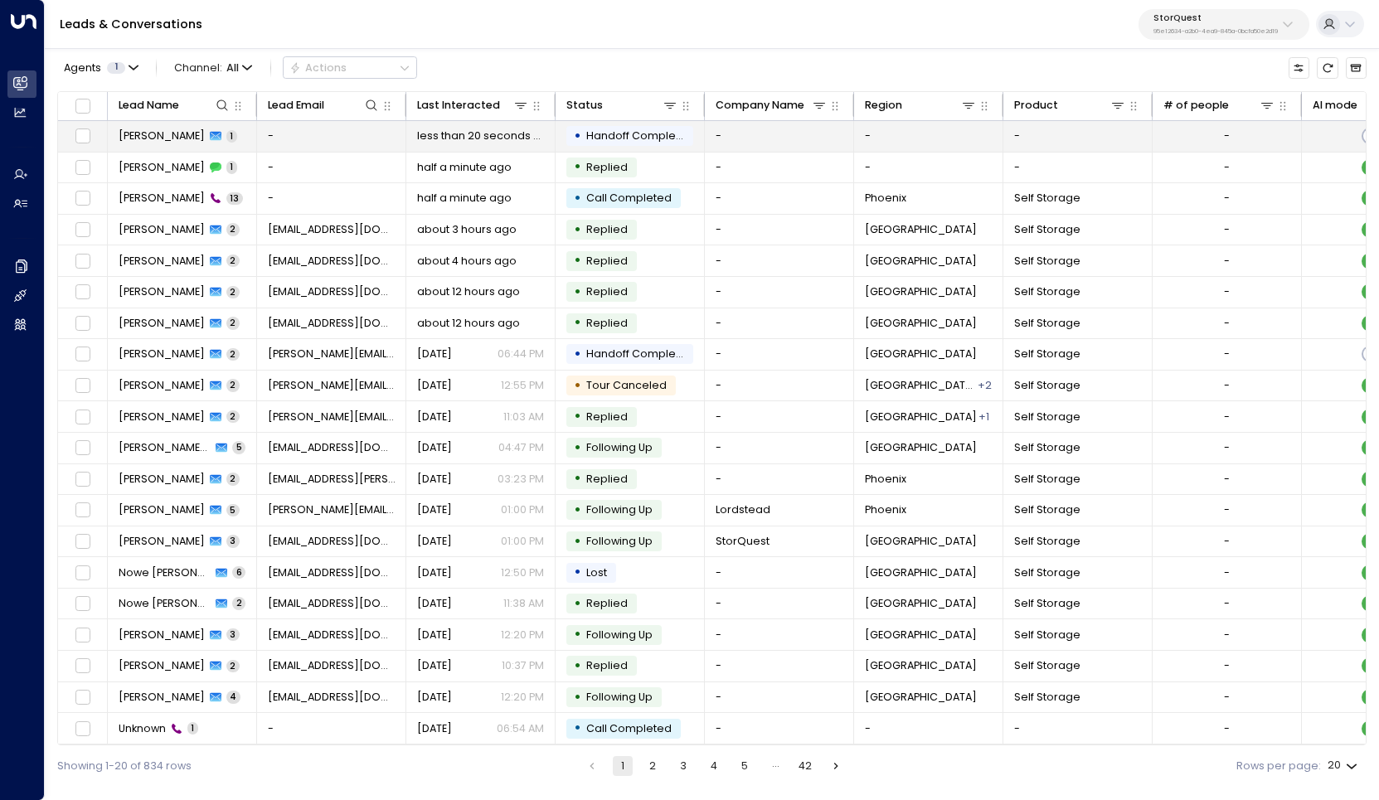
click at [134, 133] on span "[PERSON_NAME]" at bounding box center [162, 136] width 86 height 15
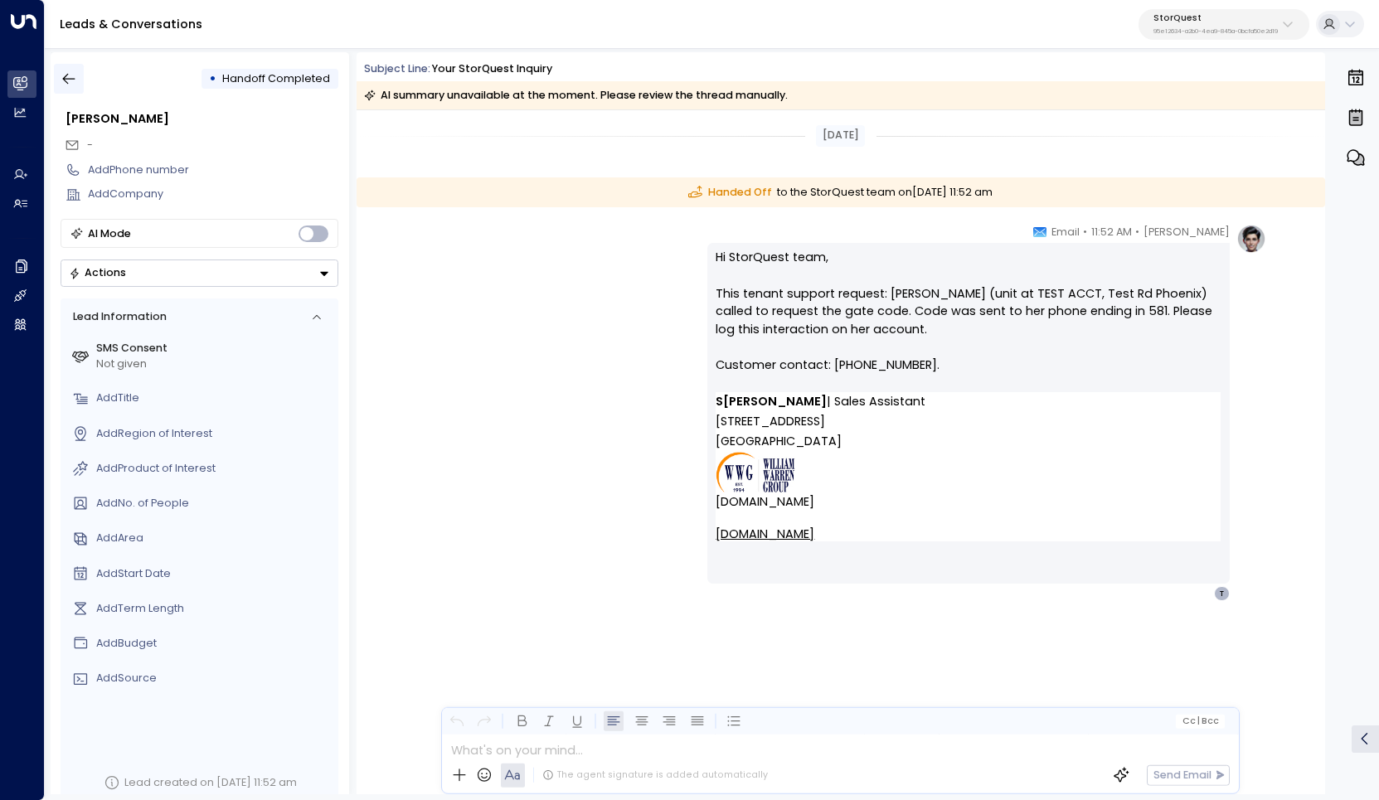
click at [70, 78] on icon "button" at bounding box center [69, 78] width 17 height 17
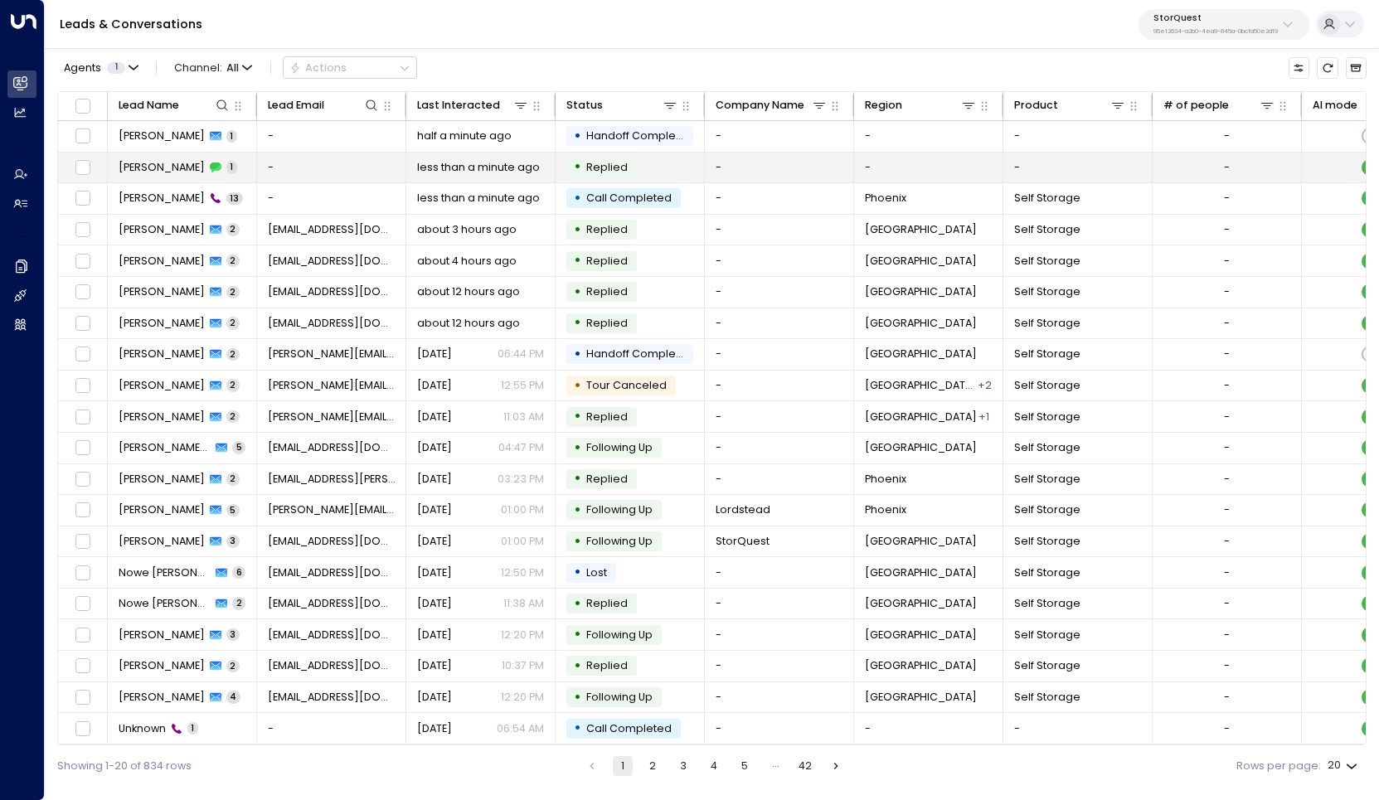
click at [160, 163] on span "[PERSON_NAME]" at bounding box center [162, 167] width 86 height 15
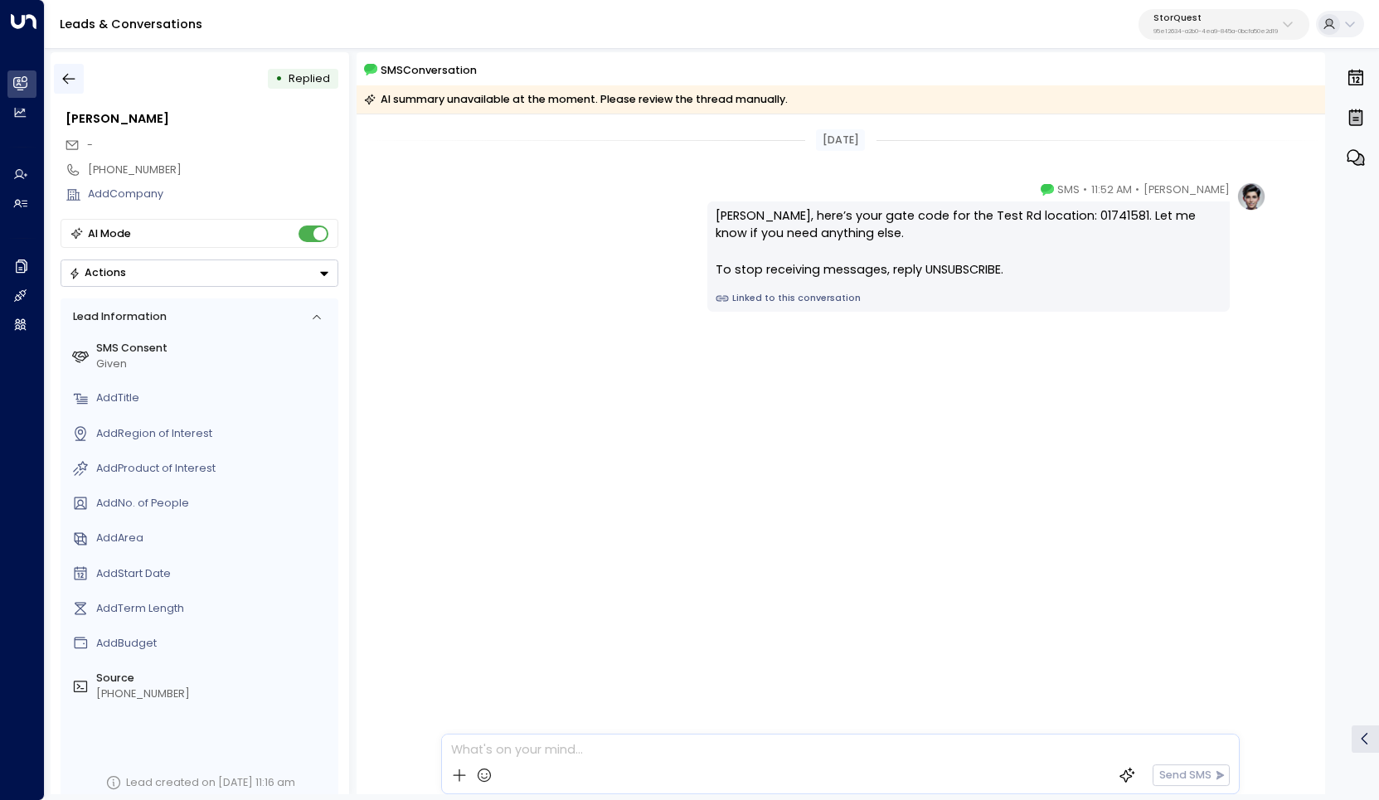
click at [75, 75] on icon "button" at bounding box center [69, 78] width 17 height 17
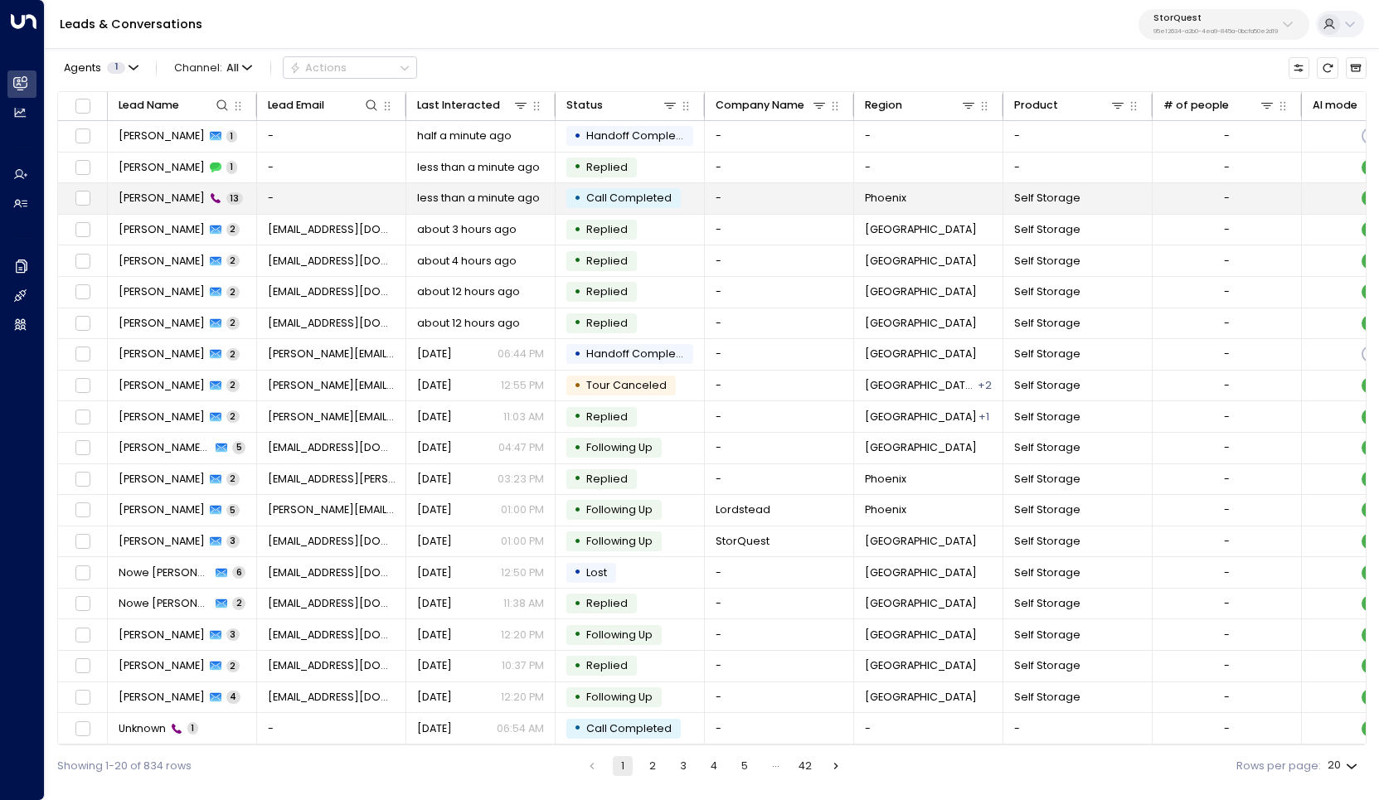
click at [184, 191] on span "[PERSON_NAME]" at bounding box center [162, 198] width 86 height 15
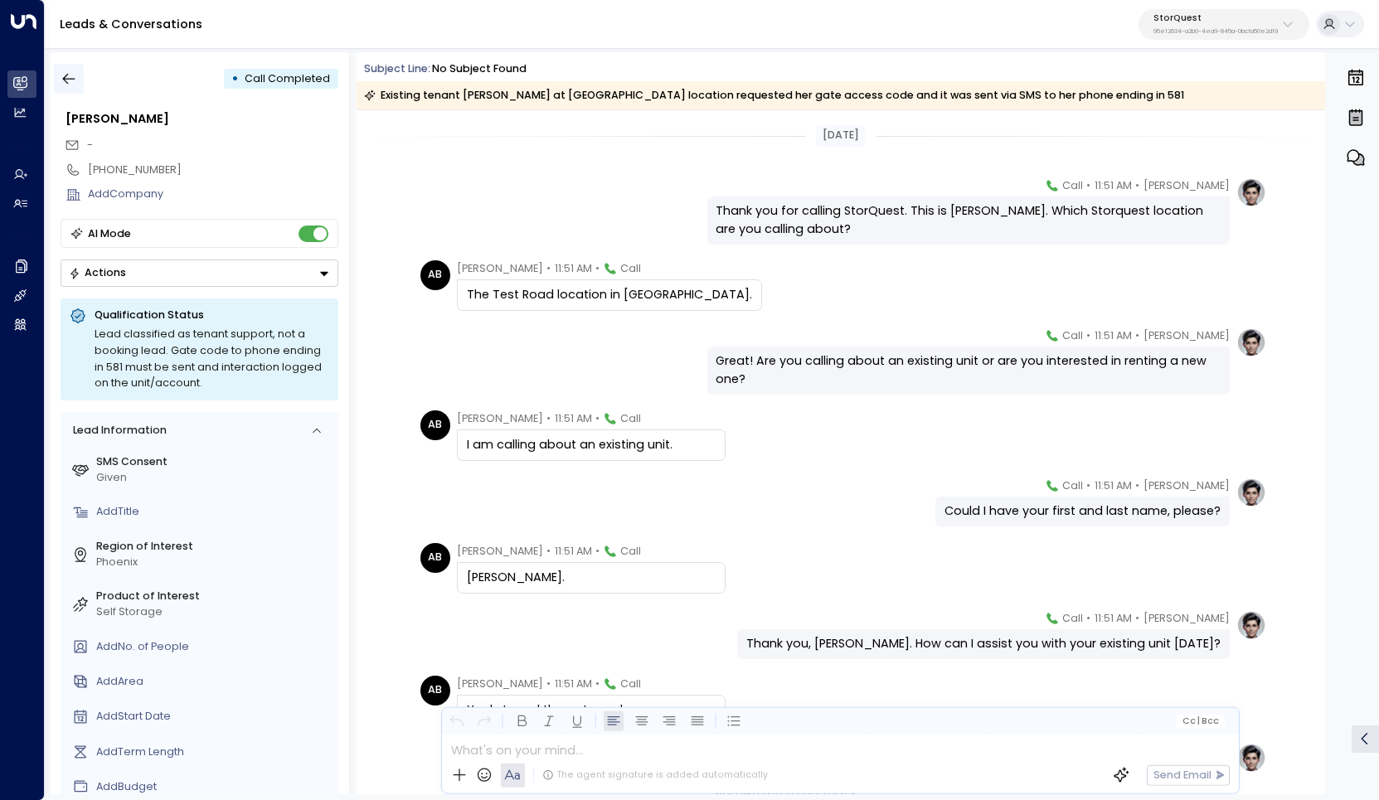
click at [66, 80] on icon "button" at bounding box center [69, 79] width 12 height 11
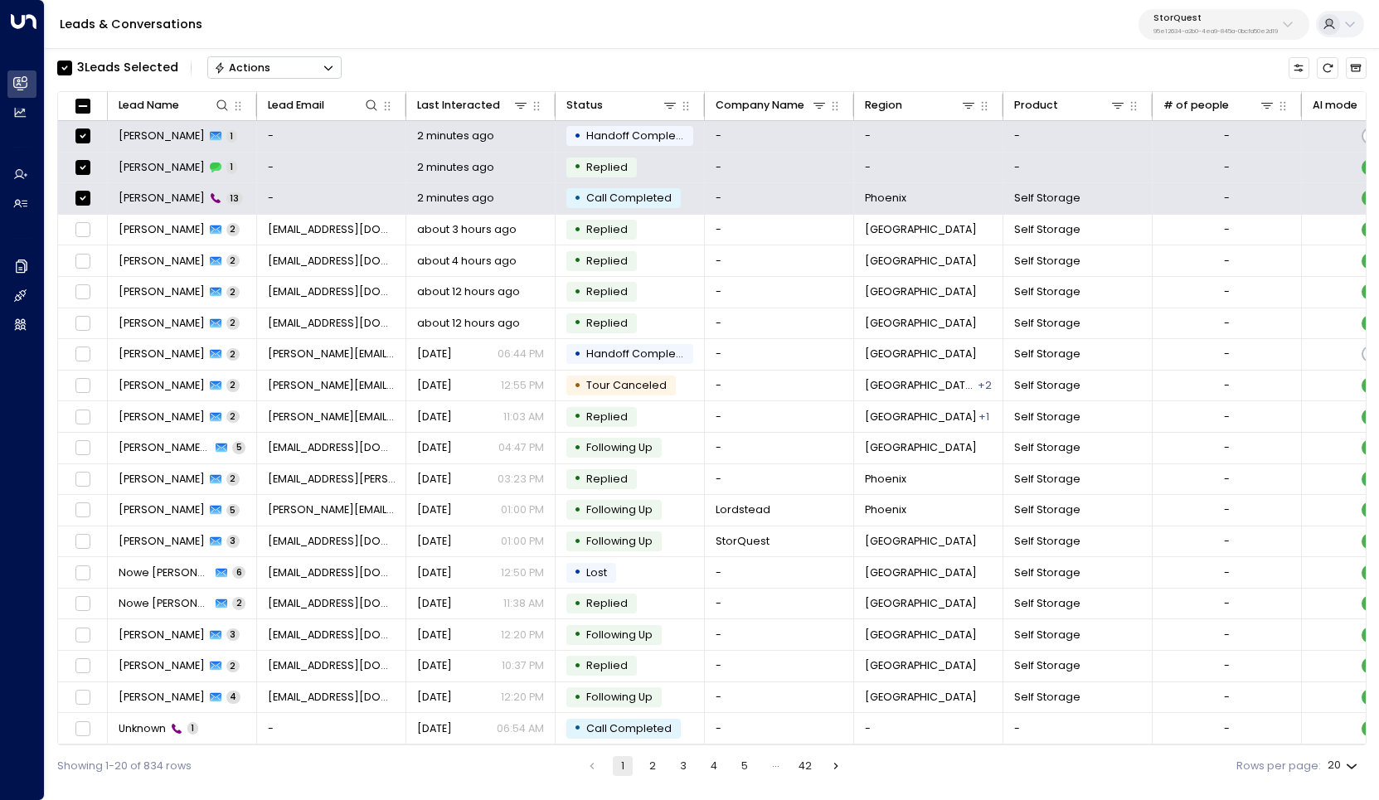
click at [265, 68] on div "Actions" at bounding box center [242, 67] width 57 height 13
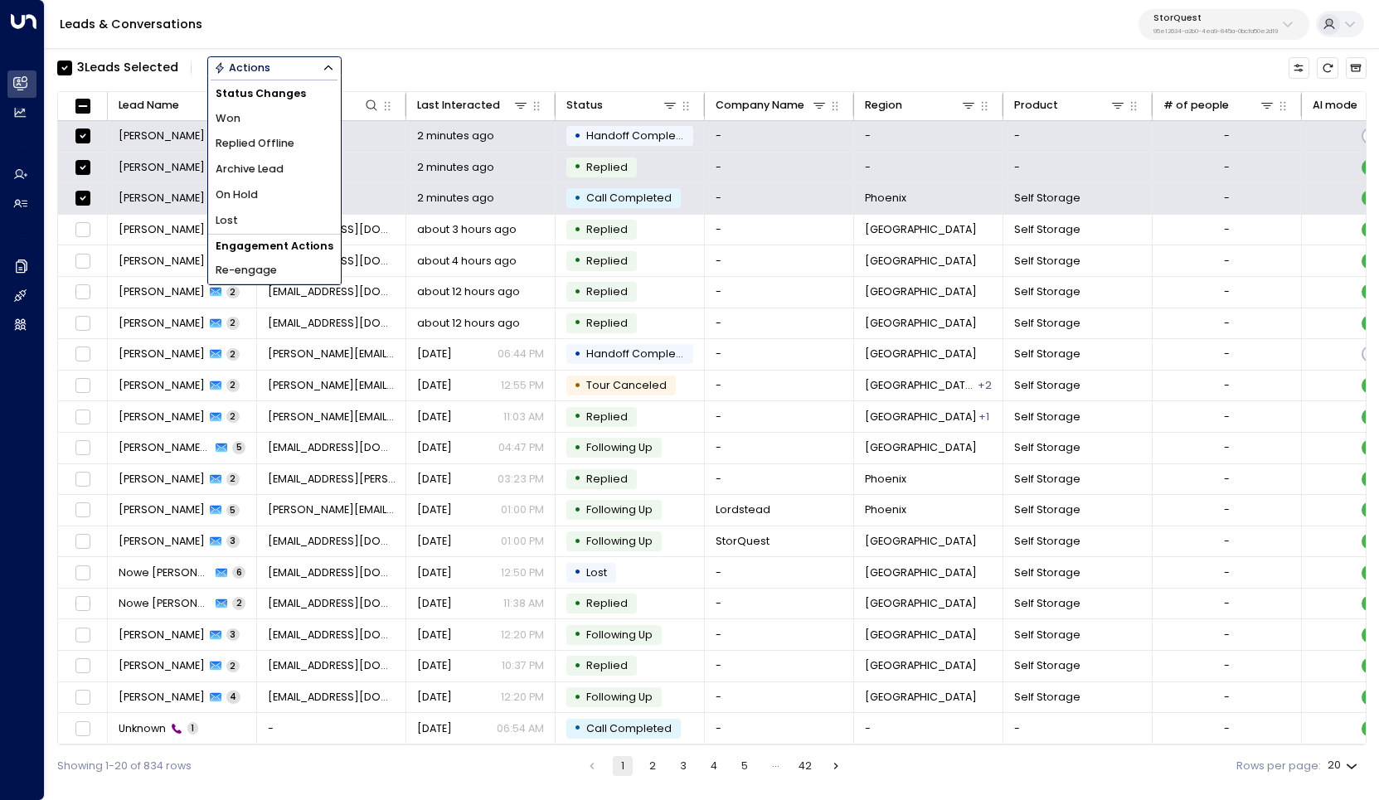
click at [256, 170] on span "Archive Lead" at bounding box center [250, 170] width 68 height 16
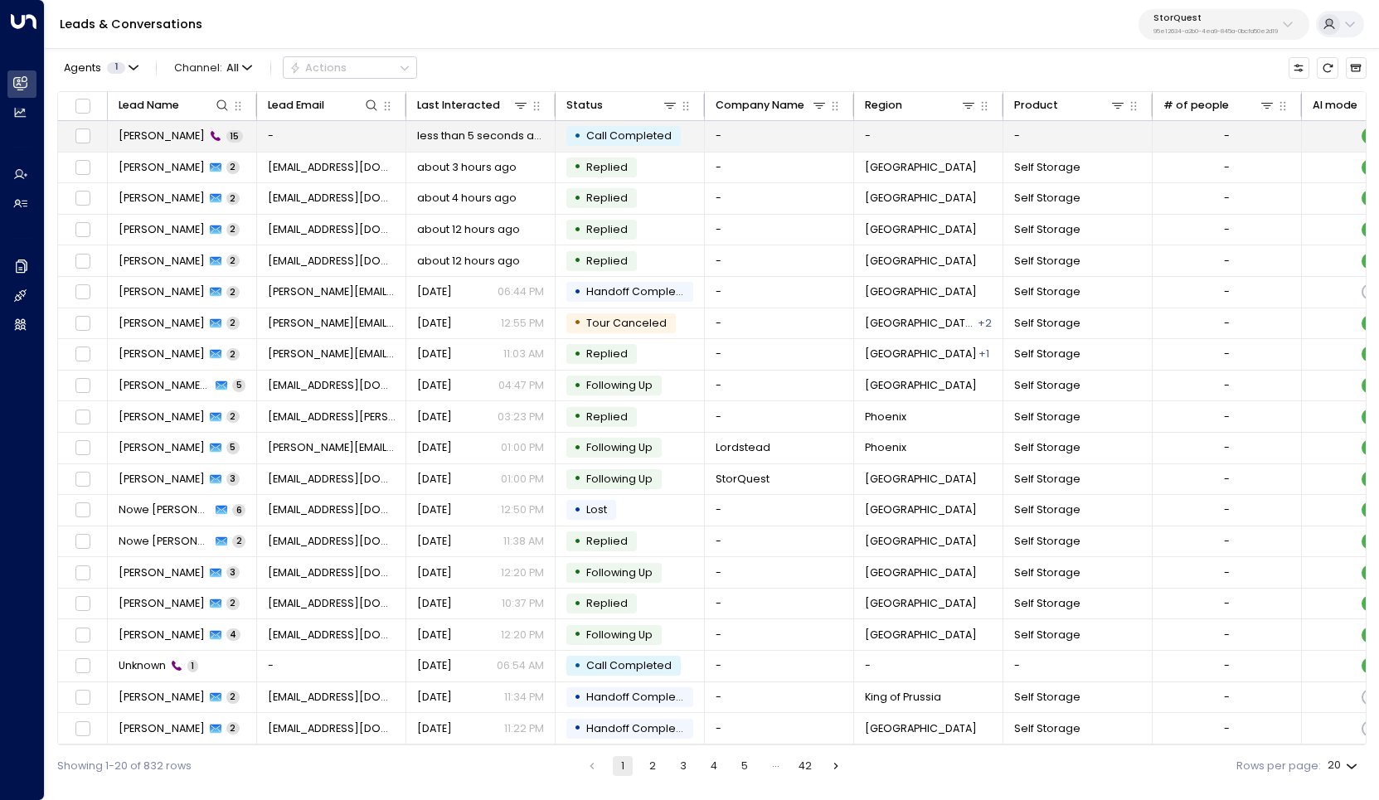
click at [167, 132] on span "[PERSON_NAME]" at bounding box center [162, 136] width 86 height 15
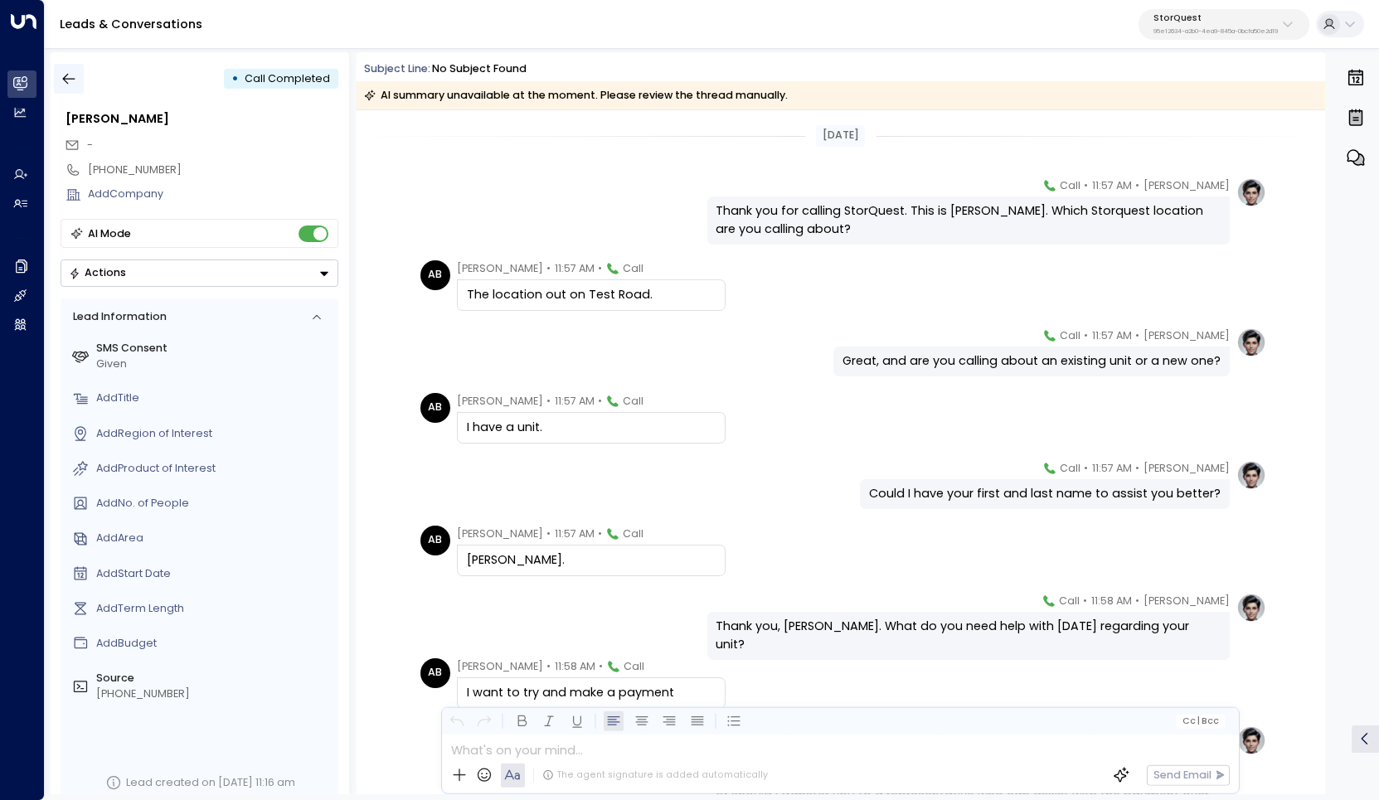
click at [66, 77] on icon "button" at bounding box center [69, 78] width 17 height 17
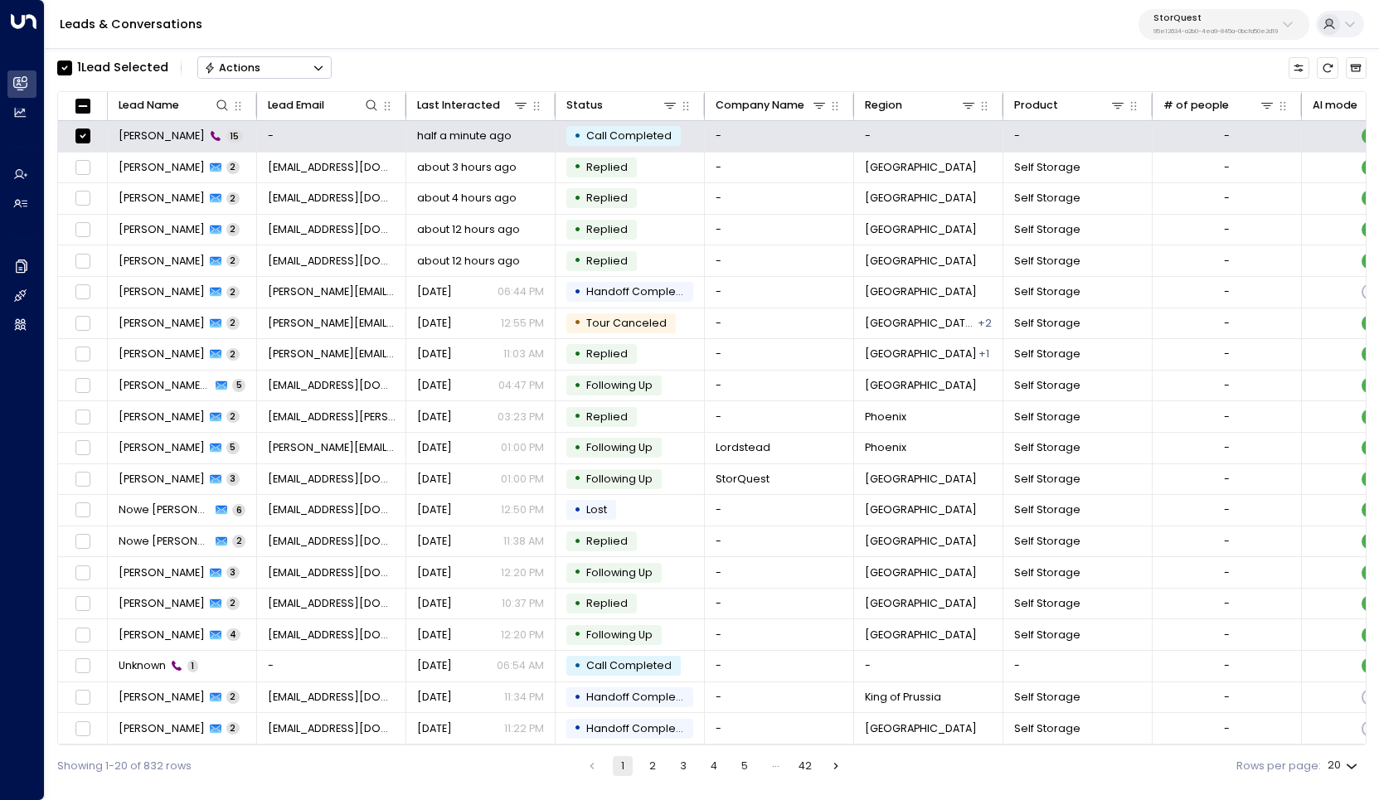
click at [294, 70] on button "Actions" at bounding box center [264, 67] width 134 height 22
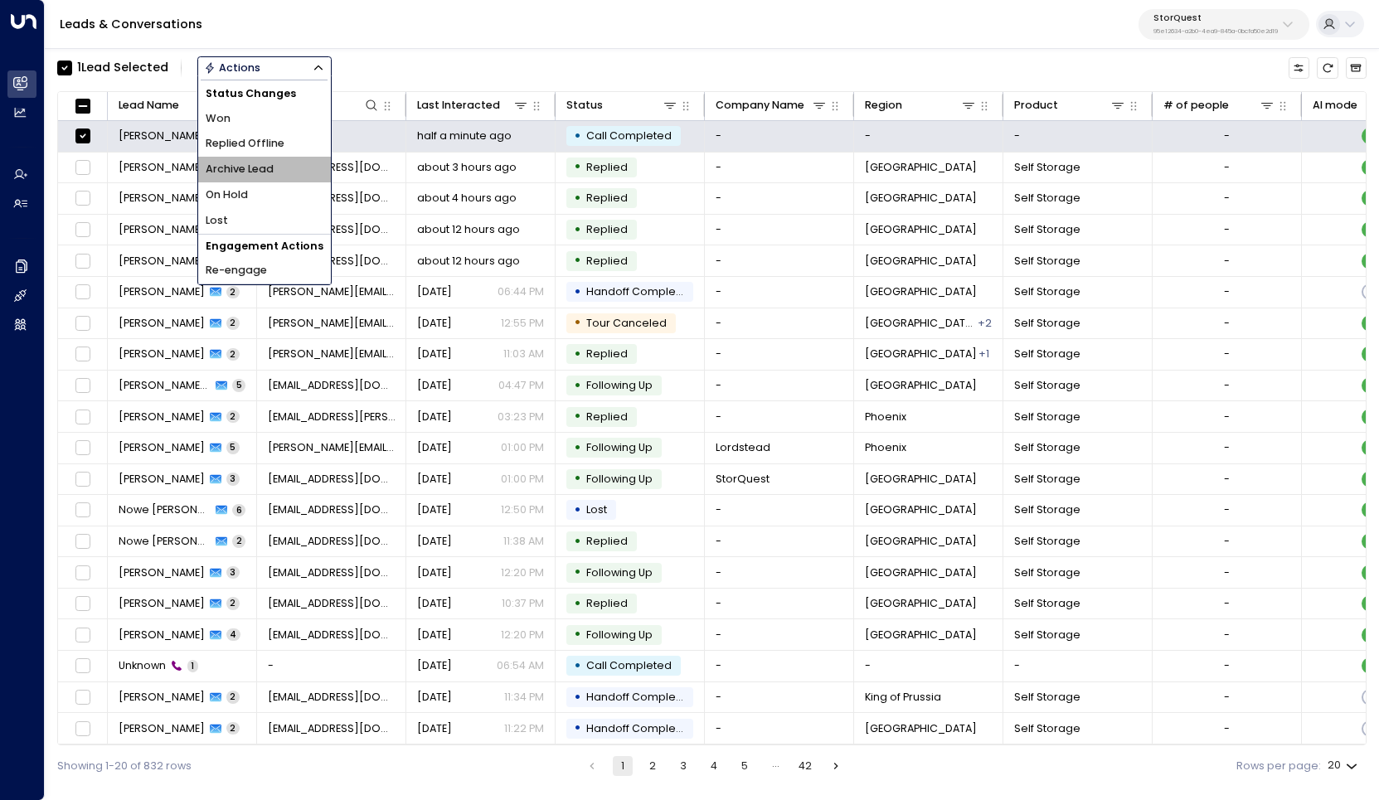
click at [277, 165] on li "Archive Lead" at bounding box center [264, 170] width 133 height 26
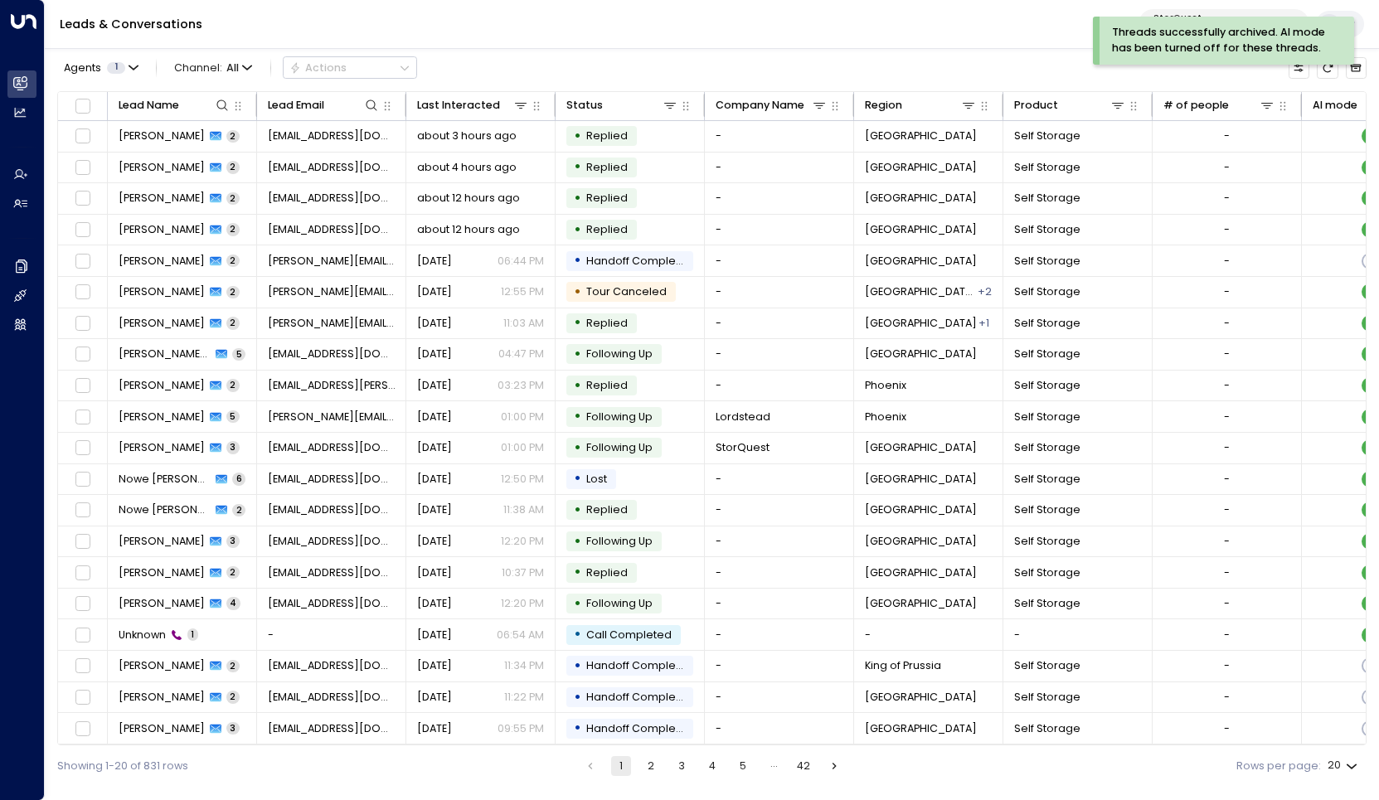
click at [529, 41] on div "Leads & Conversations StorQuest 95e12634-a2b0-4ea9-845a-0bcfa50e2d19" at bounding box center [712, 24] width 1334 height 49
click at [704, 51] on div "Agents 1 Channel: All Actions Lead Name Lead Email Last Interacted Status Compa…" at bounding box center [712, 416] width 1310 height 742
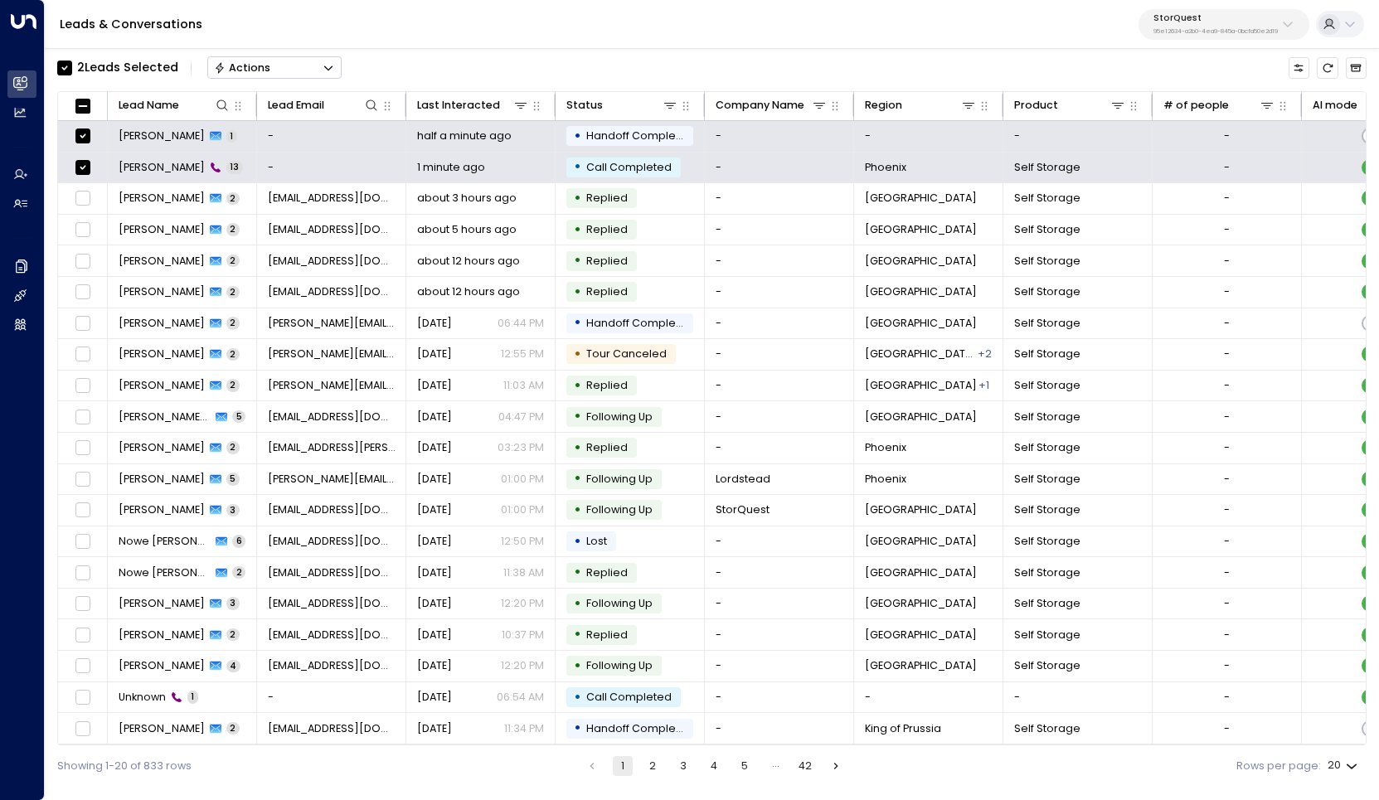
click at [332, 66] on icon "Button group with a nested menu" at bounding box center [328, 68] width 8 height 5
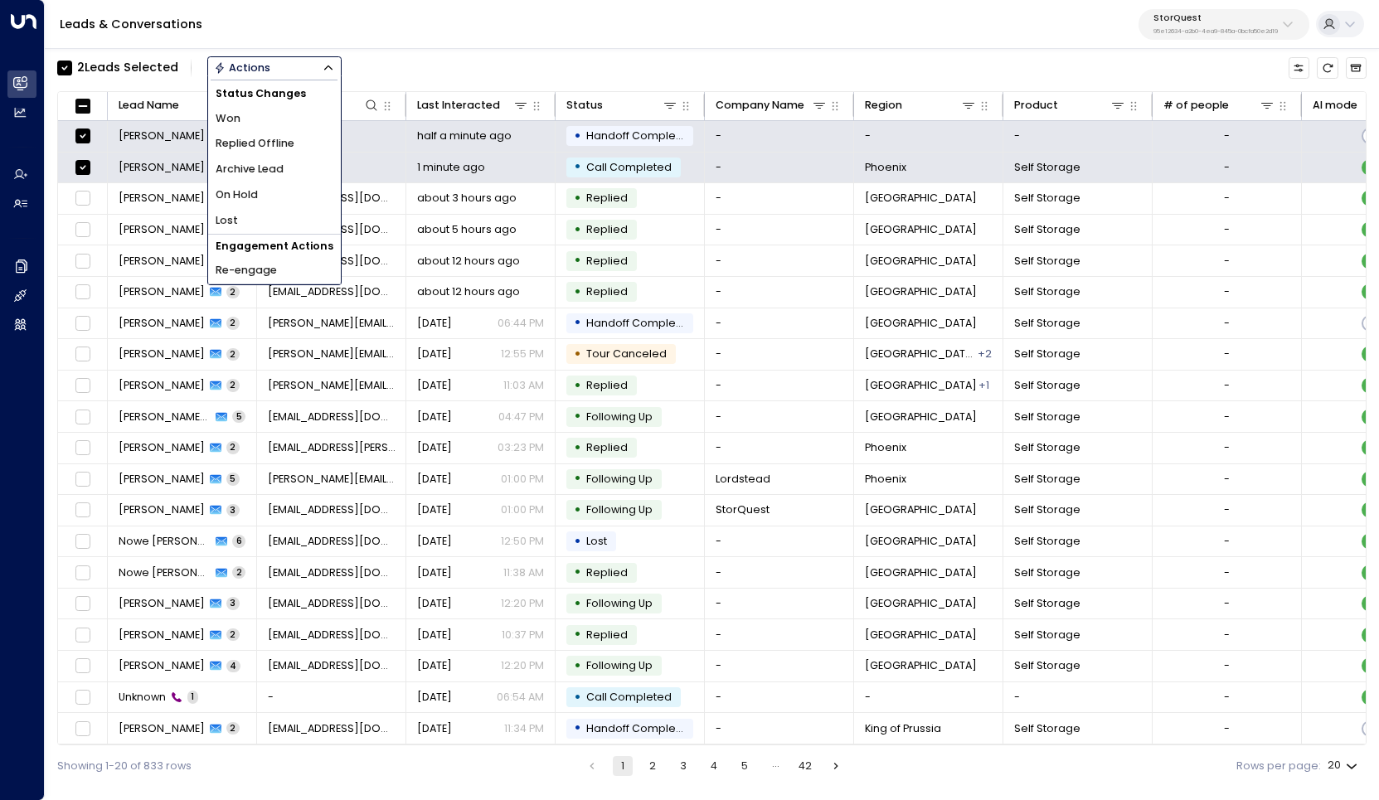
click at [291, 165] on li "Archive Lead" at bounding box center [274, 170] width 133 height 26
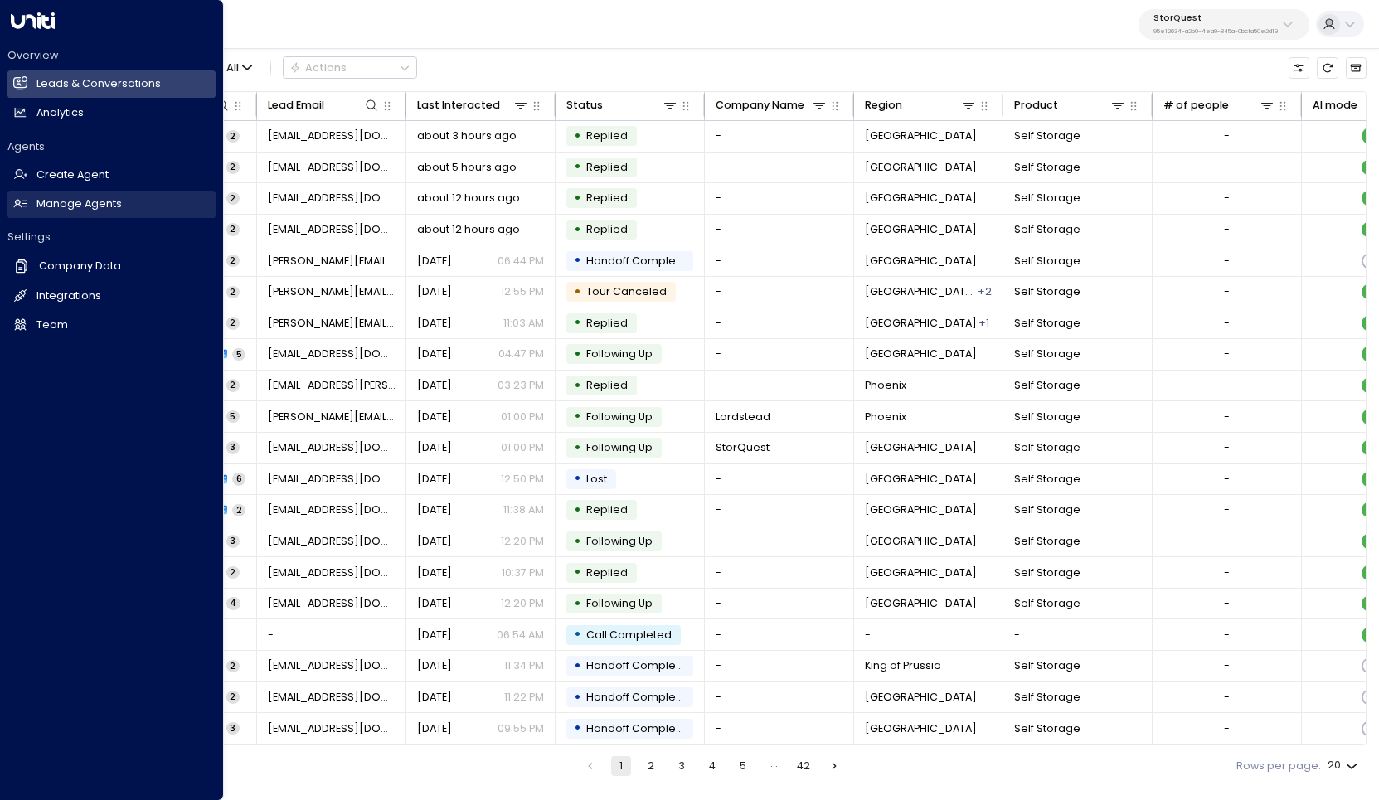
click at [58, 204] on h2 "Manage Agents" at bounding box center [78, 205] width 85 height 16
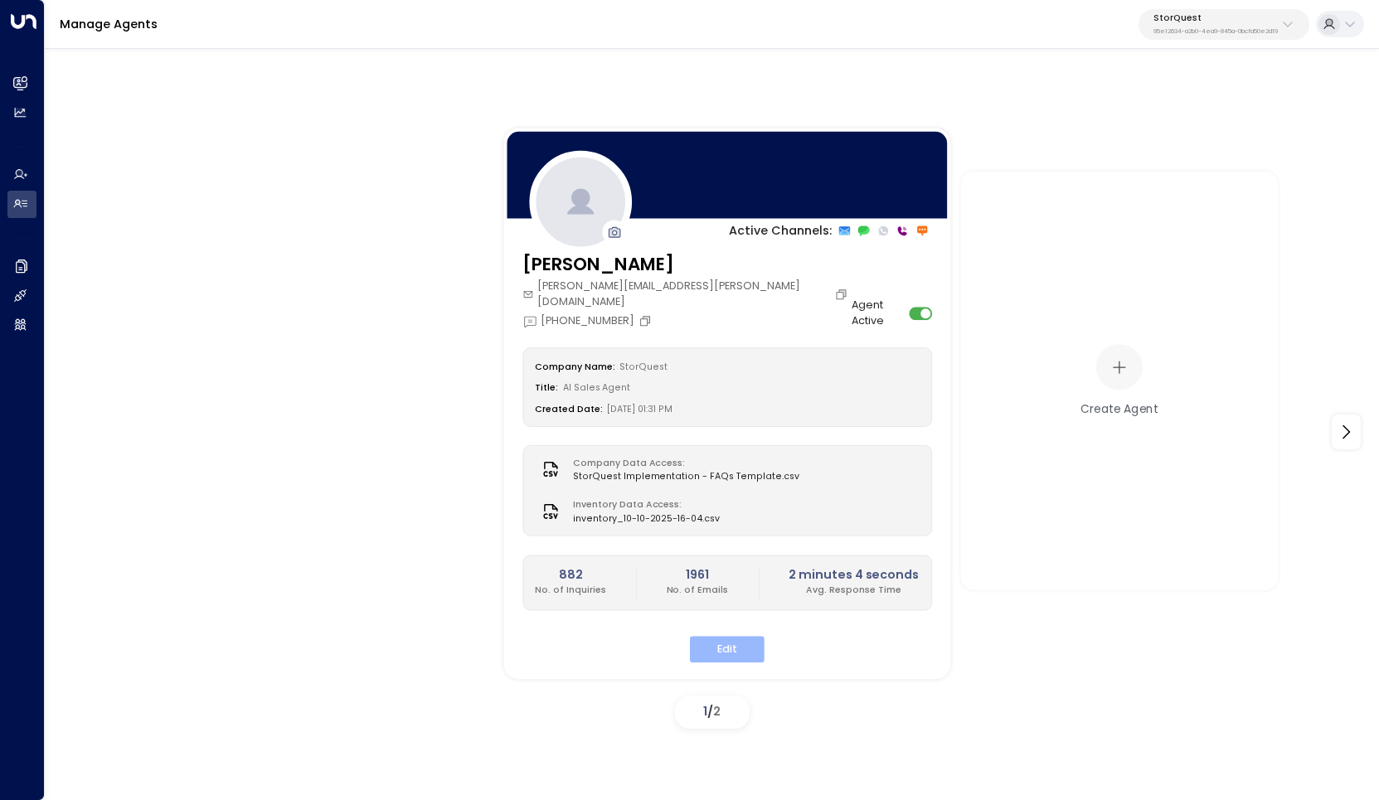
click at [731, 637] on button "Edit" at bounding box center [727, 650] width 75 height 26
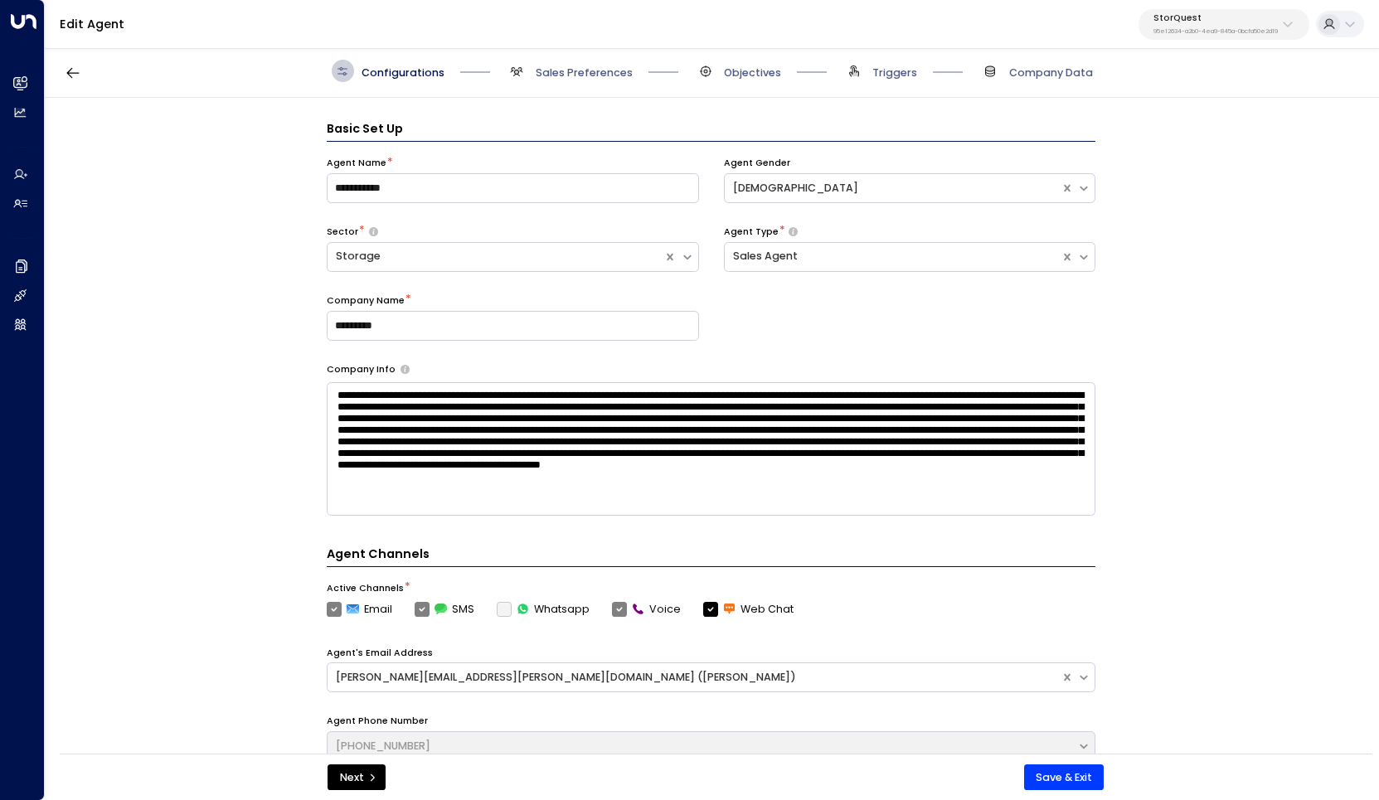
scroll to position [22, 0]
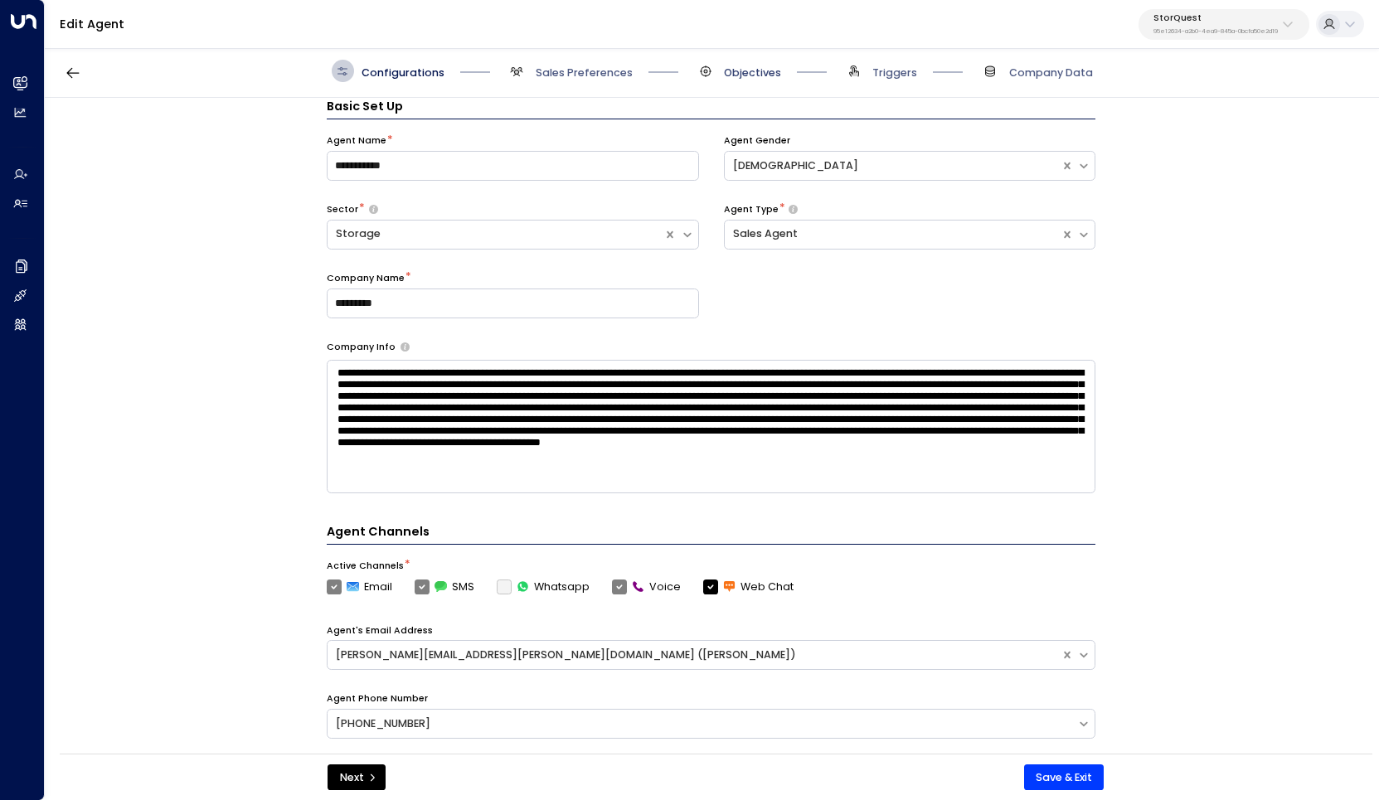
click at [741, 80] on span "Objectives" at bounding box center [752, 73] width 57 height 15
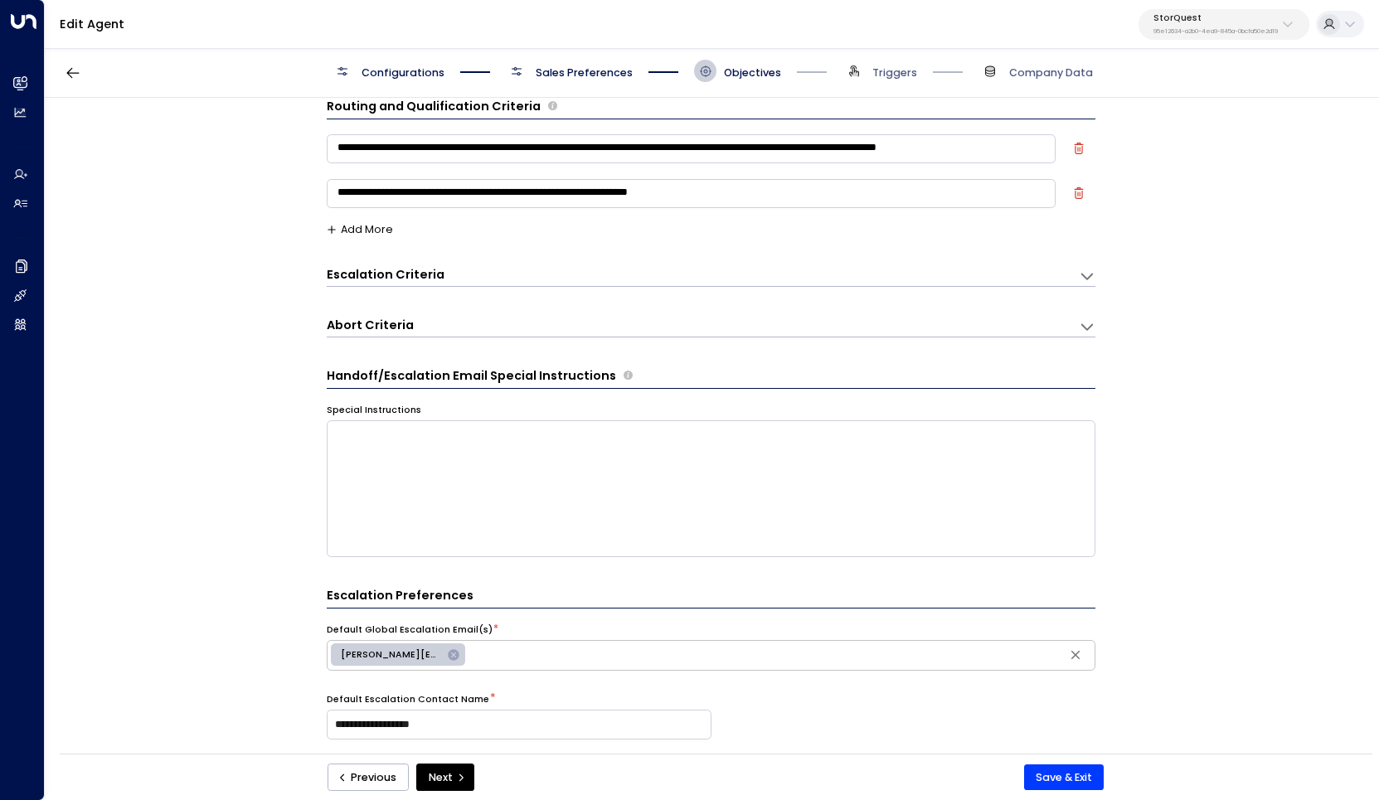
click at [573, 66] on span "Sales Preferences" at bounding box center [584, 73] width 97 height 15
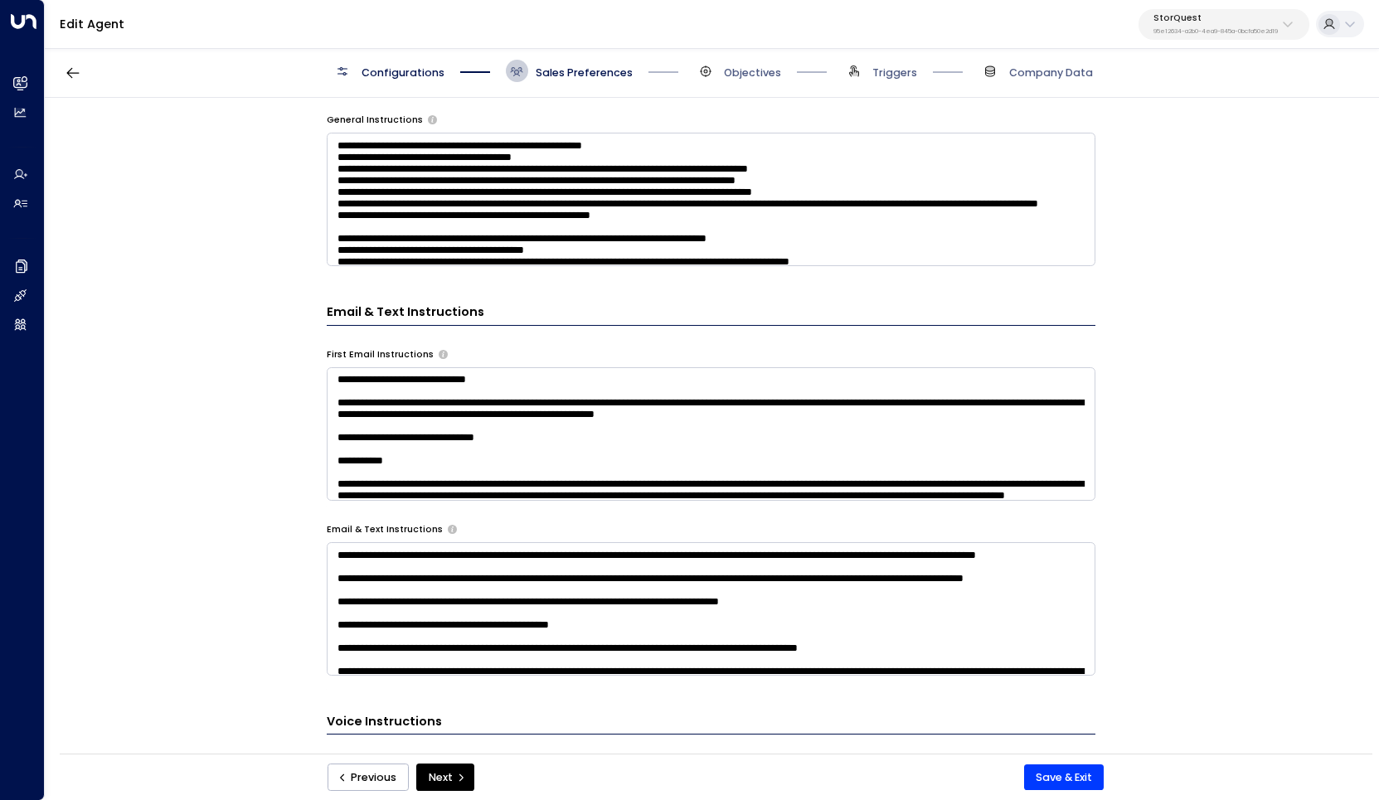
scroll to position [713, 0]
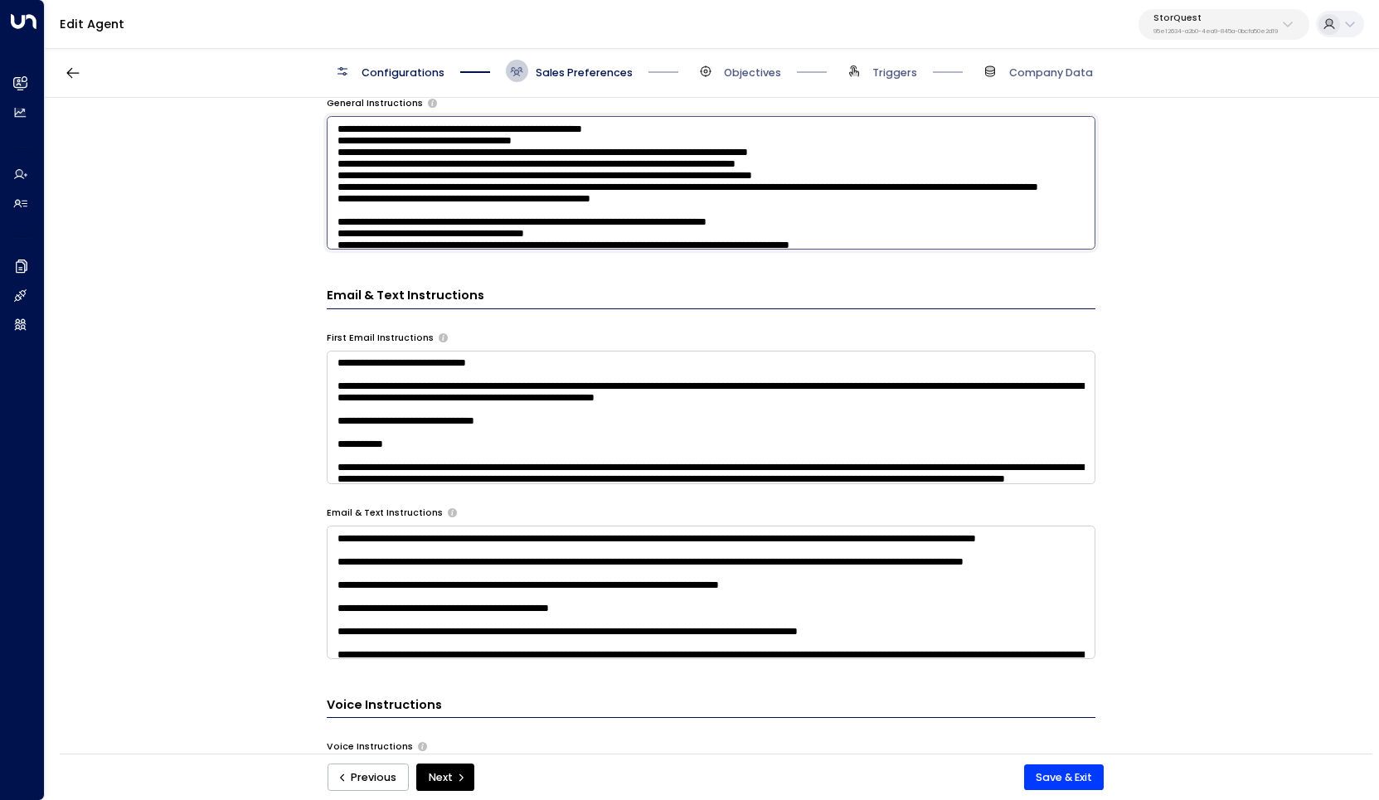
click at [688, 220] on textarea at bounding box center [711, 183] width 769 height 134
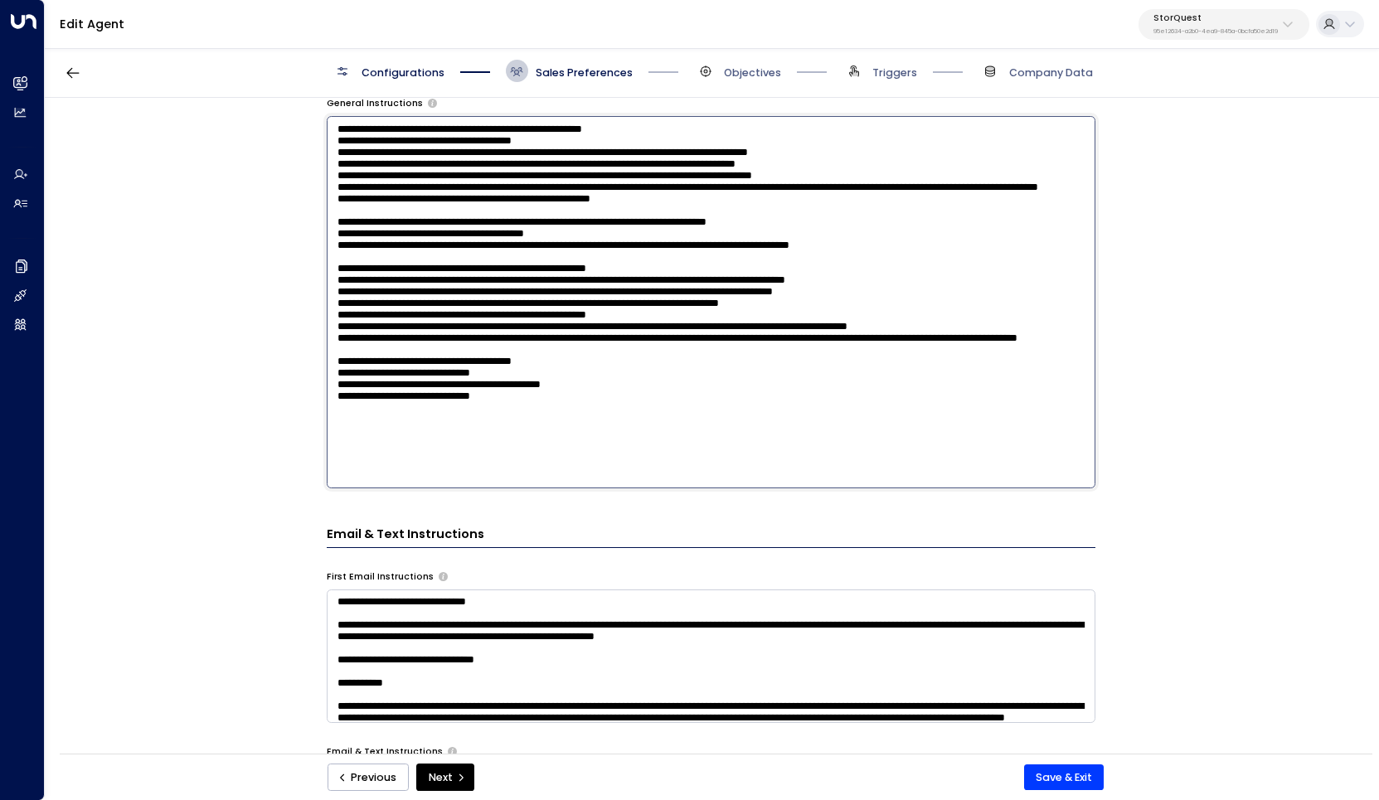
scroll to position [716, 0]
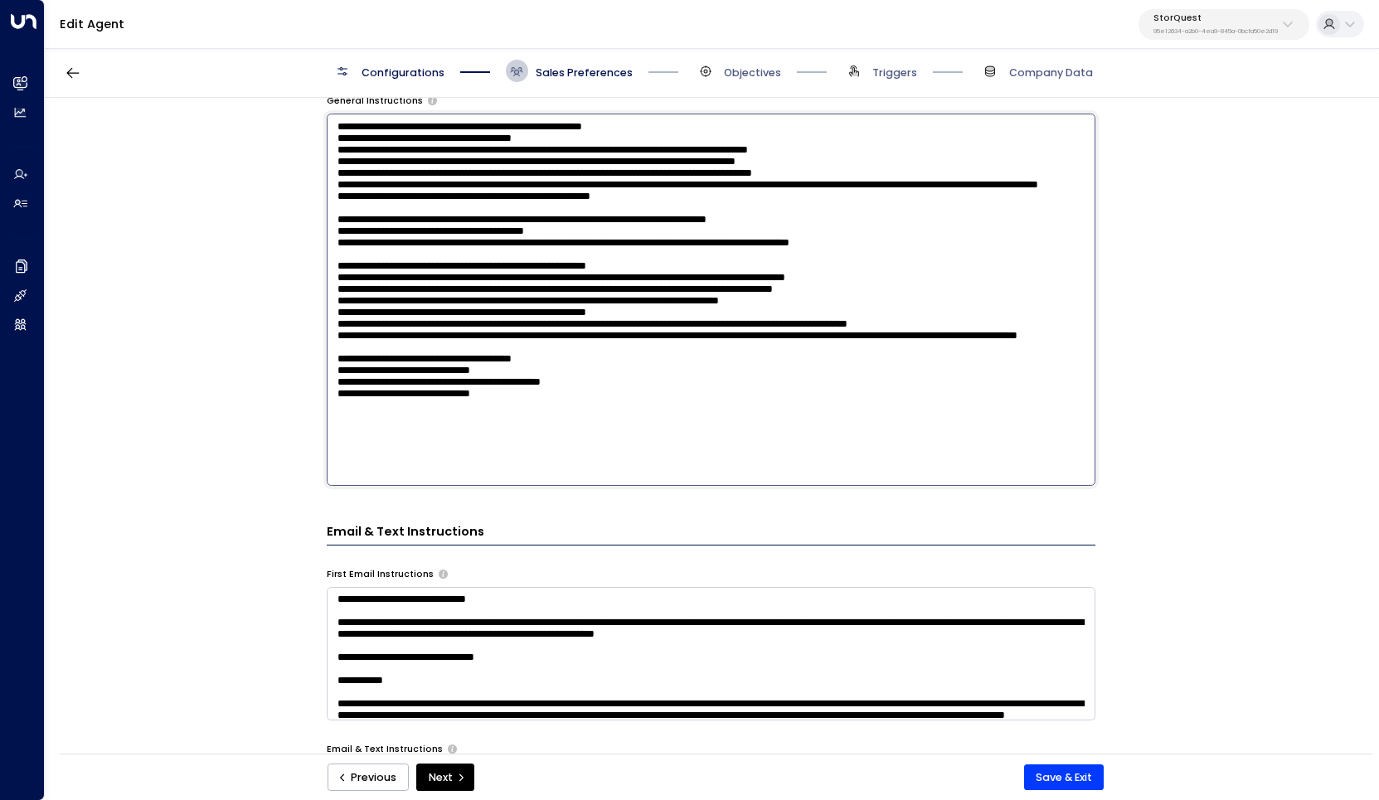
click at [484, 308] on textarea at bounding box center [711, 300] width 769 height 372
click at [449, 321] on textarea at bounding box center [711, 300] width 769 height 372
click at [347, 322] on textarea at bounding box center [711, 300] width 769 height 372
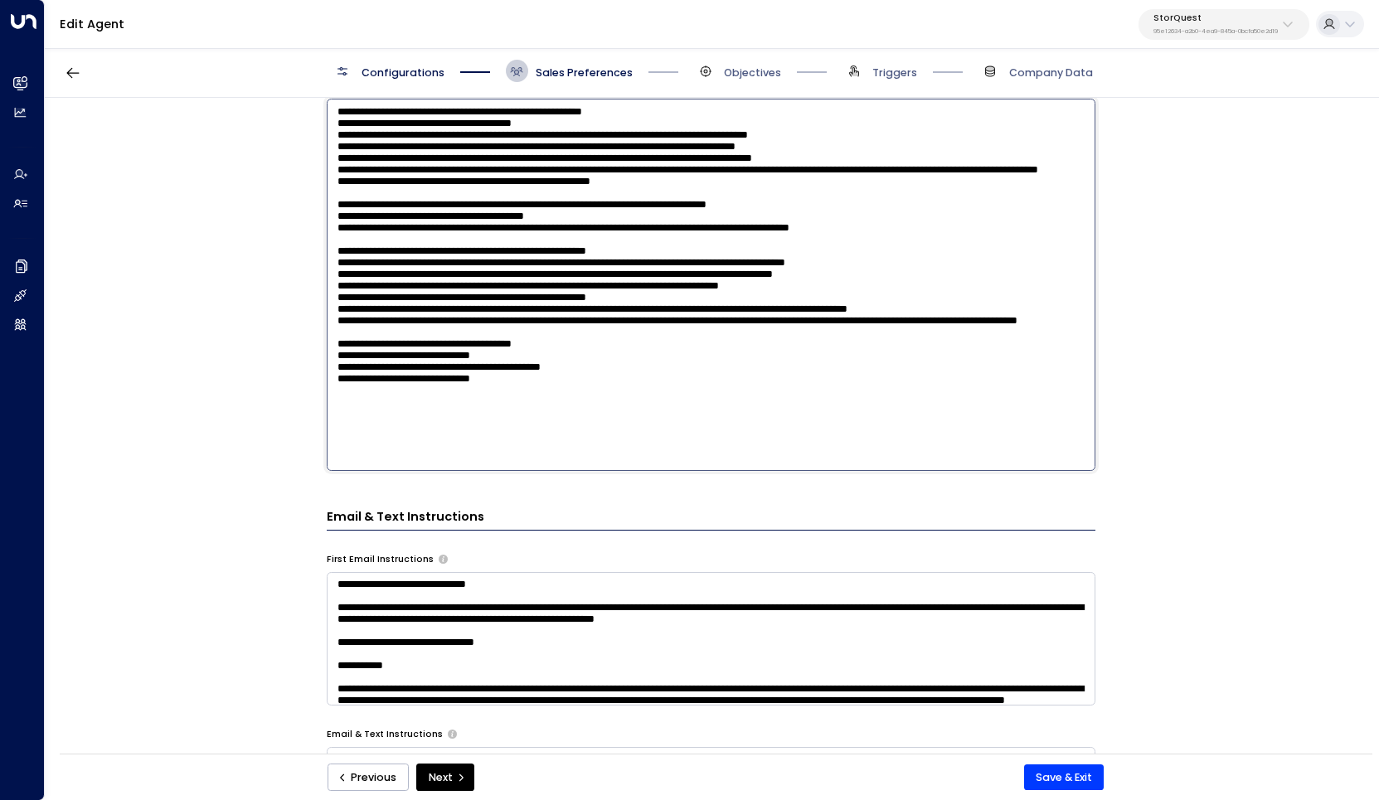
scroll to position [736, 0]
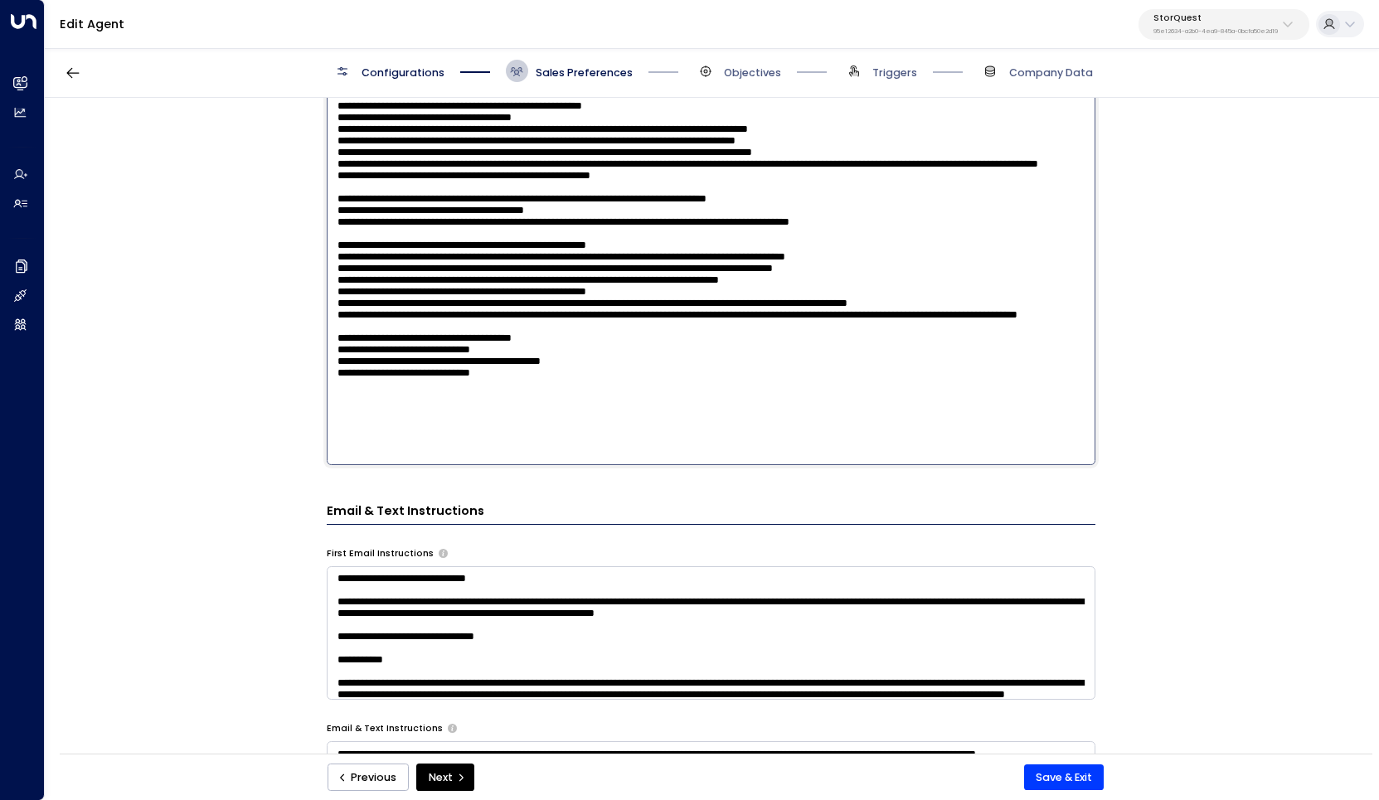
click at [500, 369] on textarea at bounding box center [711, 279] width 769 height 372
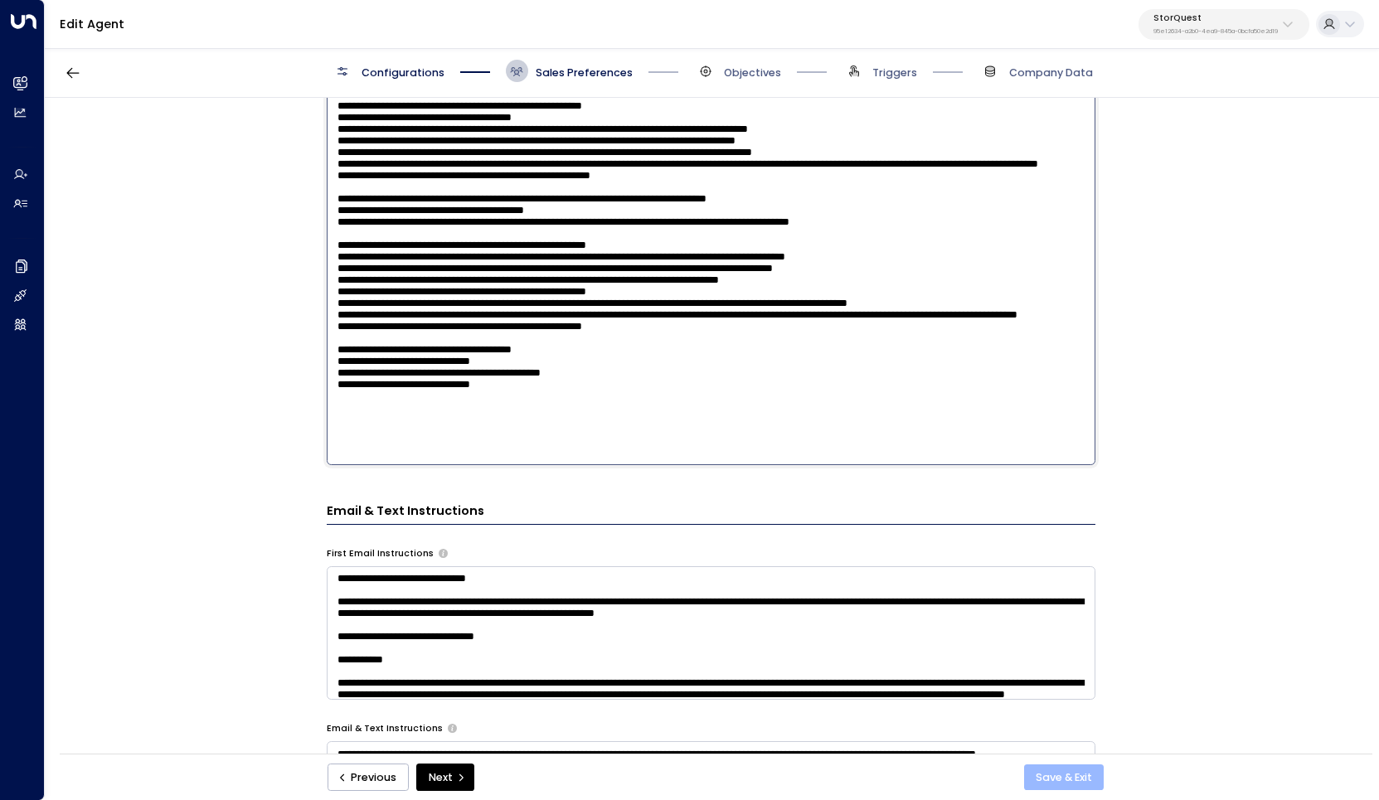
type textarea "**********"
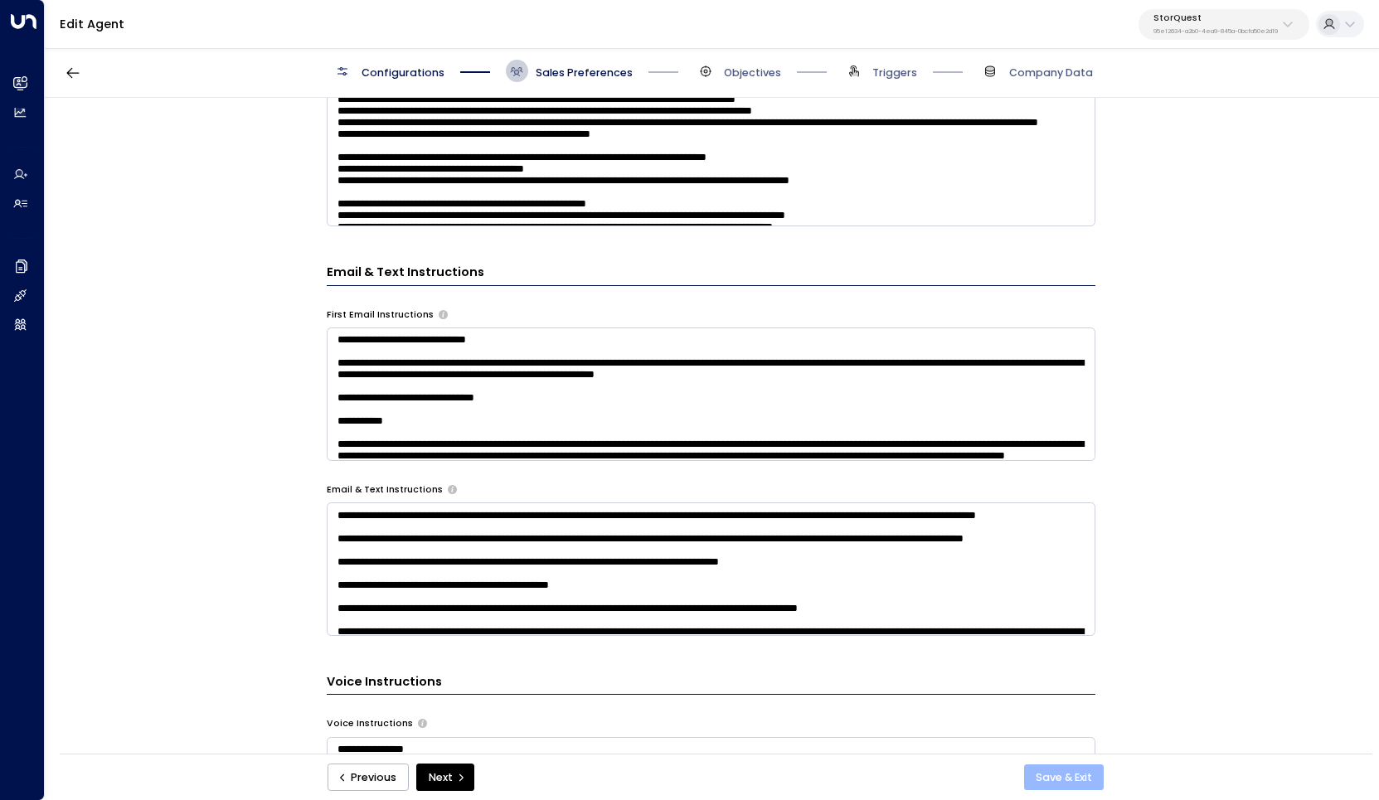
click at [1055, 777] on button "Save & Exit" at bounding box center [1064, 778] width 80 height 27
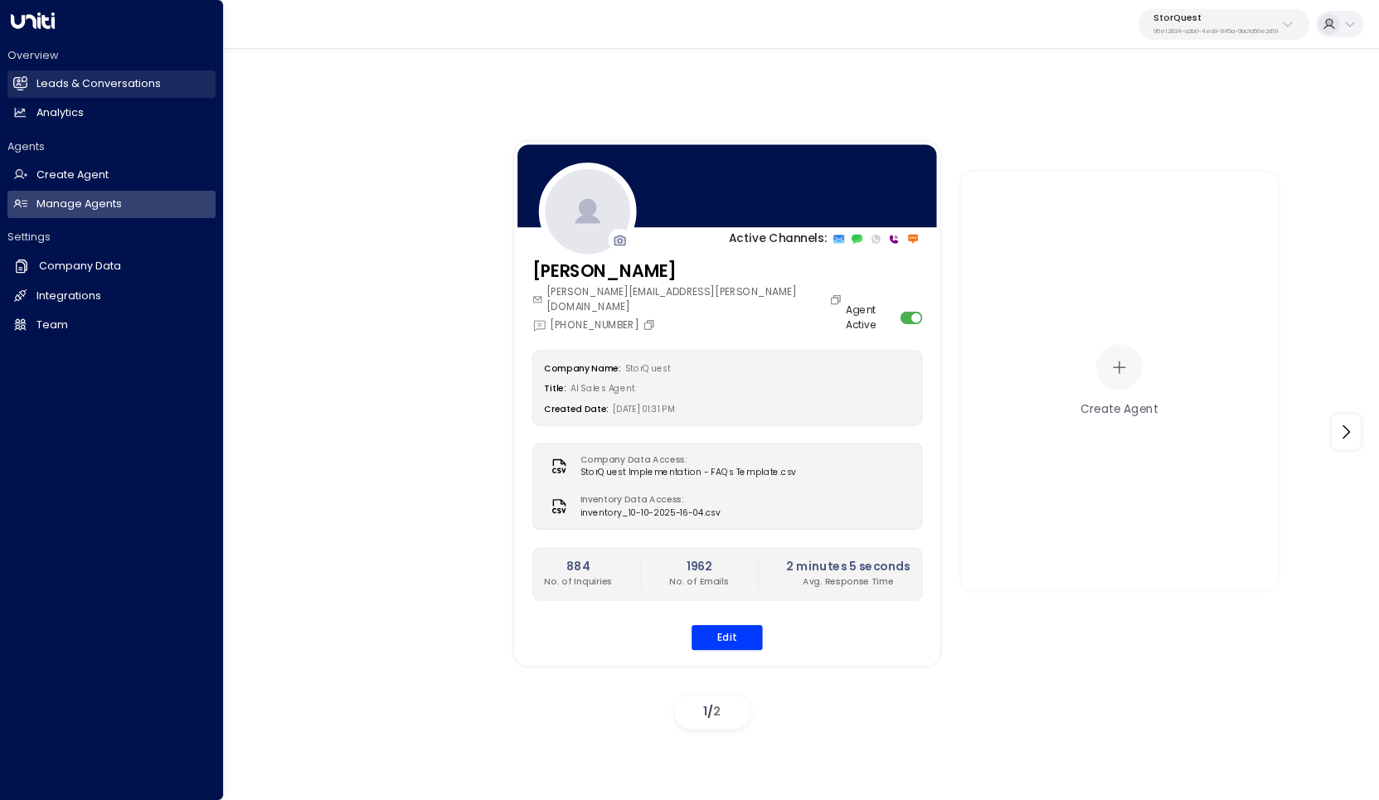
click at [89, 90] on h2 "Leads & Conversations" at bounding box center [98, 84] width 124 height 16
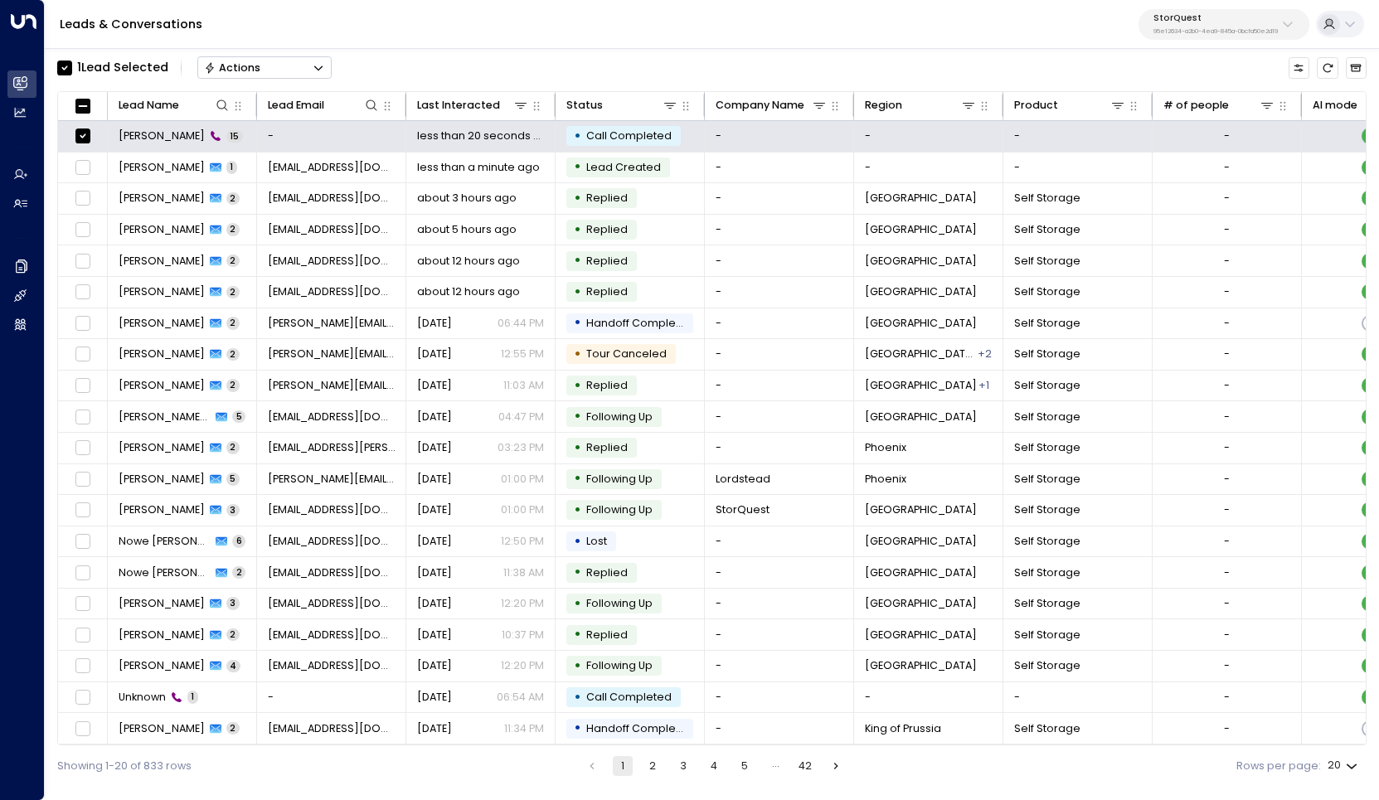
click at [268, 74] on button "Actions" at bounding box center [264, 67] width 134 height 22
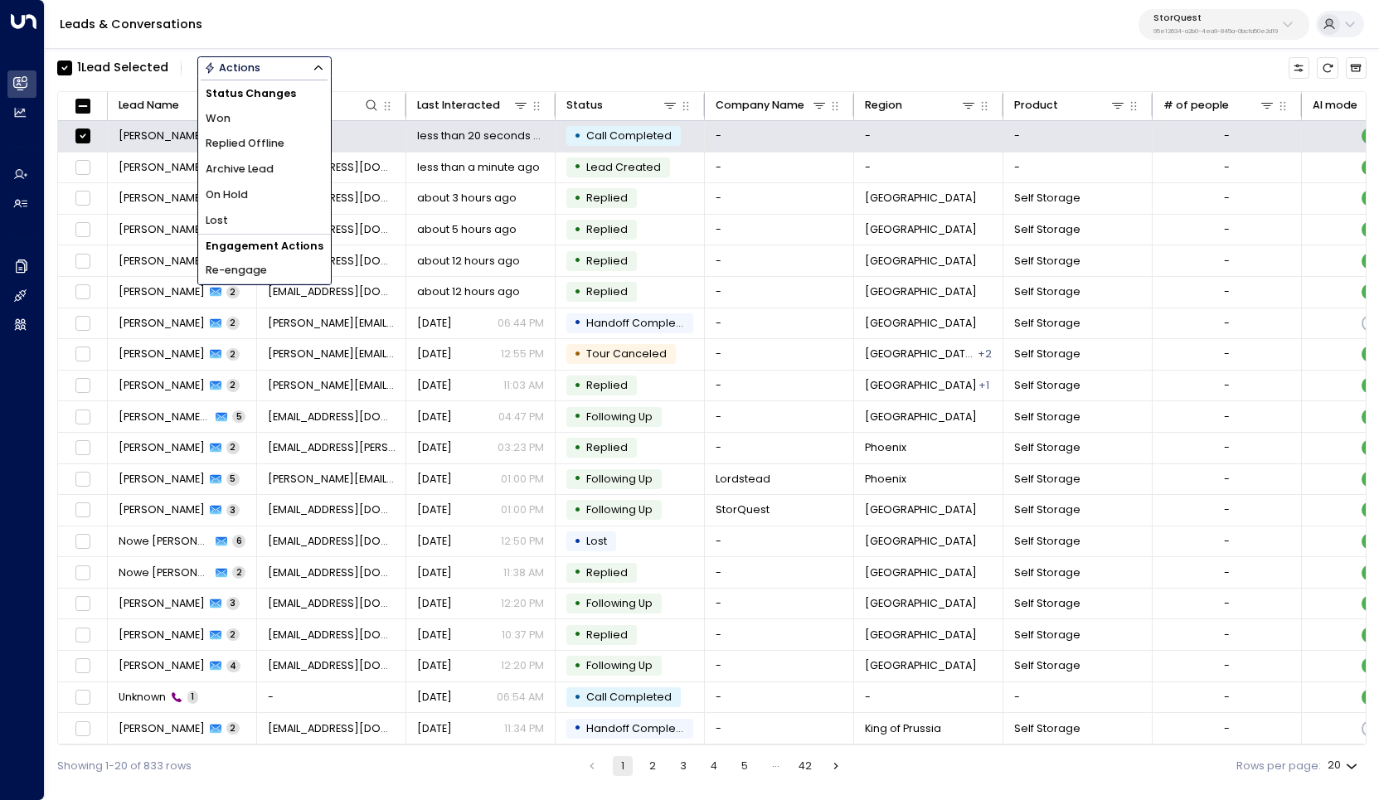
click at [279, 170] on li "Archive Lead" at bounding box center [264, 170] width 133 height 26
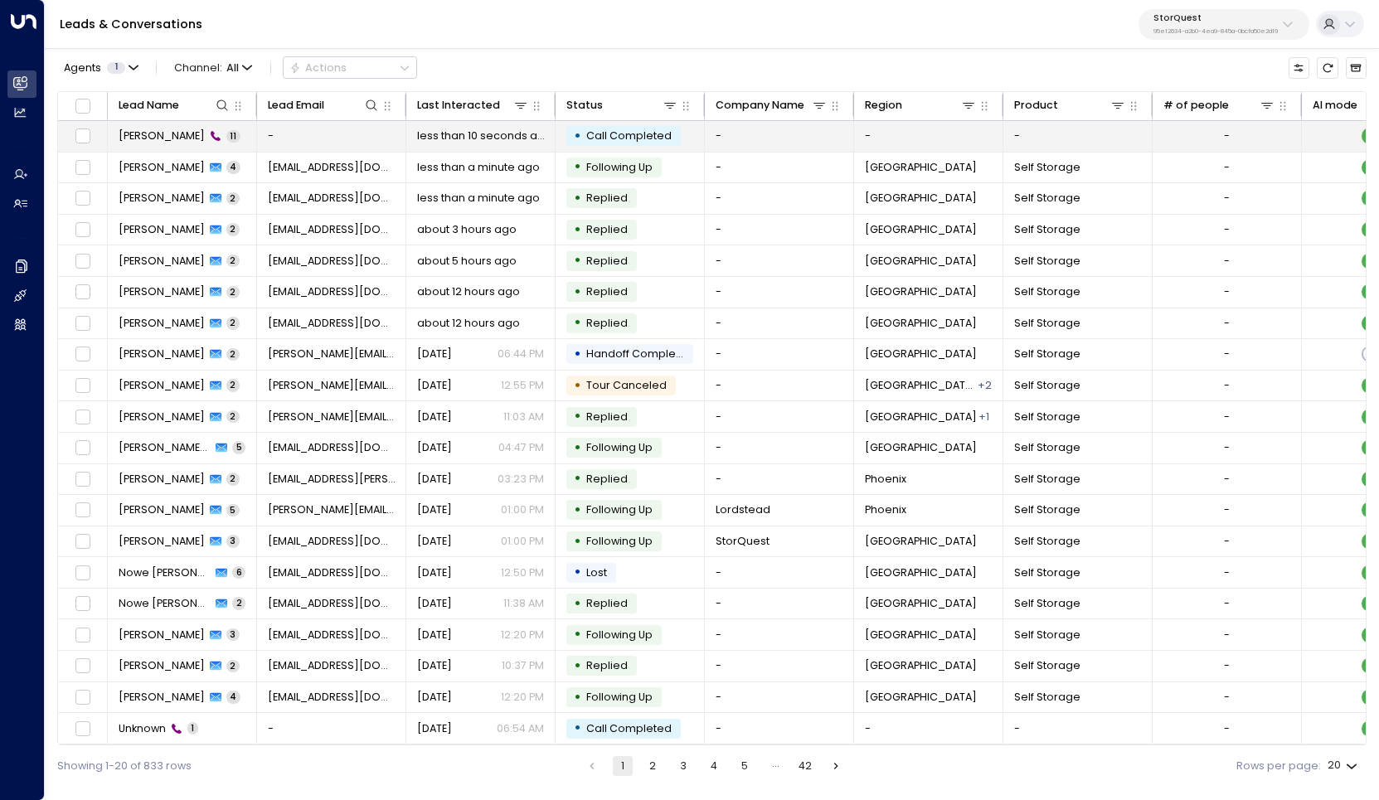
click at [160, 142] on span "[PERSON_NAME]" at bounding box center [162, 136] width 86 height 15
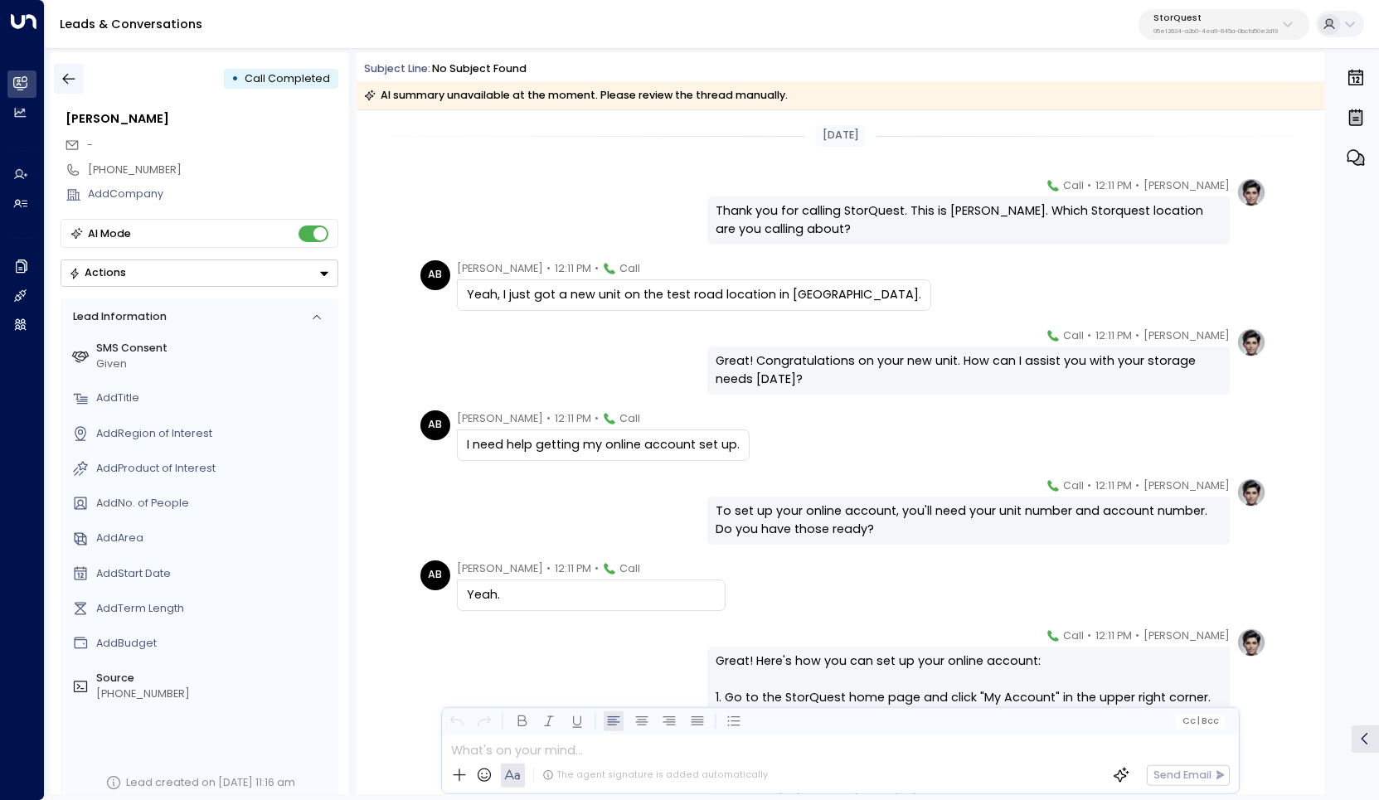
click at [78, 80] on button "button" at bounding box center [69, 79] width 30 height 30
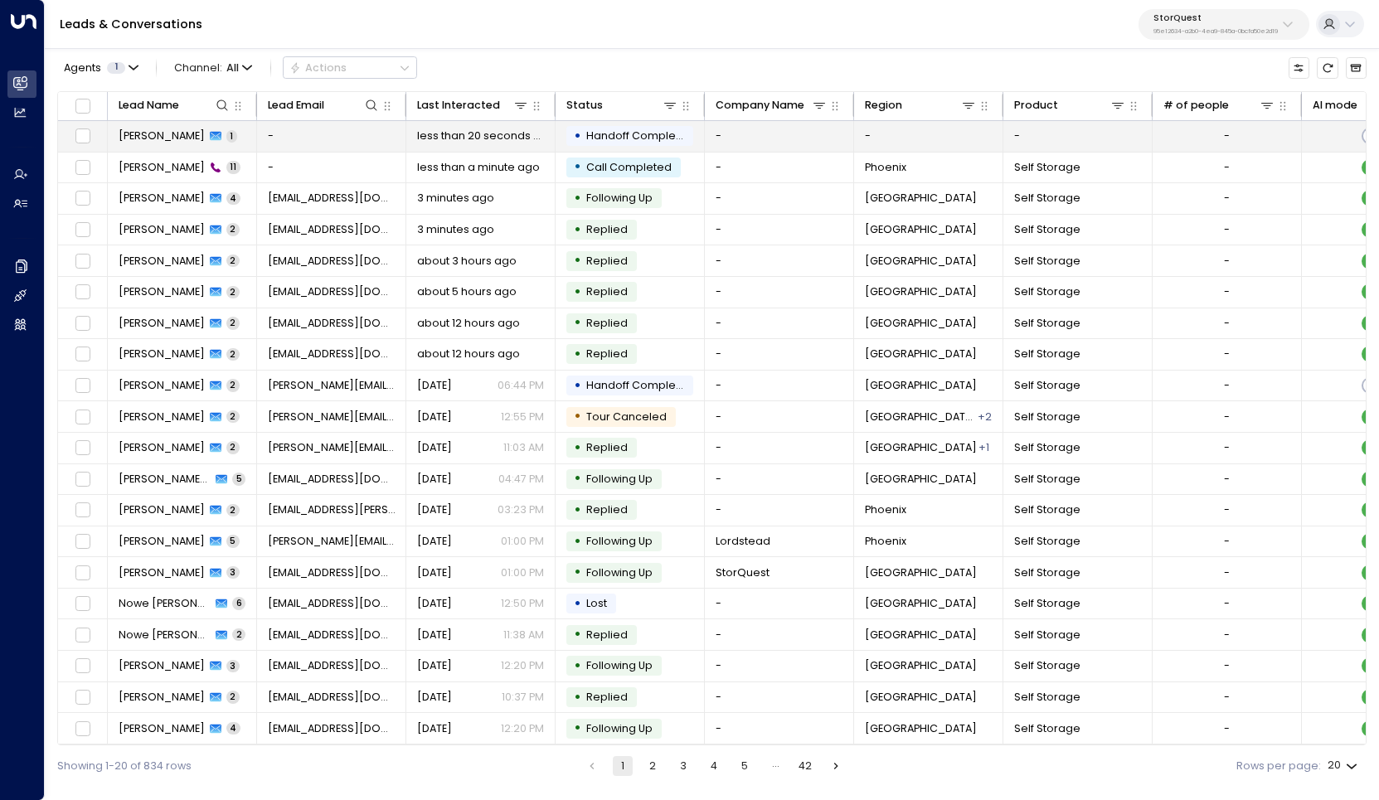
click at [137, 134] on span "[PERSON_NAME]" at bounding box center [162, 136] width 86 height 15
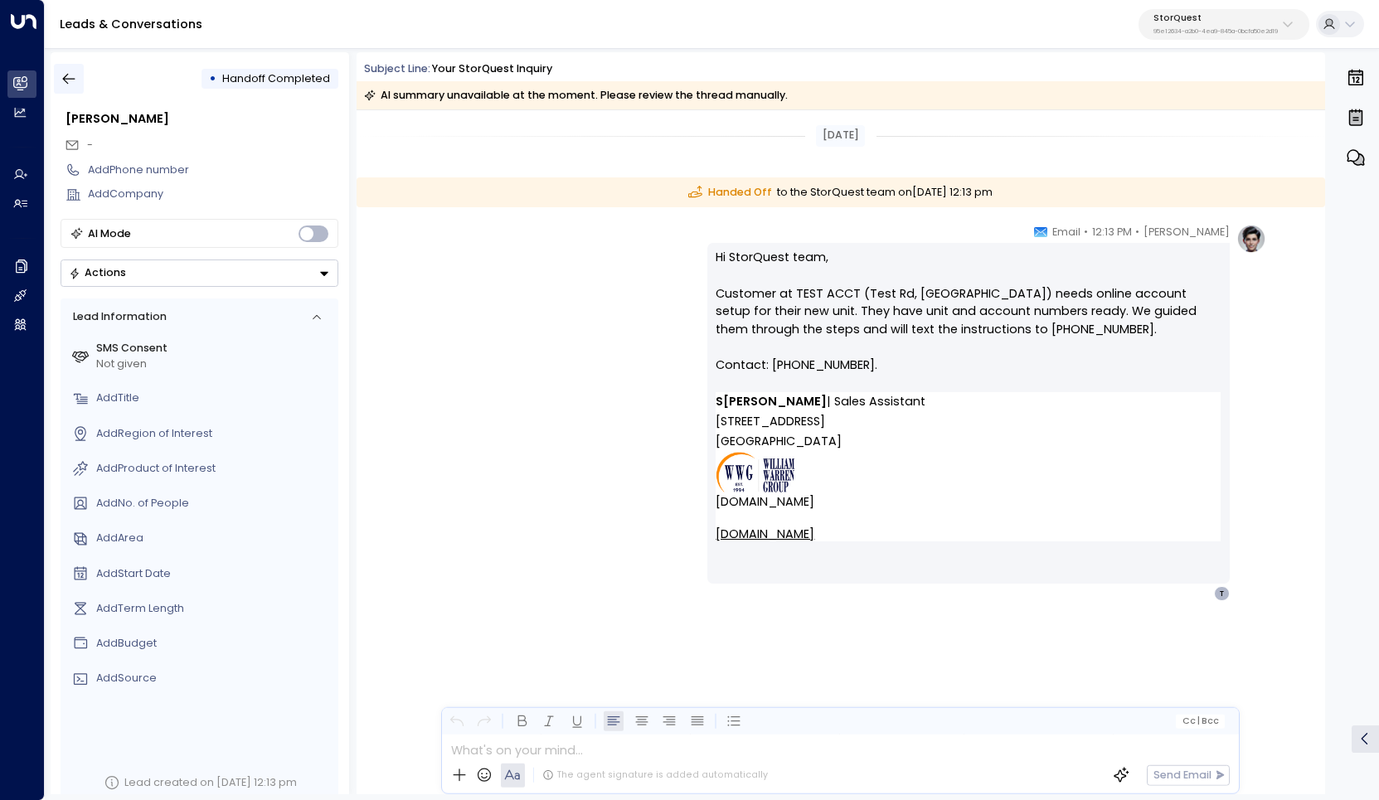
click at [64, 83] on icon "button" at bounding box center [69, 78] width 17 height 17
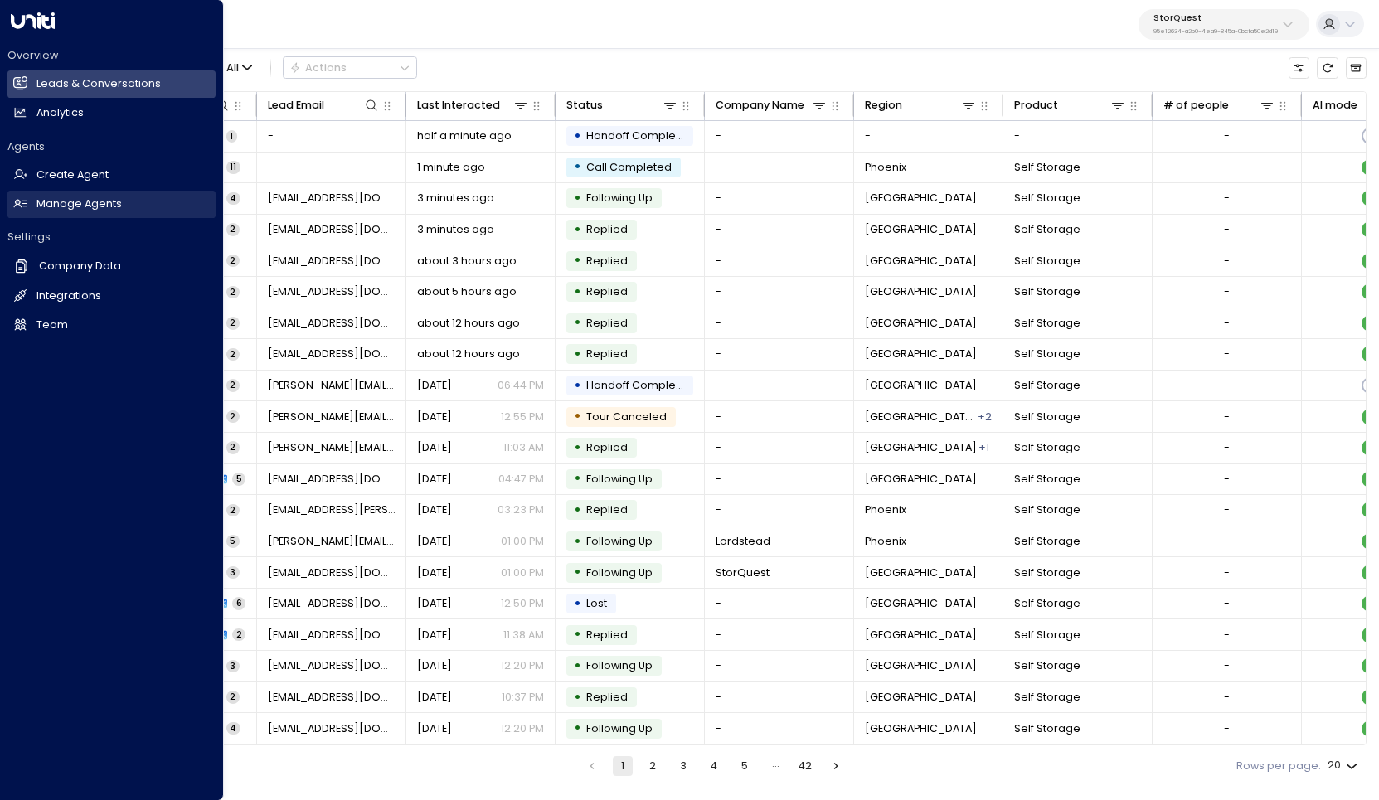
click at [100, 209] on h2 "Manage Agents" at bounding box center [78, 205] width 85 height 16
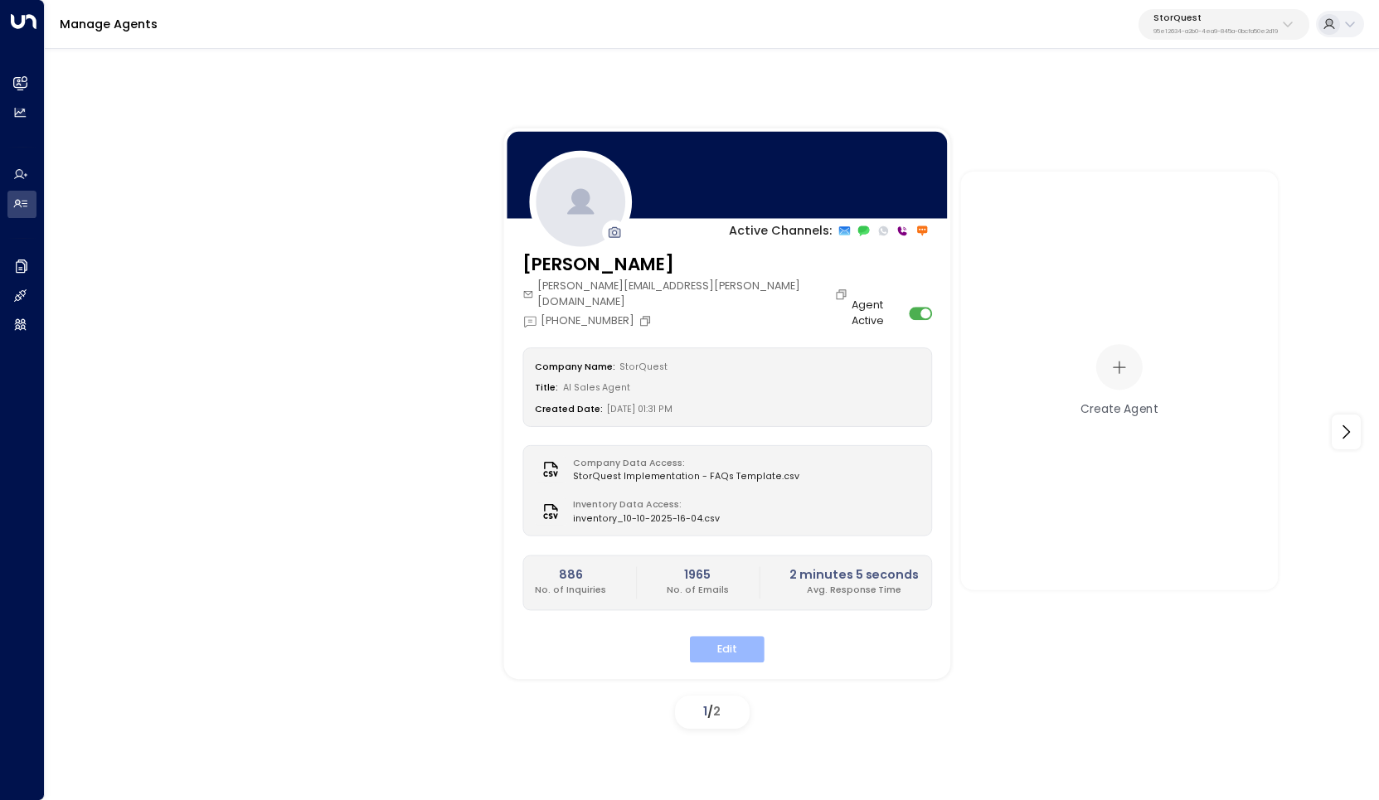
click at [746, 637] on button "Edit" at bounding box center [727, 650] width 75 height 26
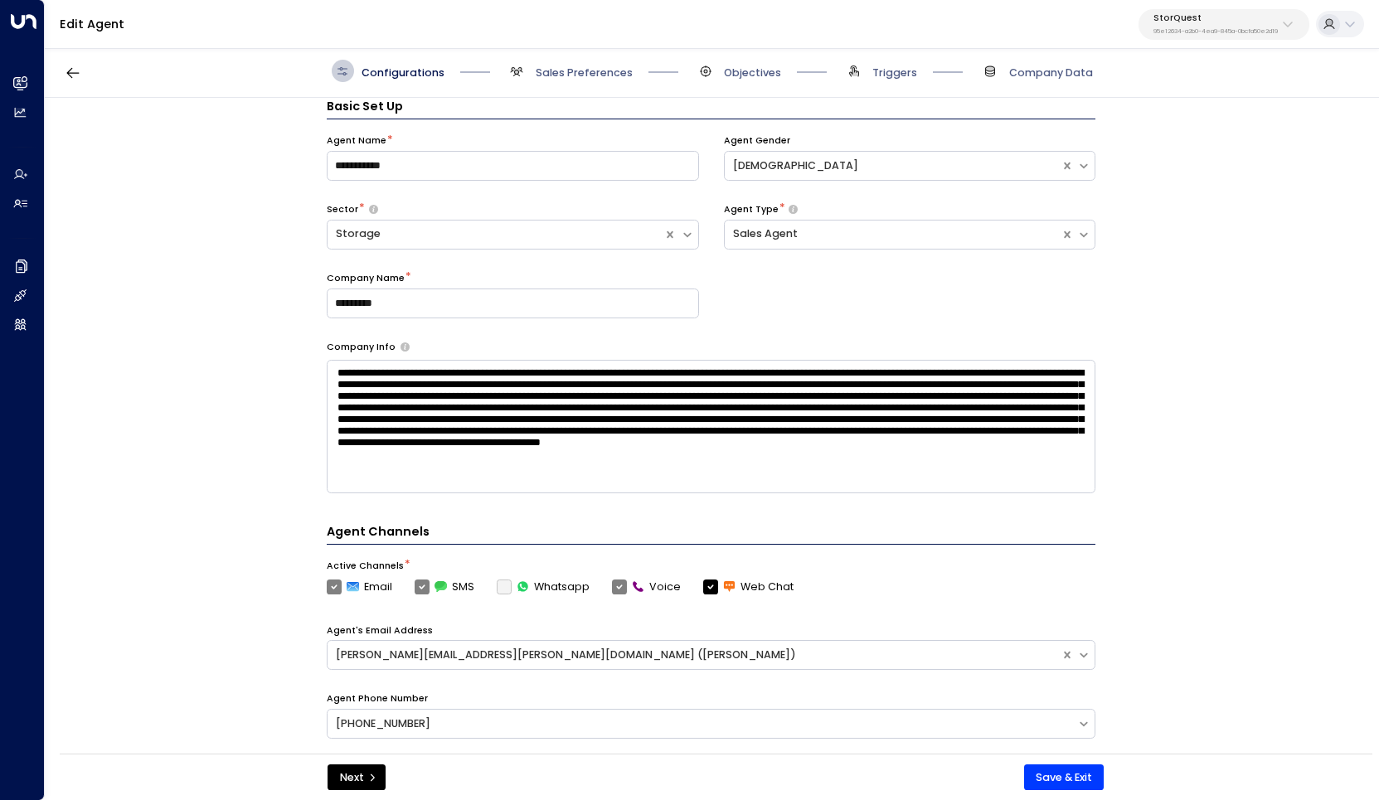
scroll to position [15, 0]
click at [576, 67] on span "Sales Preferences" at bounding box center [584, 73] width 97 height 15
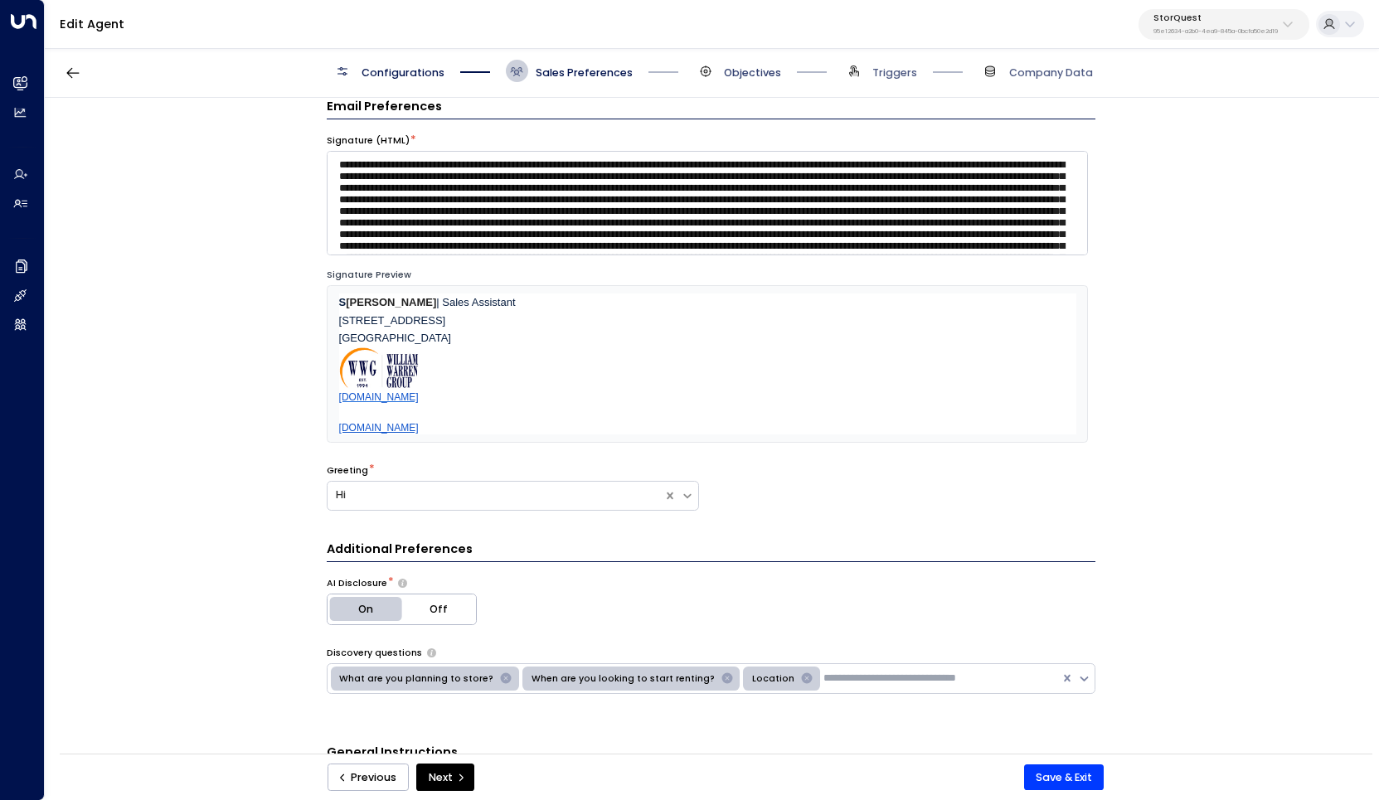
click at [756, 71] on span "Objectives" at bounding box center [752, 73] width 57 height 15
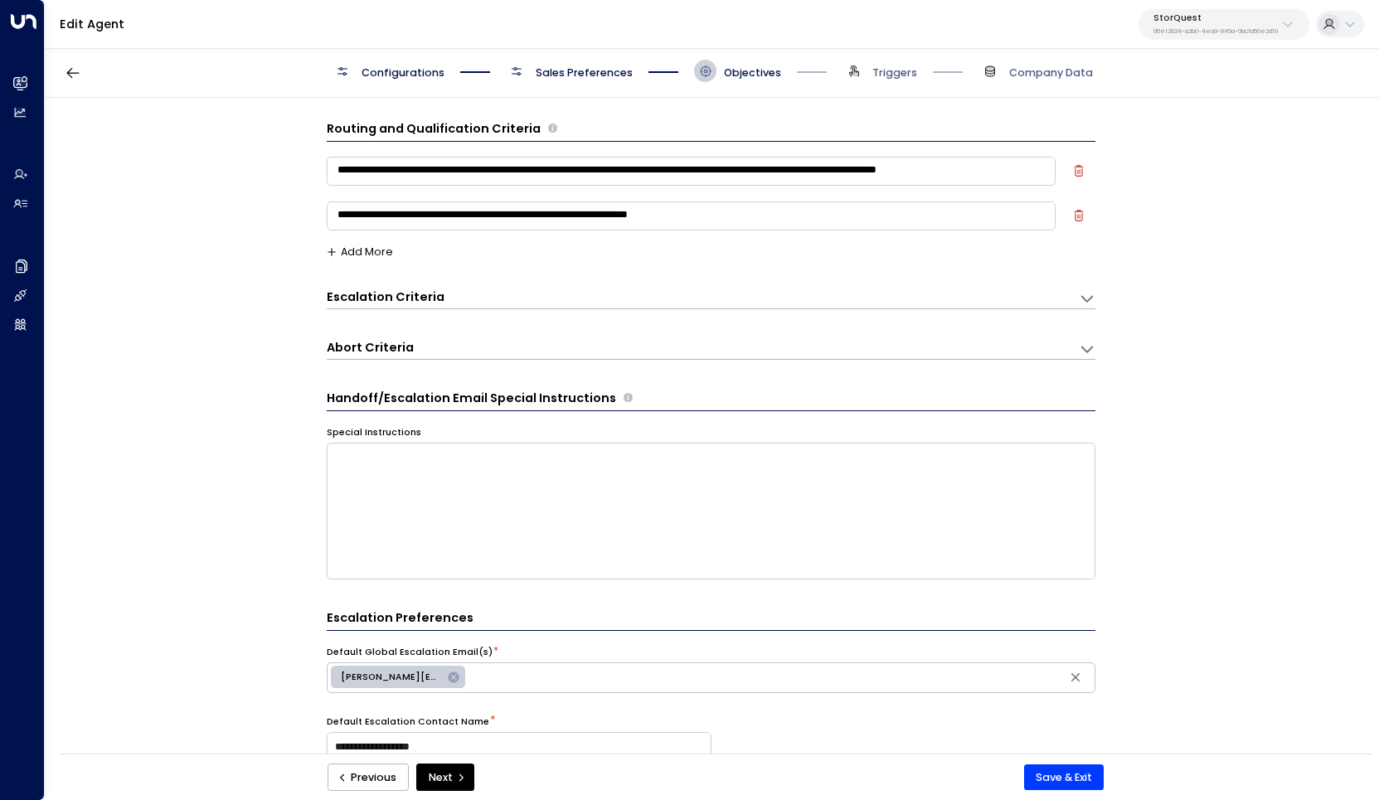
click at [599, 78] on span "Sales Preferences" at bounding box center [584, 73] width 97 height 15
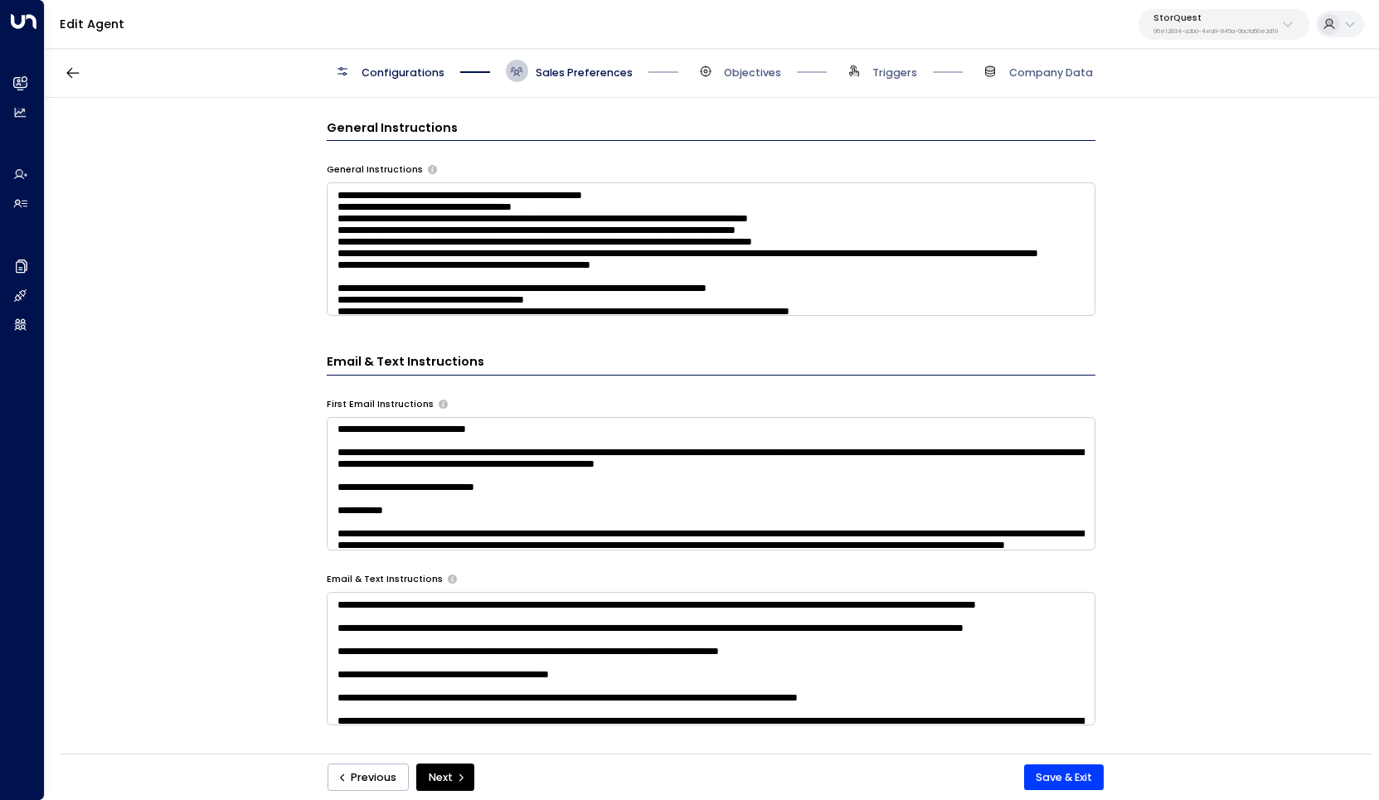
scroll to position [634, 0]
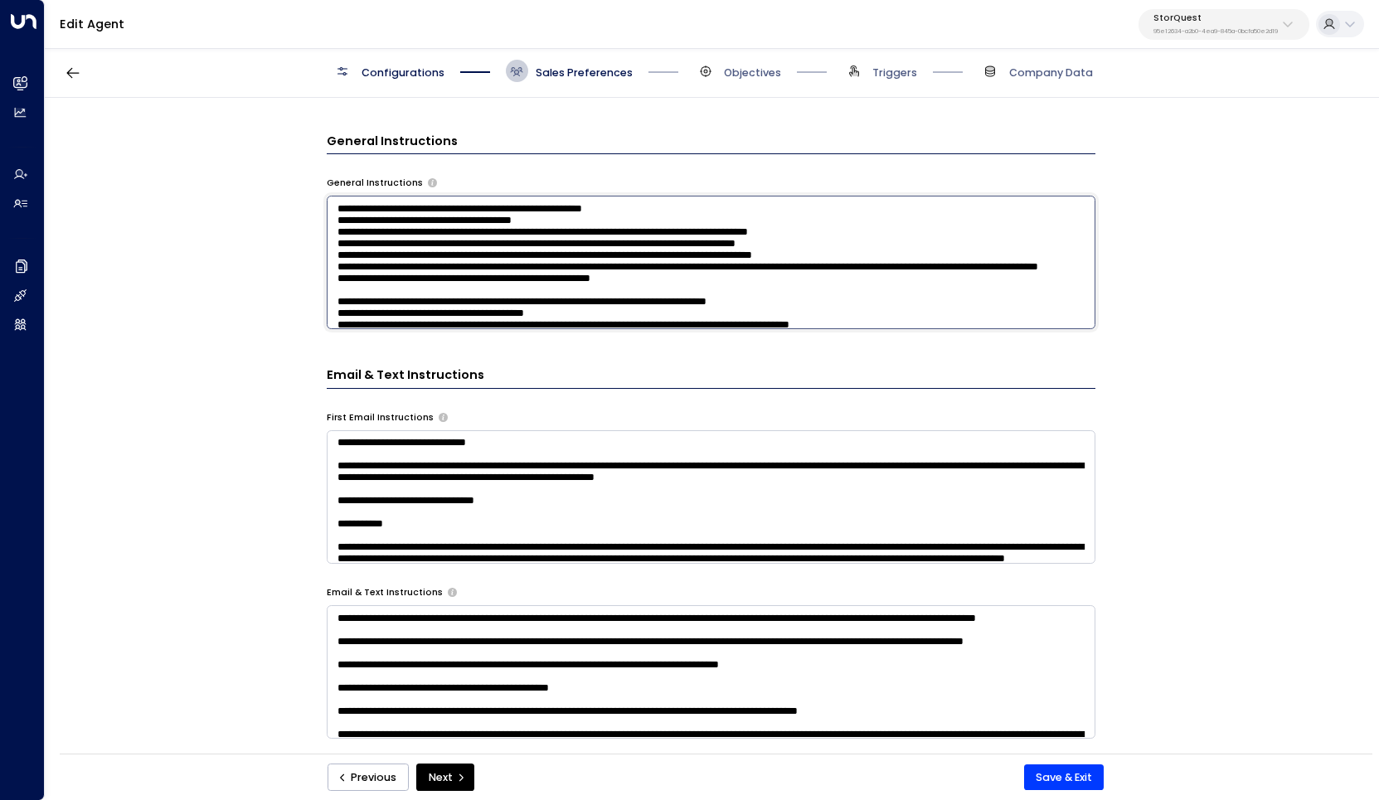
click at [660, 253] on textarea at bounding box center [711, 263] width 769 height 134
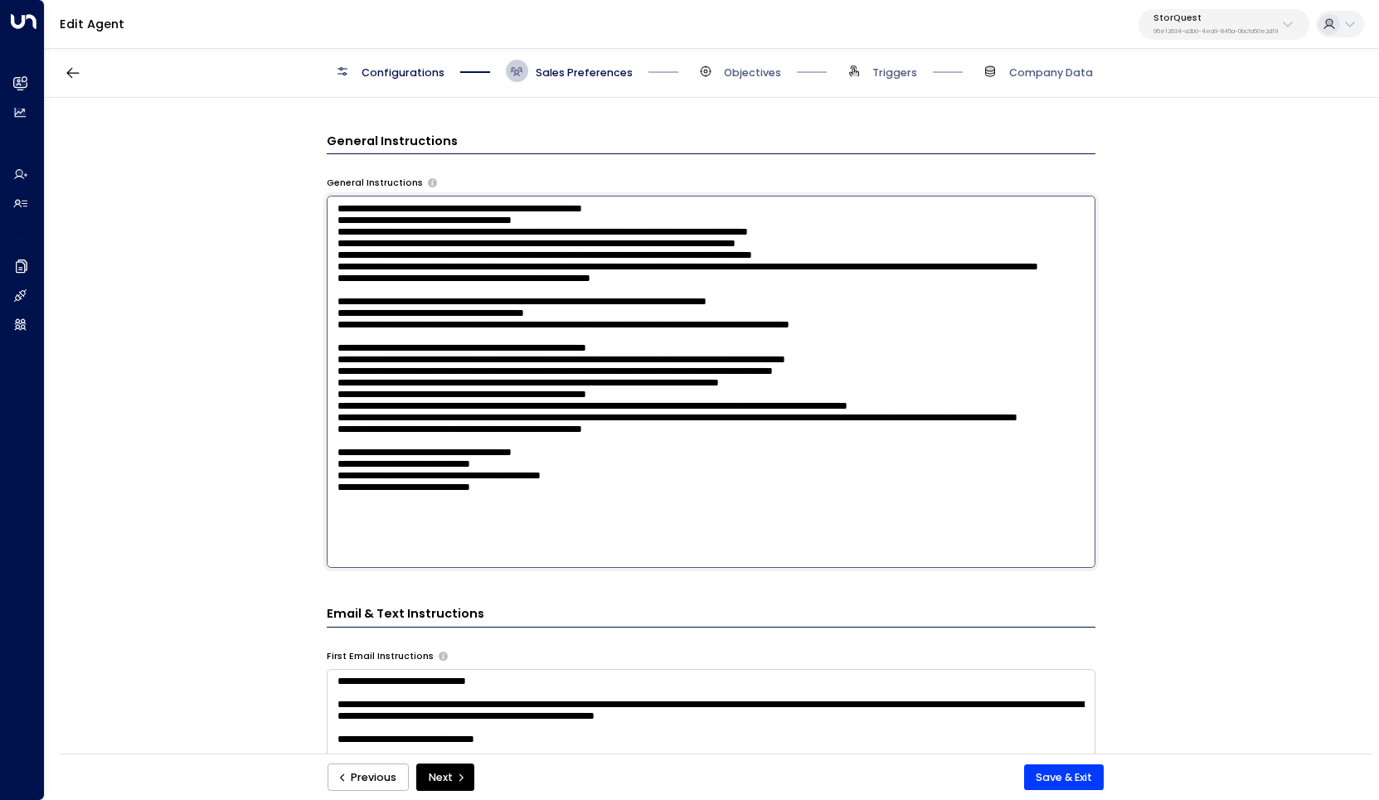
scroll to position [45, 0]
click at [645, 473] on textarea at bounding box center [711, 382] width 769 height 372
click at [829, 385] on textarea at bounding box center [711, 382] width 769 height 372
click at [866, 386] on textarea at bounding box center [711, 382] width 769 height 372
type textarea "**********"
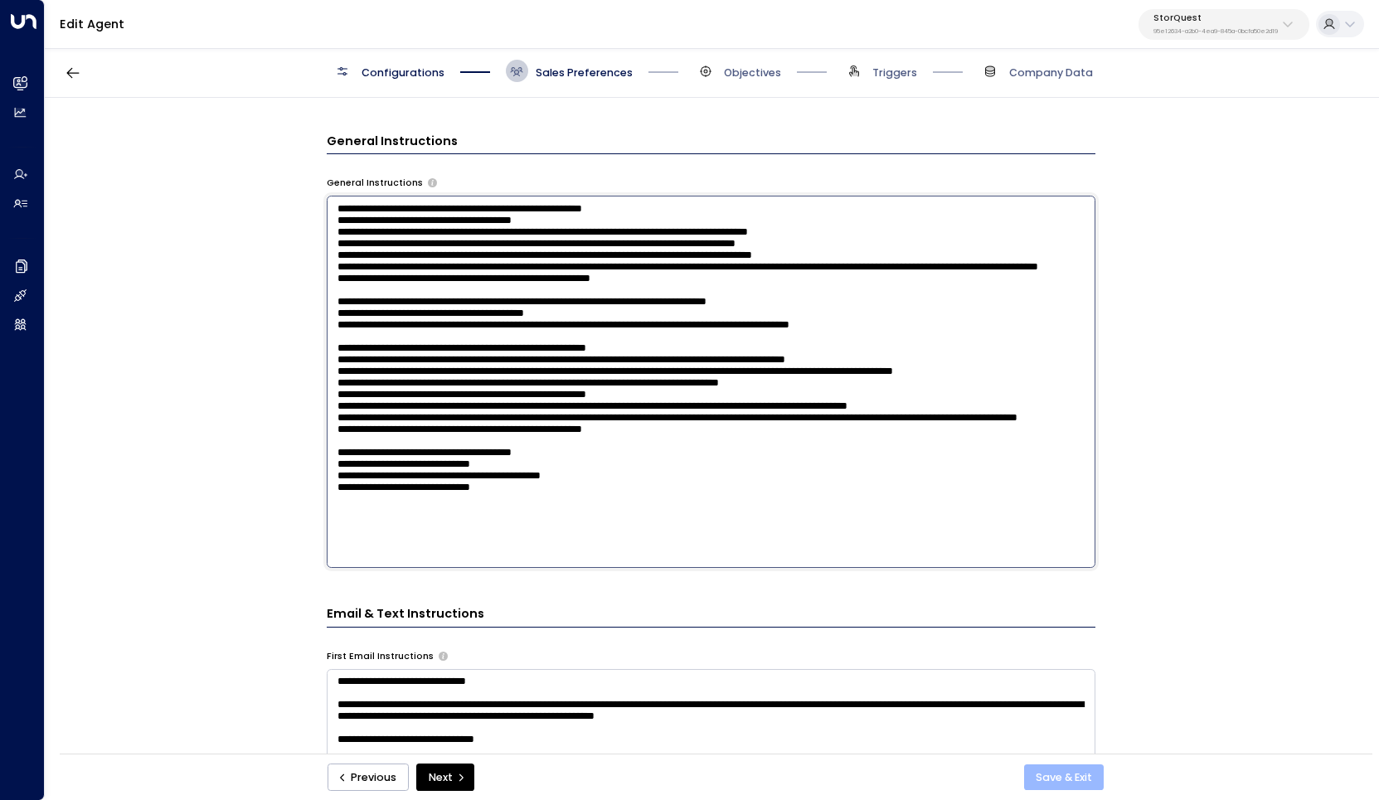
click at [1039, 781] on button "Save & Exit" at bounding box center [1064, 778] width 80 height 27
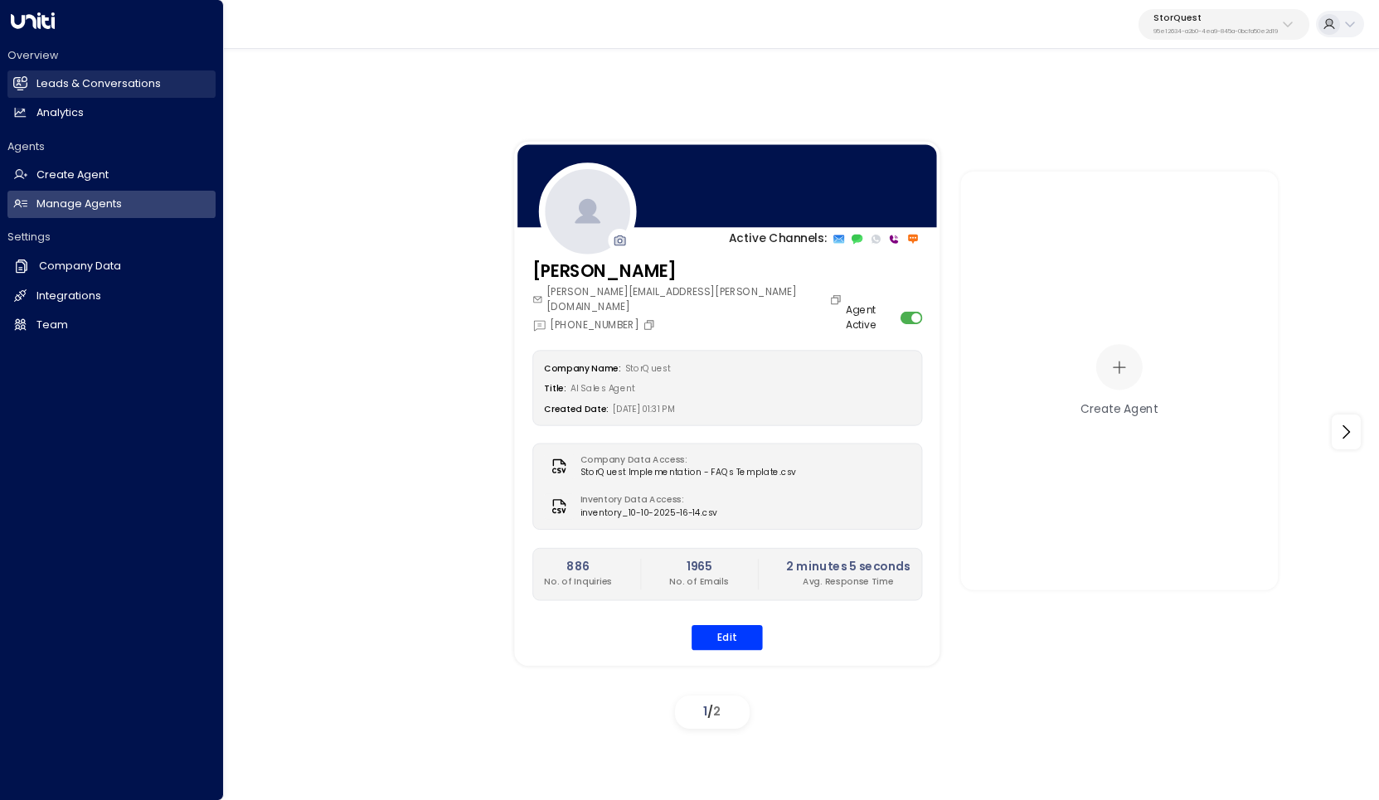
click at [76, 84] on h2 "Leads & Conversations" at bounding box center [98, 84] width 124 height 16
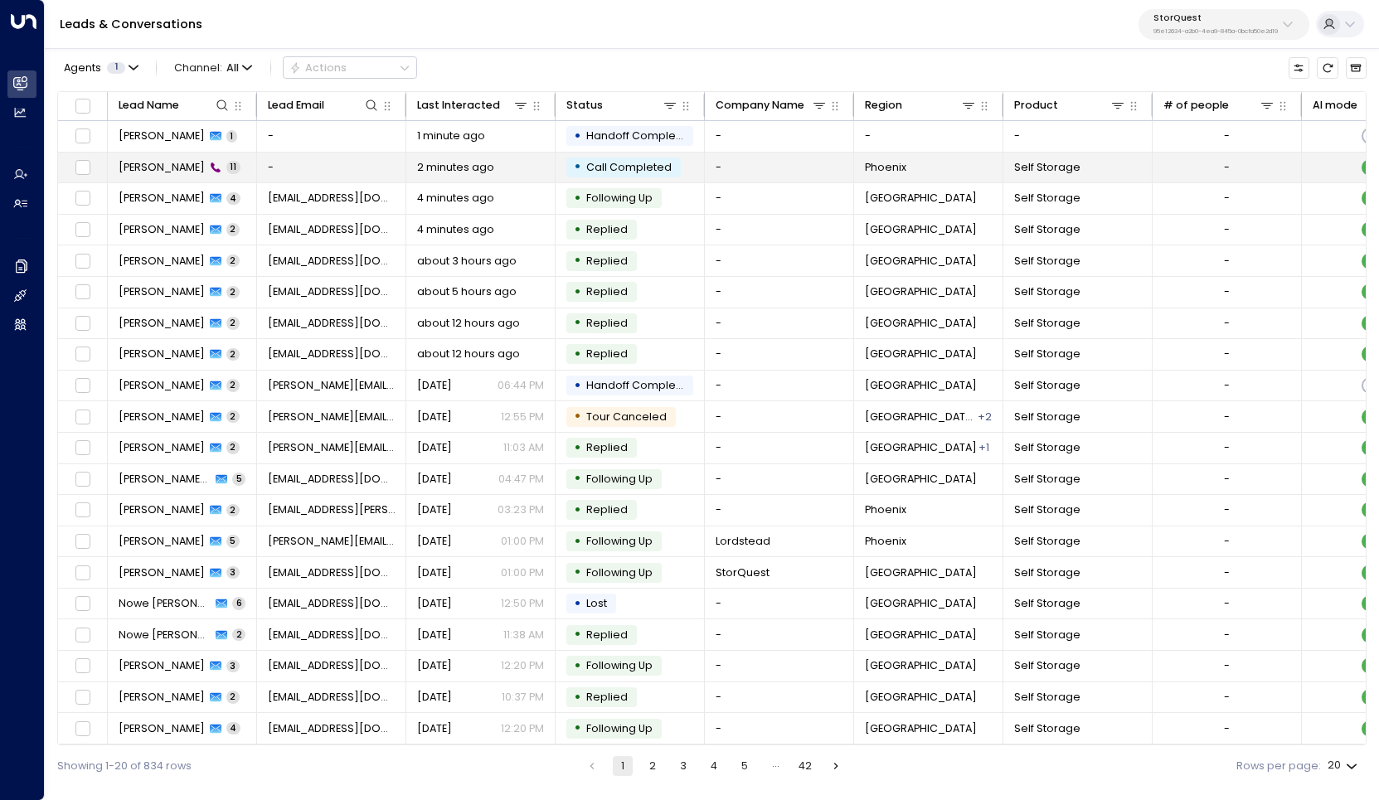
click at [167, 169] on span "[PERSON_NAME]" at bounding box center [162, 167] width 86 height 15
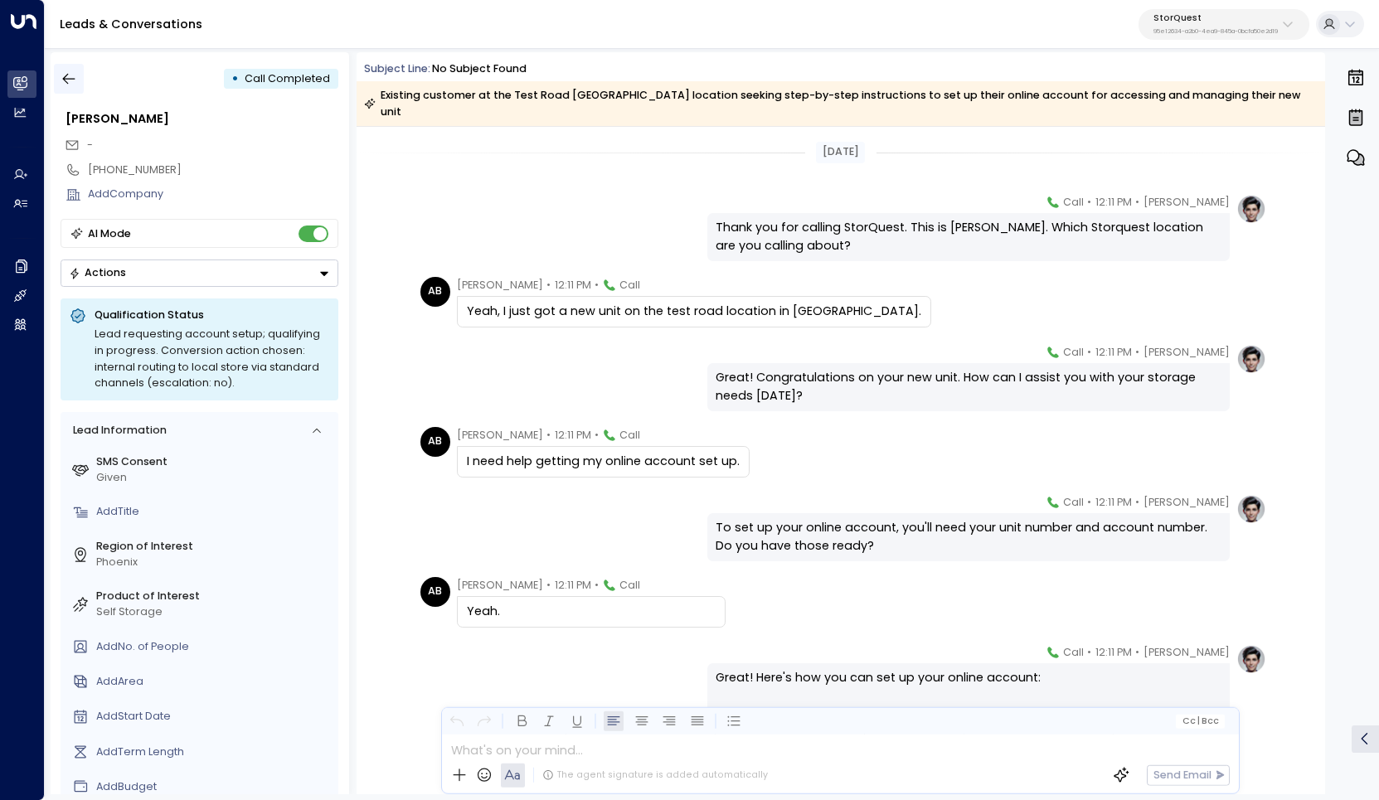
click at [69, 72] on icon "button" at bounding box center [69, 78] width 17 height 17
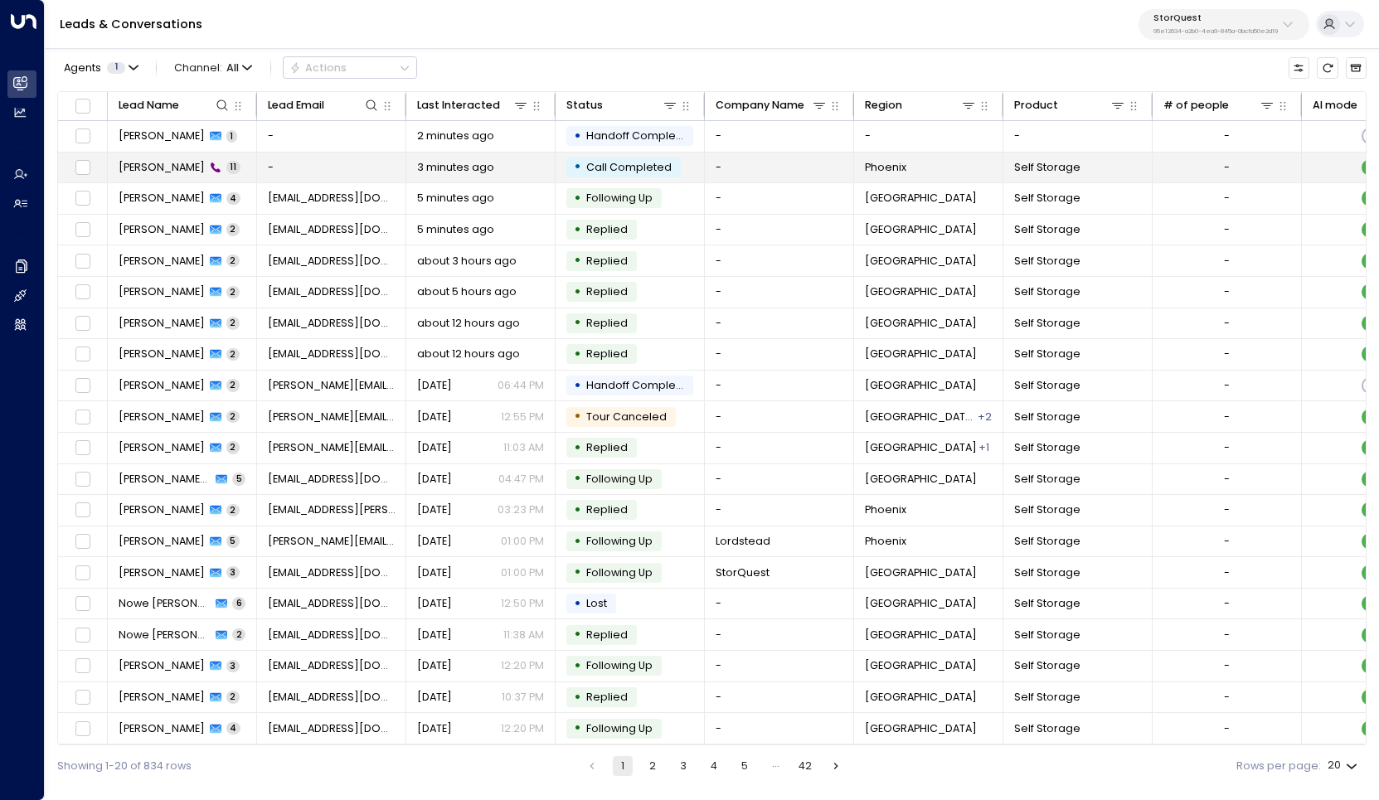
click at [150, 166] on span "[PERSON_NAME]" at bounding box center [162, 167] width 86 height 15
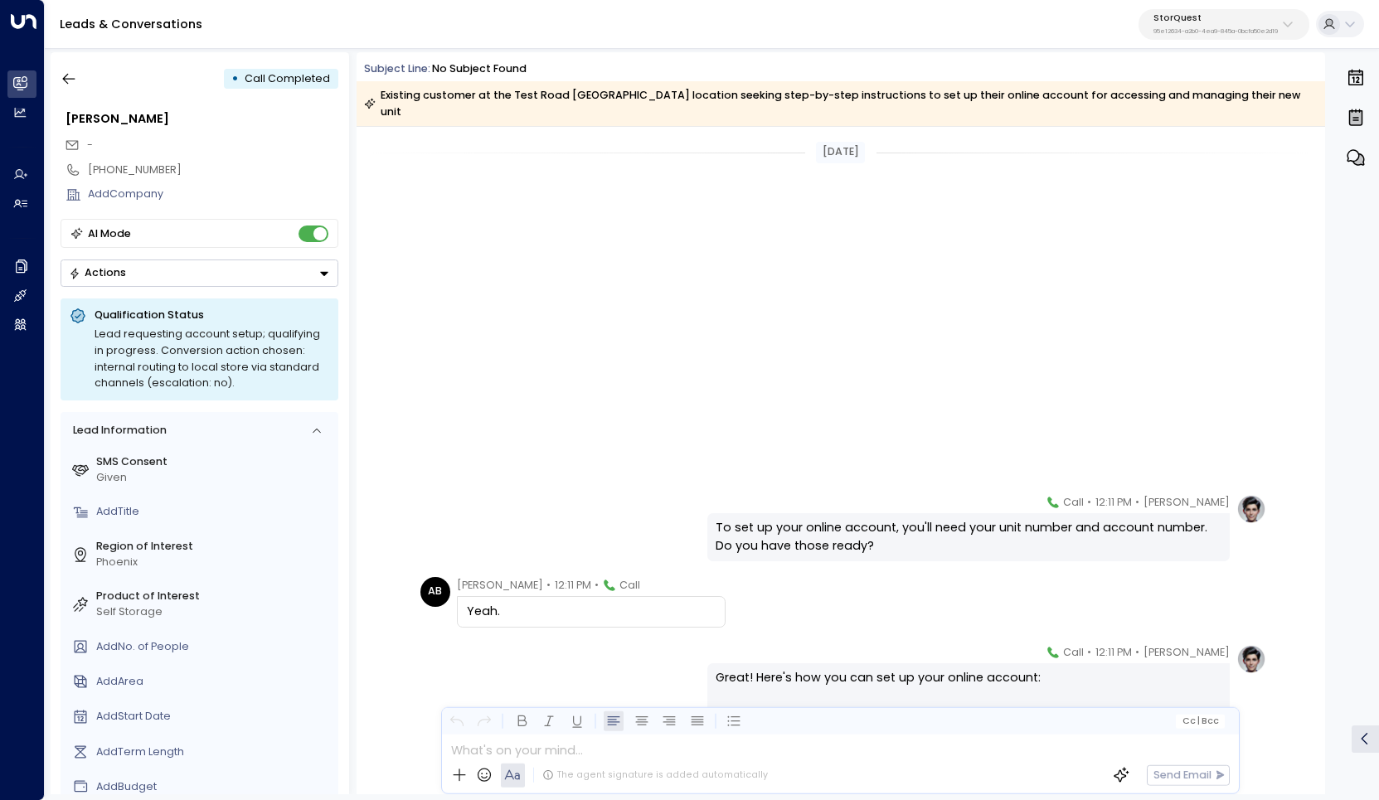
scroll to position [463, 0]
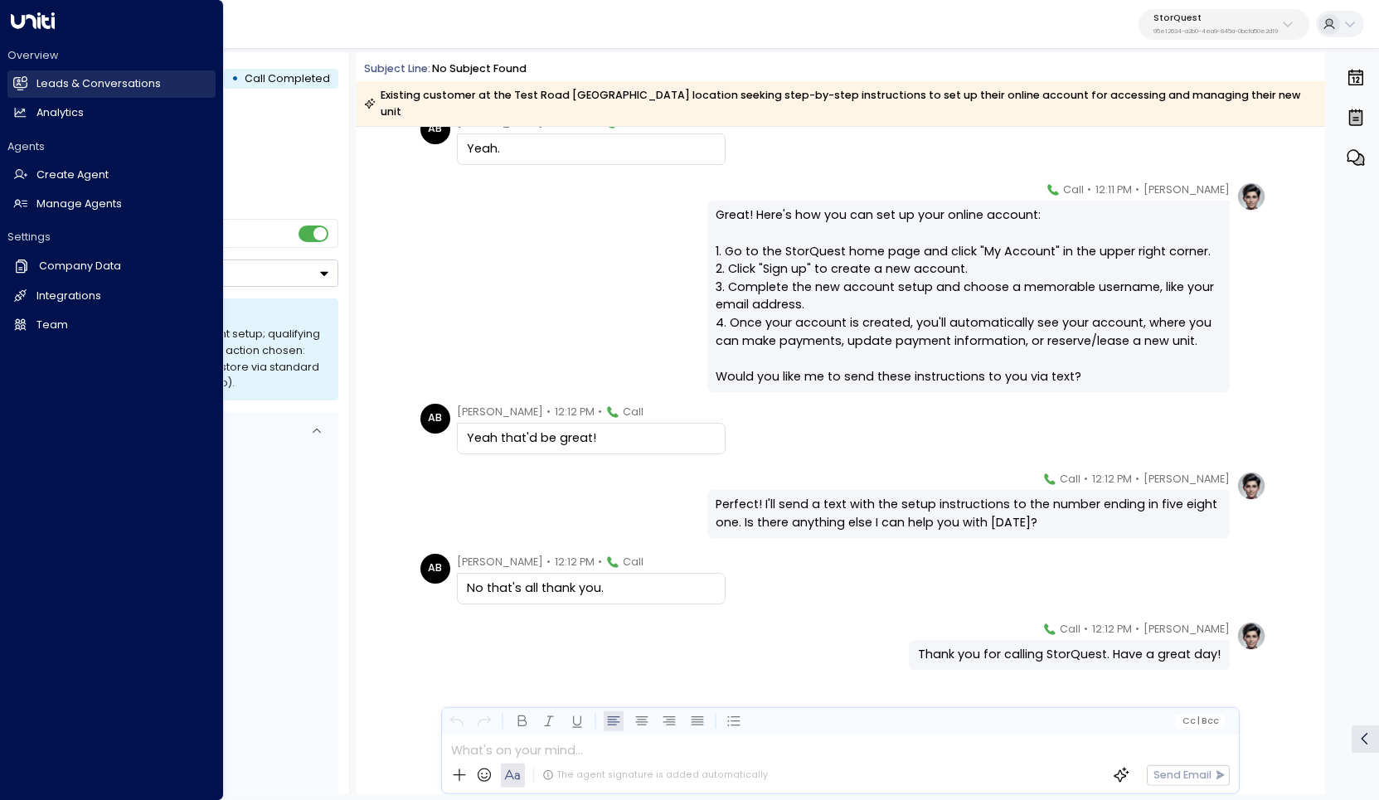
click at [100, 85] on h2 "Leads & Conversations" at bounding box center [98, 84] width 124 height 16
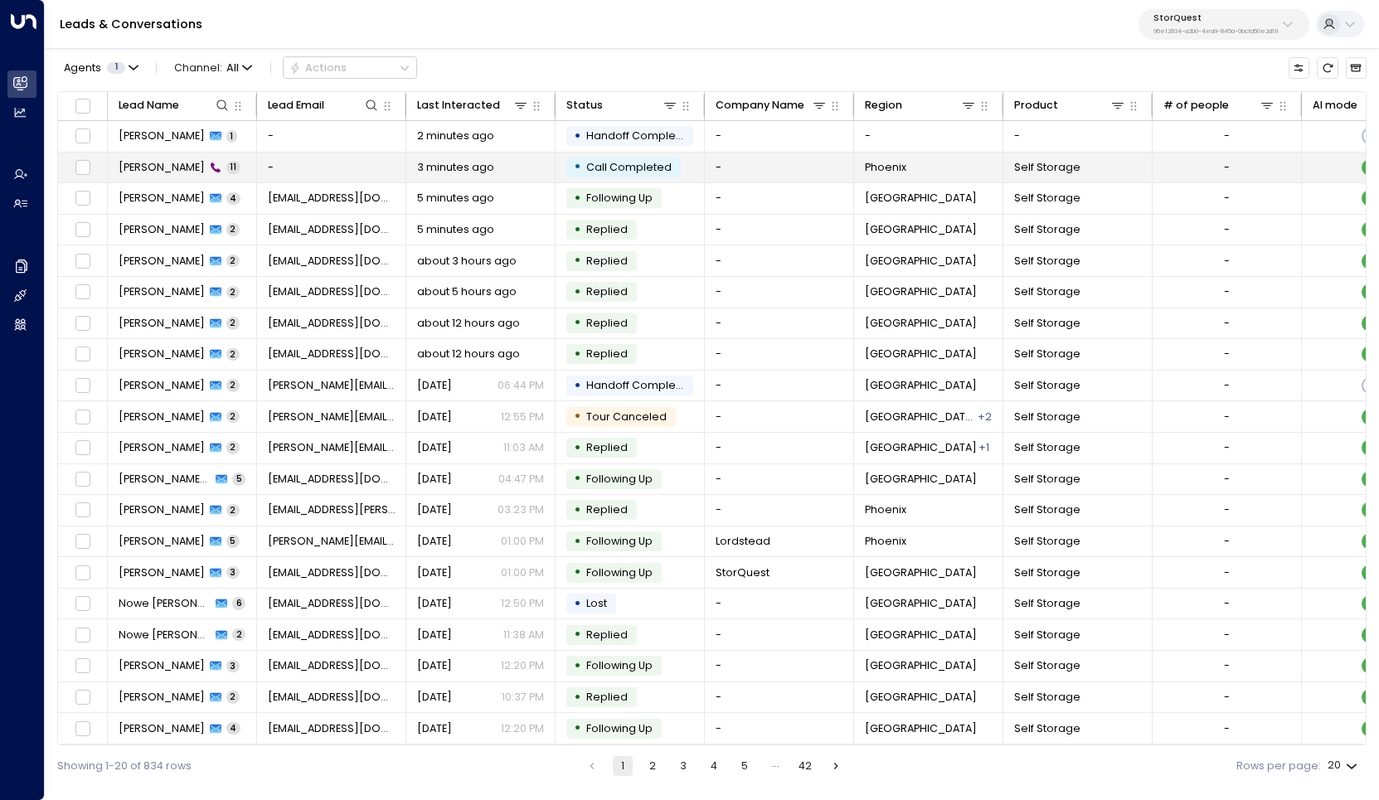
click at [153, 165] on span "[PERSON_NAME]" at bounding box center [162, 167] width 86 height 15
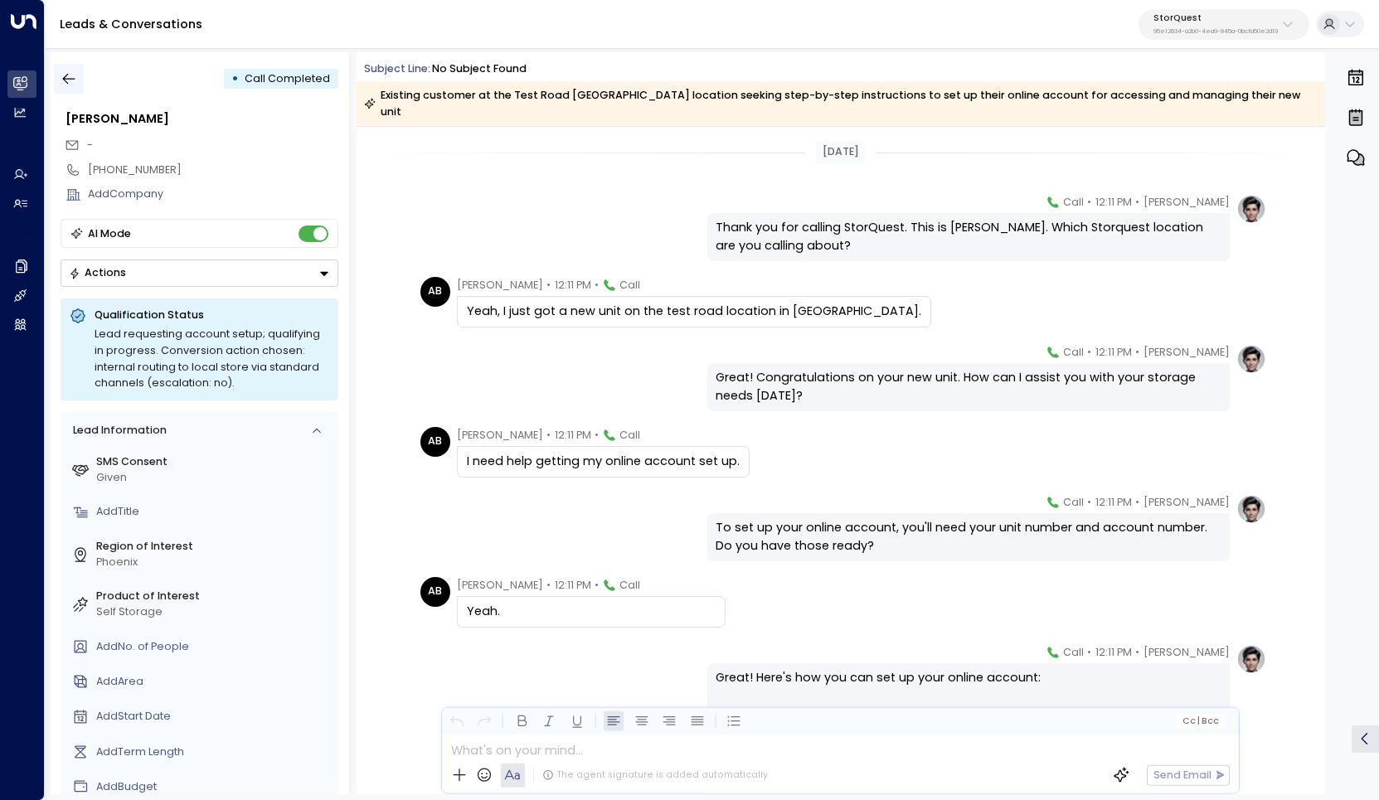
click at [76, 78] on icon "button" at bounding box center [69, 78] width 17 height 17
